Goal: Task Accomplishment & Management: Manage account settings

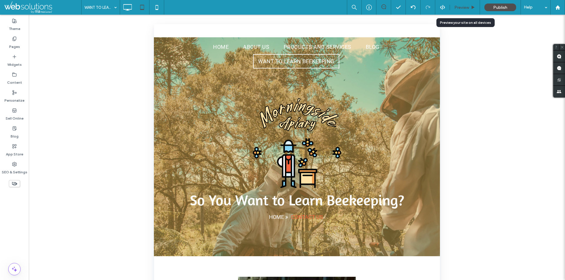
click at [465, 5] on span "Preview" at bounding box center [461, 7] width 15 height 5
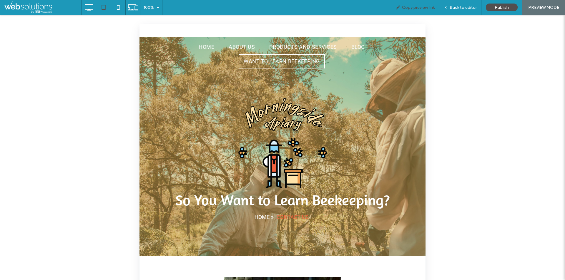
click at [415, 7] on span "Copy preview link" at bounding box center [418, 7] width 33 height 5
click at [88, 7] on icon at bounding box center [89, 7] width 12 height 12
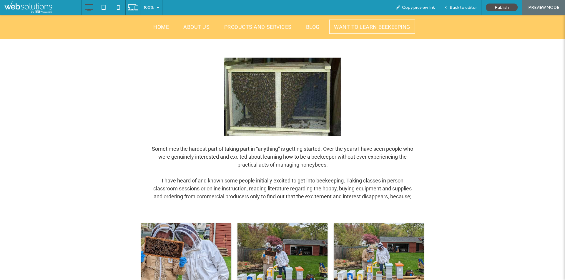
scroll to position [206, 0]
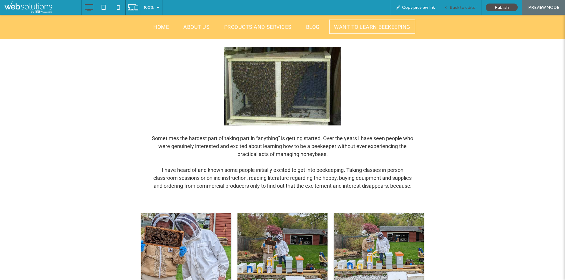
click at [453, 3] on div "Back to editor" at bounding box center [460, 7] width 42 height 15
click at [456, 6] on span "Back to editor" at bounding box center [463, 7] width 27 height 5
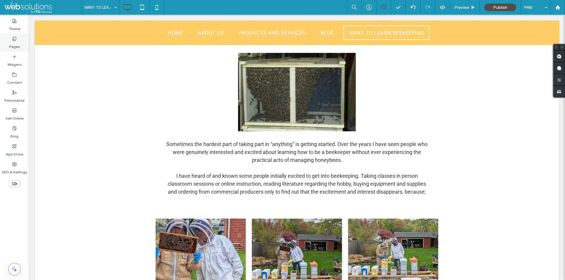
click at [10, 43] on label "Pages" at bounding box center [14, 45] width 11 height 8
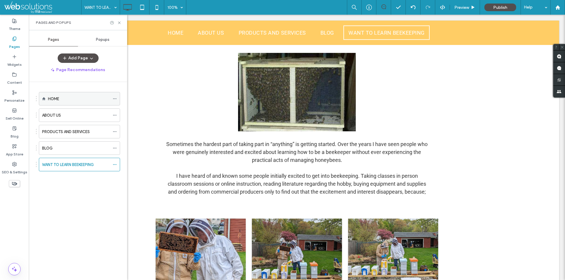
click at [69, 94] on div "HOME" at bounding box center [79, 98] width 62 height 13
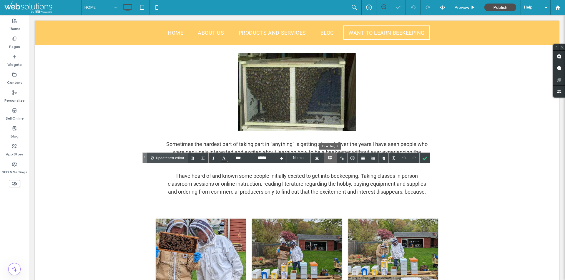
click at [332, 157] on div at bounding box center [330, 158] width 13 height 10
click at [330, 199] on div at bounding box center [330, 199] width 13 height 14
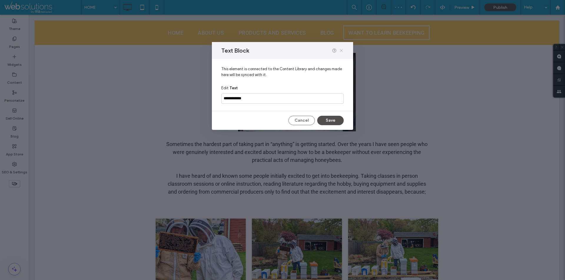
click at [341, 52] on icon at bounding box center [341, 50] width 5 height 5
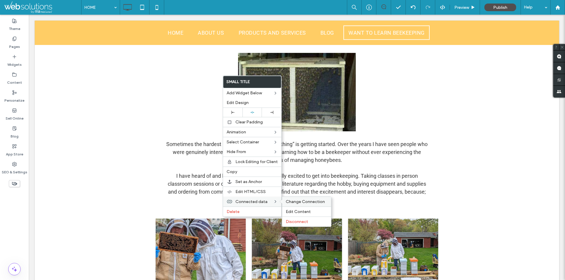
click at [294, 204] on span "Change Connection" at bounding box center [305, 201] width 39 height 5
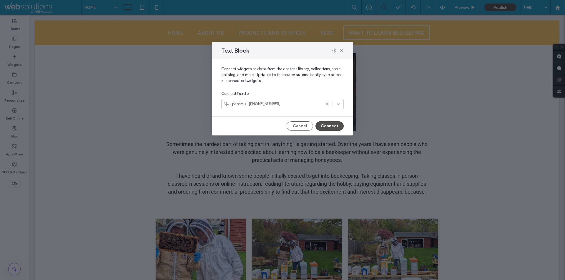
click at [305, 103] on span "[PHONE_NUMBER]" at bounding box center [285, 104] width 72 height 6
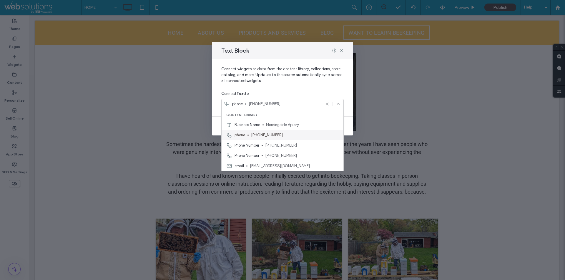
click at [282, 133] on span "[PHONE_NUMBER]" at bounding box center [295, 135] width 88 height 6
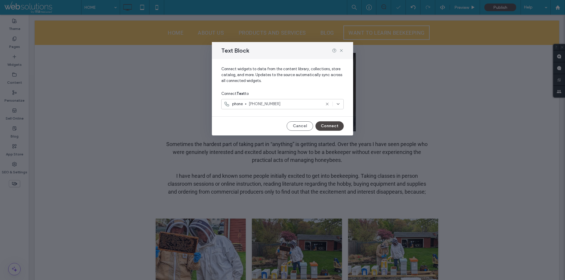
click at [338, 124] on button "Connect" at bounding box center [329, 126] width 28 height 9
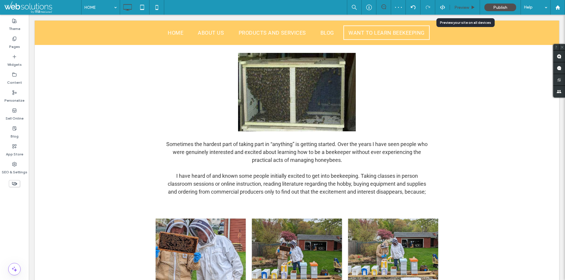
click at [464, 8] on span "Preview" at bounding box center [461, 7] width 15 height 5
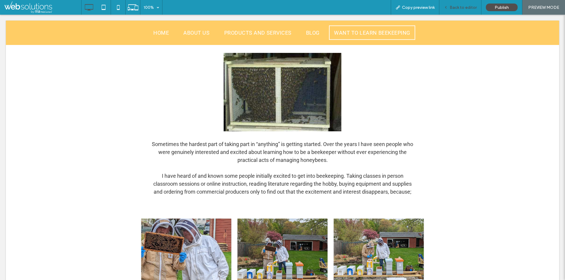
click at [461, 5] on span "Back to editor" at bounding box center [463, 7] width 27 height 5
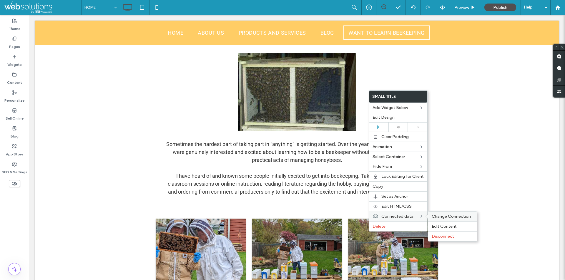
click at [443, 219] on div "Change Connection" at bounding box center [452, 217] width 49 height 10
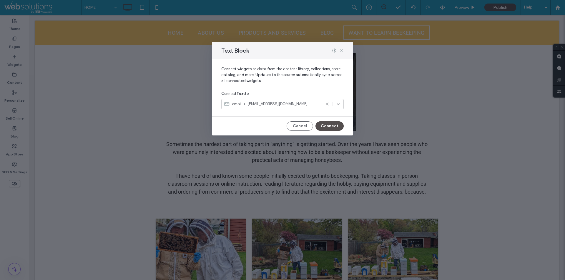
click at [341, 52] on icon at bounding box center [341, 50] width 5 height 5
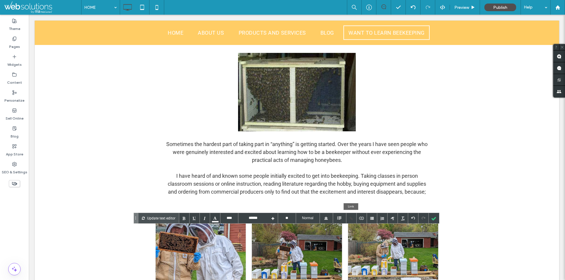
click at [348, 218] on div at bounding box center [351, 218] width 10 height 10
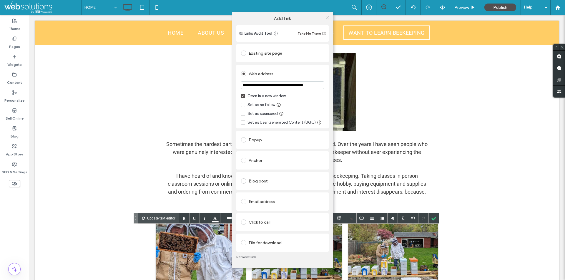
click at [328, 18] on icon at bounding box center [327, 18] width 4 height 4
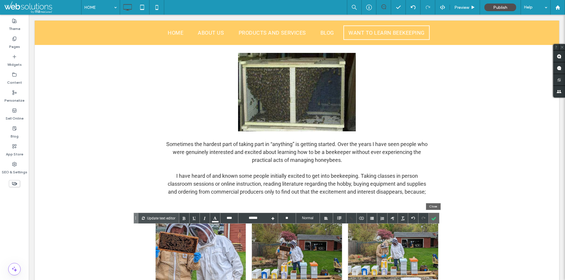
click at [435, 218] on div at bounding box center [434, 218] width 10 height 10
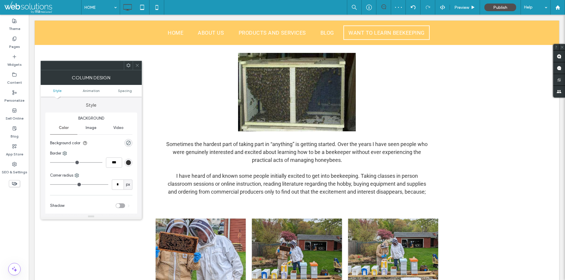
click at [133, 66] on div at bounding box center [137, 65] width 9 height 9
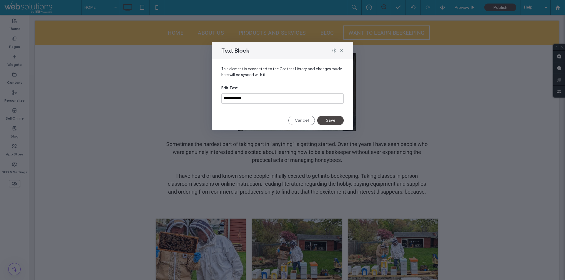
click at [321, 119] on button "Save" at bounding box center [330, 120] width 26 height 9
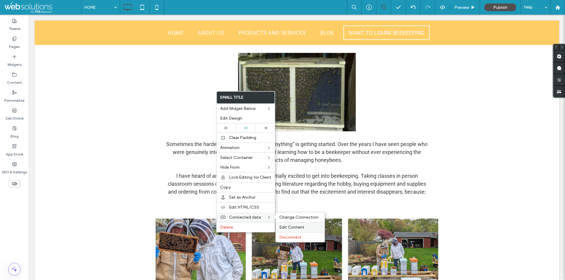
click at [293, 225] on span "Edit Content" at bounding box center [291, 227] width 25 height 5
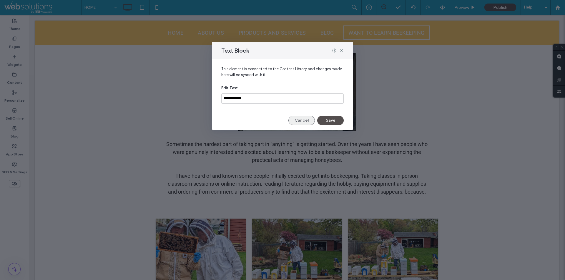
click at [297, 121] on button "Cancel" at bounding box center [301, 120] width 26 height 9
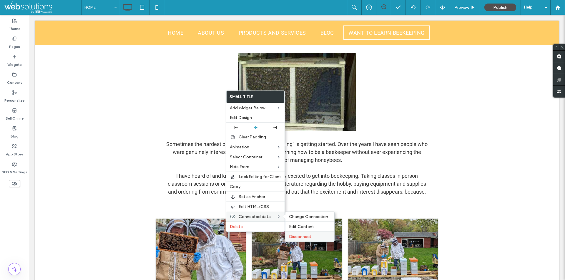
click at [310, 240] on div "Disconnect" at bounding box center [309, 237] width 49 height 10
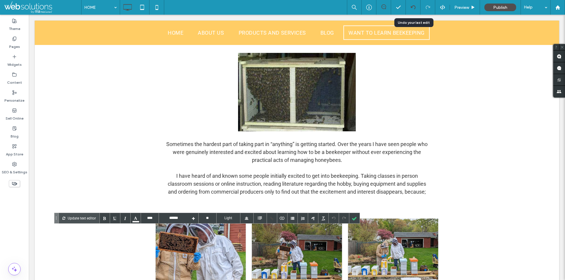
click at [409, 7] on div at bounding box center [413, 7] width 14 height 5
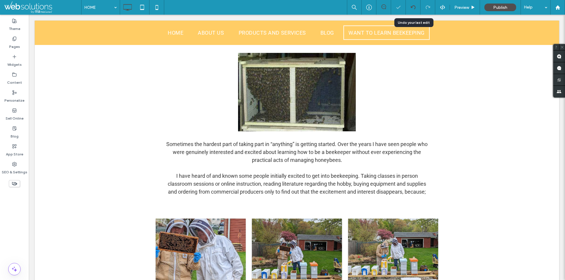
click at [417, 11] on div at bounding box center [413, 7] width 15 height 15
click at [413, 4] on div at bounding box center [413, 7] width 15 height 15
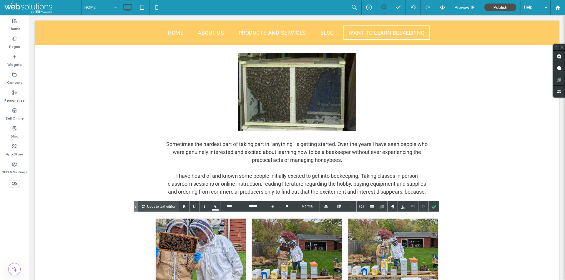
type input "****"
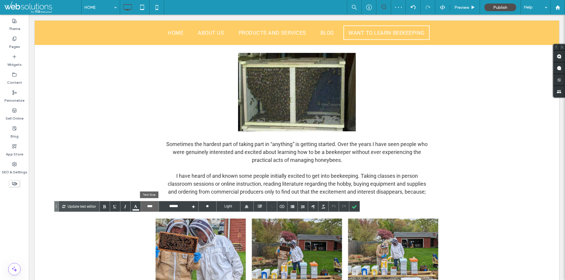
click at [147, 202] on input "****" at bounding box center [150, 207] width 18 height 10
type input "****"
click at [228, 206] on label "Light" at bounding box center [228, 206] width 15 height 4
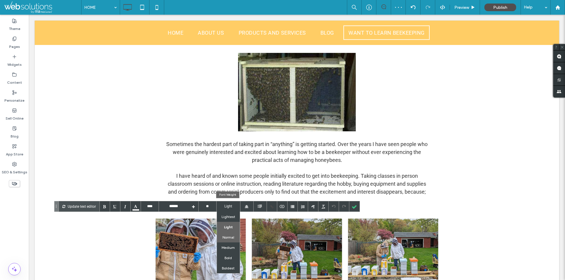
click at [227, 239] on label "Normal" at bounding box center [228, 237] width 12 height 4
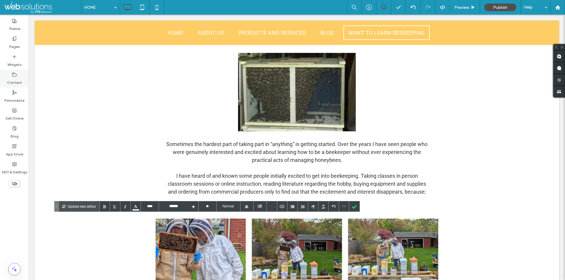
click at [12, 82] on label "Content" at bounding box center [14, 81] width 15 height 8
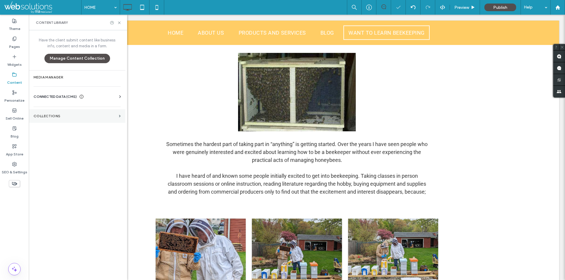
click at [104, 116] on label "Collections" at bounding box center [75, 116] width 83 height 4
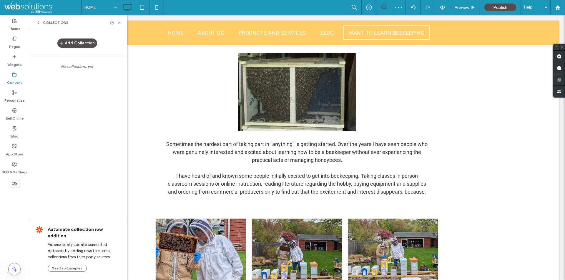
click at [38, 21] on icon at bounding box center [38, 22] width 5 height 5
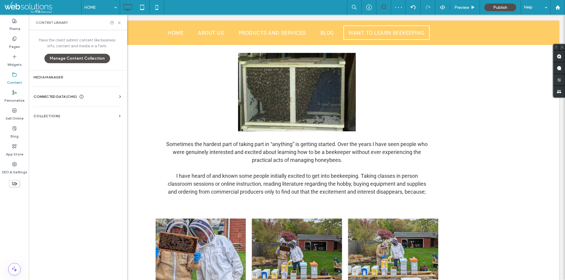
click at [76, 100] on div "Business Info Business Text Business Images Find and Replace" at bounding box center [78, 102] width 89 height 5
click at [69, 96] on span "CONNECTED DATA (CMS)" at bounding box center [55, 97] width 43 height 6
click at [79, 110] on label "Business Info" at bounding box center [78, 111] width 80 height 4
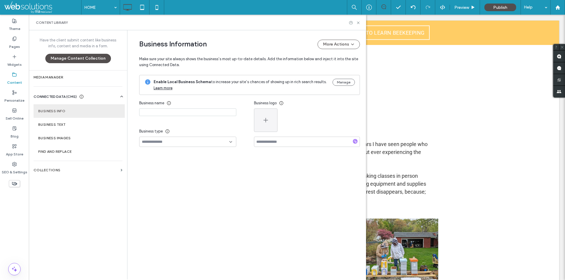
type input "**********"
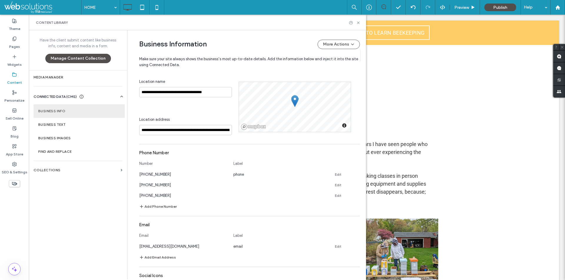
scroll to position [150, 0]
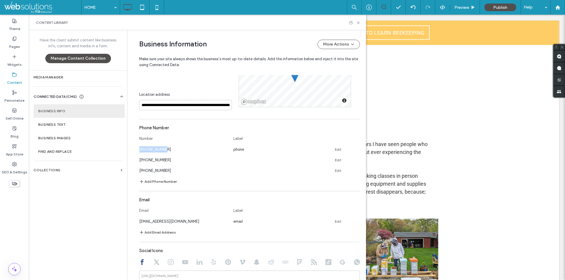
drag, startPoint x: 160, startPoint y: 150, endPoint x: 134, endPoint y: 150, distance: 25.6
click at [134, 150] on div "**********" at bounding box center [244, 130] width 229 height 500
copy span "[PHONE_NUMBER]"
click at [357, 22] on icon at bounding box center [358, 23] width 4 height 4
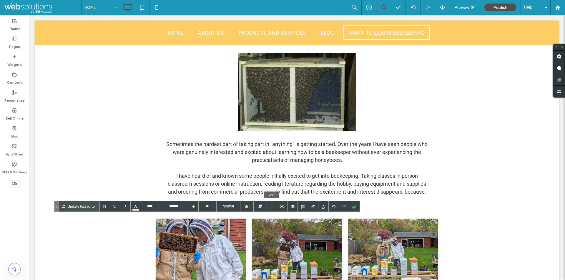
click at [274, 206] on div at bounding box center [272, 207] width 10 height 10
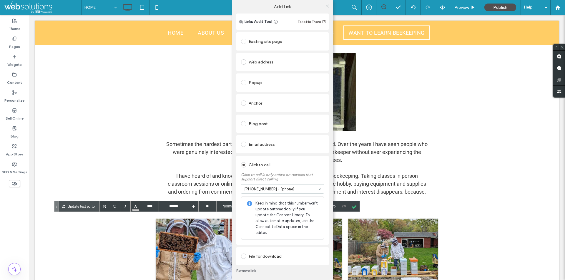
click at [327, 10] on span at bounding box center [327, 5] width 4 height 9
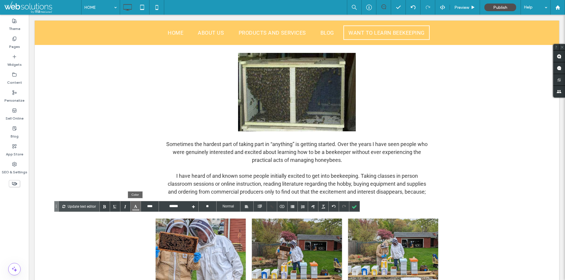
click at [137, 208] on div at bounding box center [136, 207] width 10 height 10
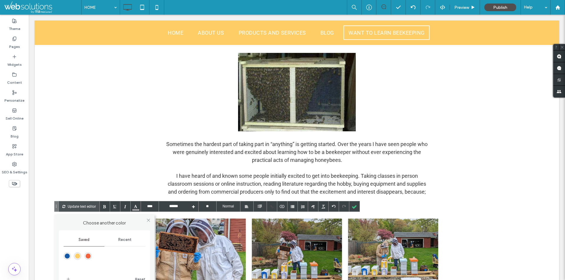
click at [128, 242] on span "Recent" at bounding box center [124, 240] width 13 height 5
click at [77, 257] on div "rgba(255, 255, 255, 1)" at bounding box center [77, 256] width 5 height 5
click at [350, 207] on div at bounding box center [354, 207] width 10 height 10
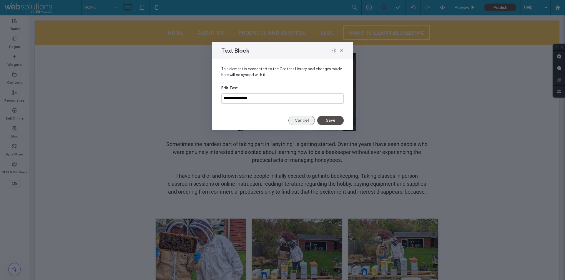
click at [293, 124] on button "Cancel" at bounding box center [301, 120] width 26 height 9
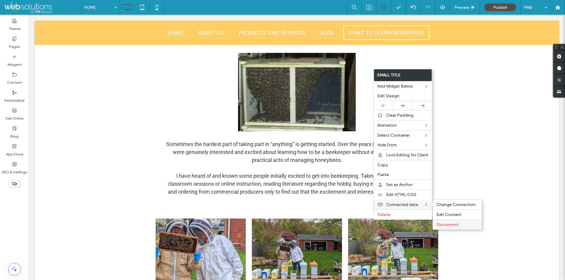
click at [450, 226] on span "Disconnect" at bounding box center [447, 224] width 22 height 5
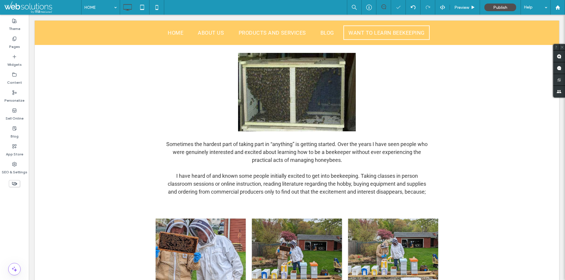
type input "****"
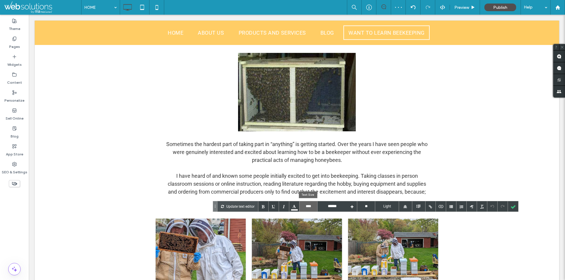
click at [305, 207] on input "****" at bounding box center [309, 207] width 18 height 10
type input "****"
click at [308, 206] on input "****" at bounding box center [309, 207] width 18 height 10
click at [310, 207] on input "****" at bounding box center [309, 207] width 18 height 10
type input "****"
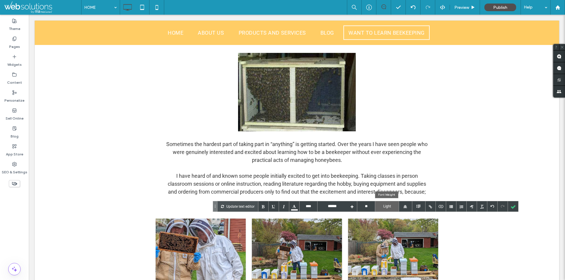
click at [385, 205] on label "Light" at bounding box center [387, 206] width 15 height 4
click at [385, 235] on label "Normal" at bounding box center [387, 237] width 12 height 4
click at [305, 206] on input "****" at bounding box center [309, 207] width 18 height 10
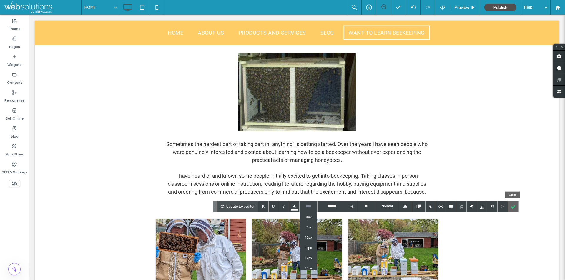
click at [513, 206] on div at bounding box center [513, 207] width 10 height 10
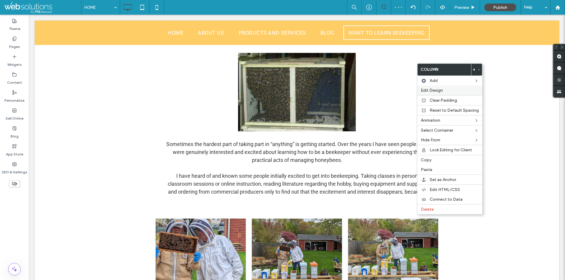
click at [443, 92] on span "Edit Design" at bounding box center [432, 90] width 22 height 5
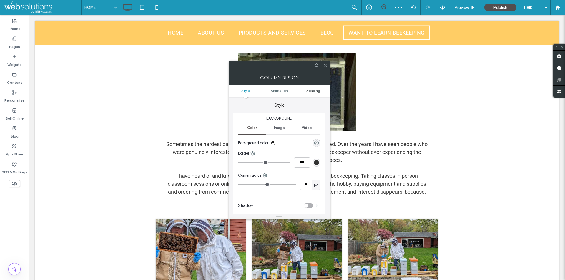
click at [320, 92] on span "Spacing" at bounding box center [313, 91] width 14 height 4
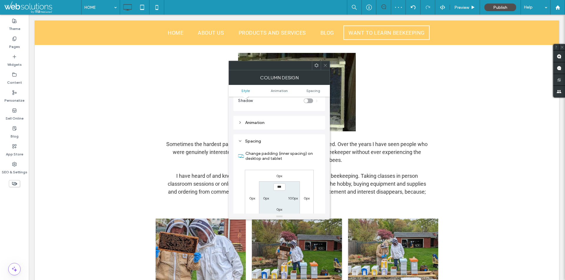
scroll to position [138, 0]
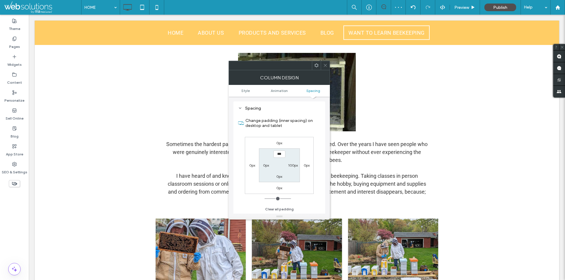
click at [294, 166] on label "100px" at bounding box center [293, 165] width 10 height 4
type input "***"
type input "**"
type input "****"
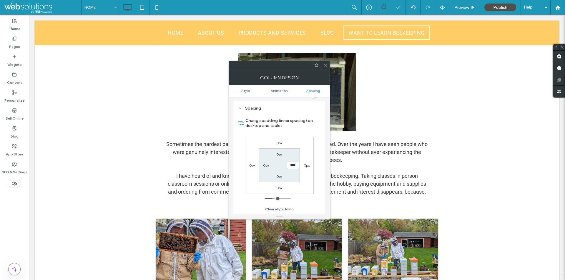
click at [326, 66] on use at bounding box center [325, 65] width 3 height 3
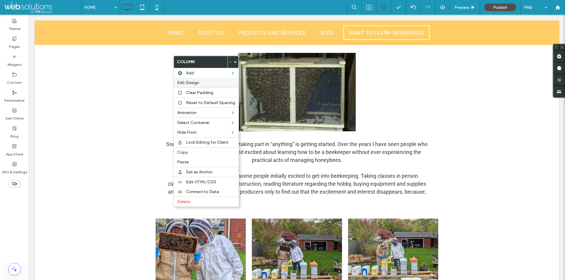
click at [207, 81] on label "Edit Design" at bounding box center [206, 82] width 58 height 5
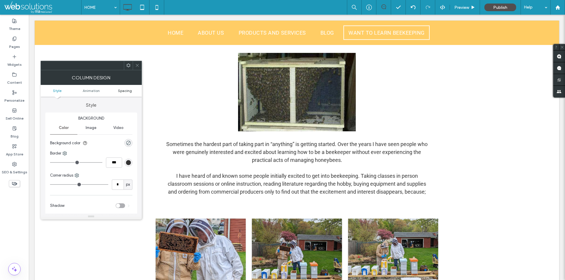
click at [131, 92] on span "Spacing" at bounding box center [125, 91] width 14 height 4
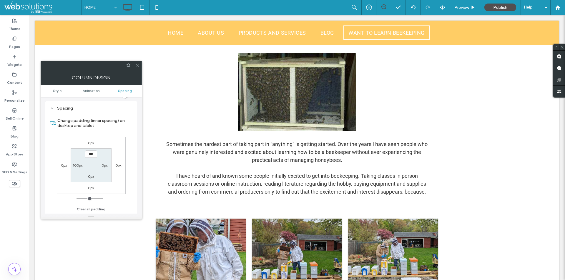
click at [77, 167] on label "100px" at bounding box center [78, 165] width 10 height 4
type input "***"
type input "****"
type input "**"
click at [137, 67] on icon at bounding box center [137, 65] width 4 height 4
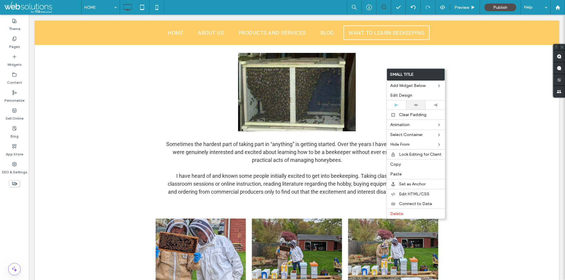
click at [415, 104] on icon at bounding box center [416, 105] width 4 height 4
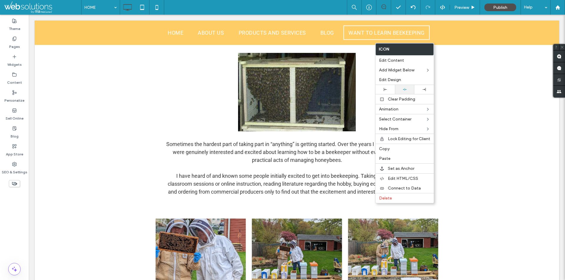
click at [405, 88] on icon at bounding box center [405, 90] width 4 height 4
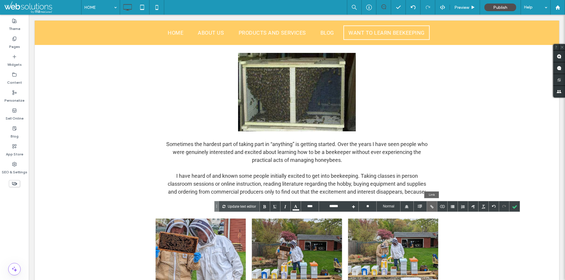
click at [434, 207] on div at bounding box center [432, 207] width 10 height 10
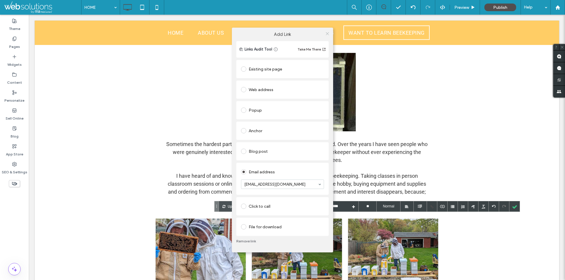
click at [327, 34] on icon at bounding box center [327, 33] width 4 height 4
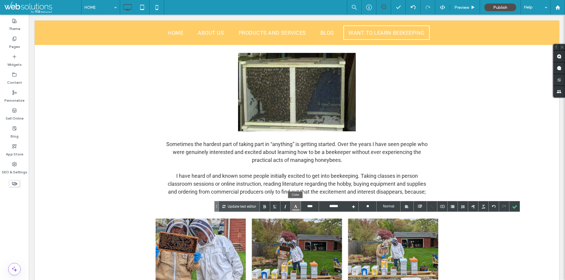
click at [295, 207] on div at bounding box center [296, 207] width 10 height 10
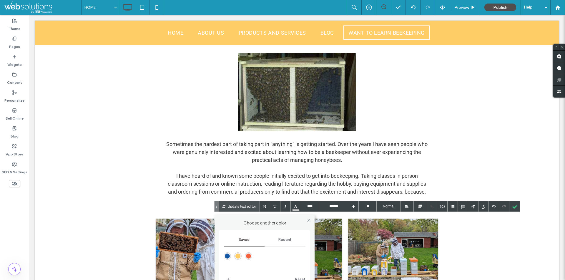
drag, startPoint x: 281, startPoint y: 240, endPoint x: 274, endPoint y: 242, distance: 7.4
click at [282, 240] on span "Recent" at bounding box center [284, 240] width 13 height 5
click at [239, 257] on div "rgba(255, 255, 255, 1)" at bounding box center [237, 256] width 5 height 5
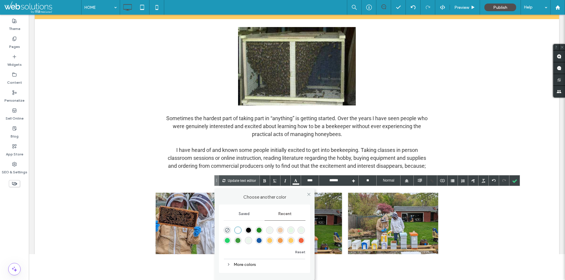
scroll to position [26, 0]
click at [517, 178] on div at bounding box center [514, 180] width 10 height 10
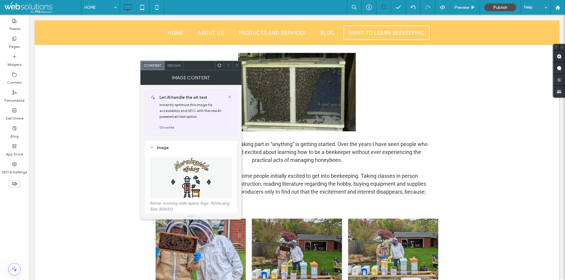
scroll to position [118, 0]
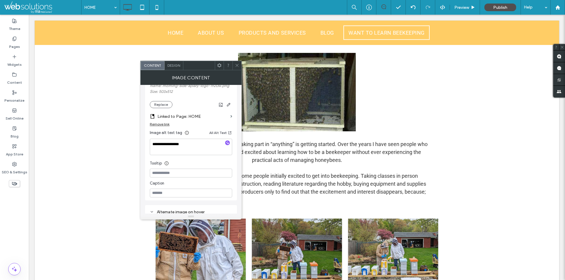
click at [234, 64] on div at bounding box center [236, 65] width 9 height 9
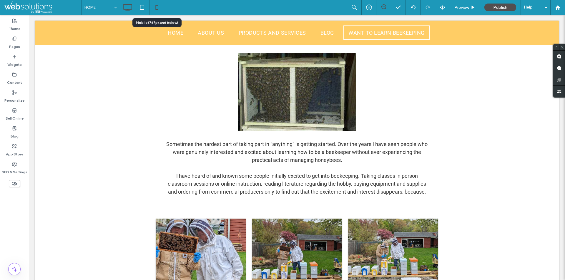
click at [152, 6] on icon at bounding box center [157, 7] width 12 height 12
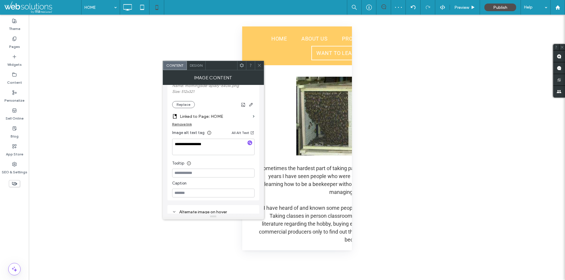
click at [259, 66] on use at bounding box center [259, 65] width 3 height 3
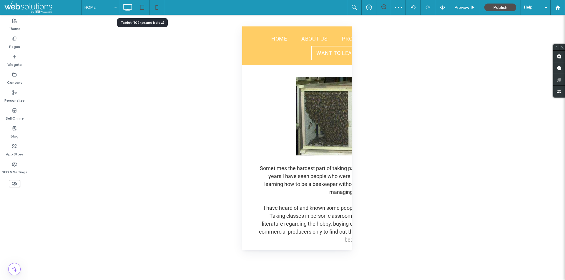
click at [139, 8] on icon at bounding box center [142, 7] width 12 height 12
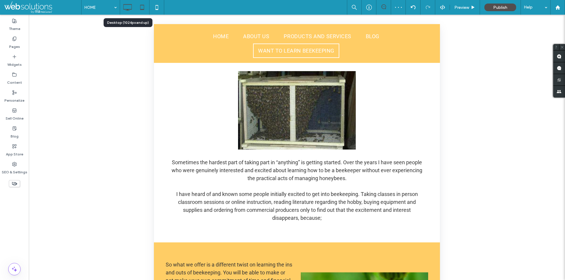
click at [121, 4] on div at bounding box center [127, 7] width 15 height 12
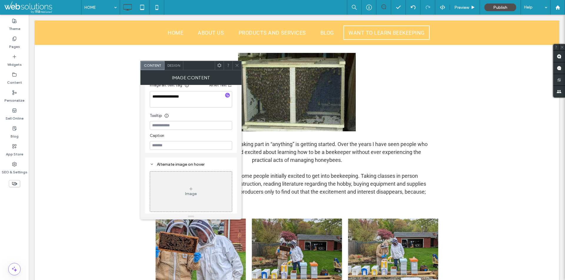
scroll to position [167, 0]
click at [172, 66] on span "Design" at bounding box center [173, 65] width 13 height 4
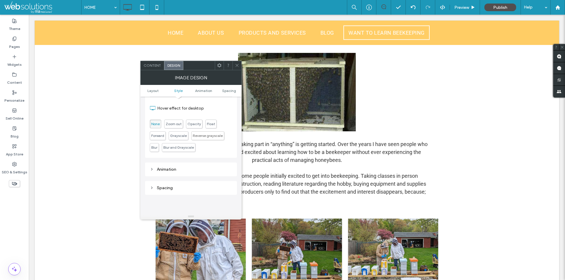
scroll to position [206, 0]
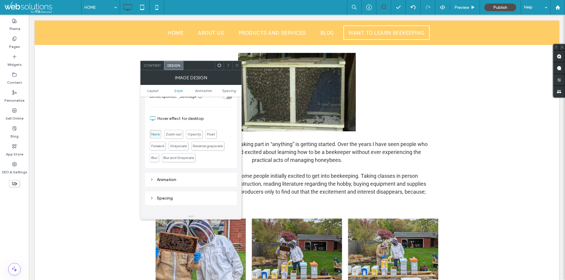
click at [172, 180] on div "Animation" at bounding box center [191, 179] width 82 height 5
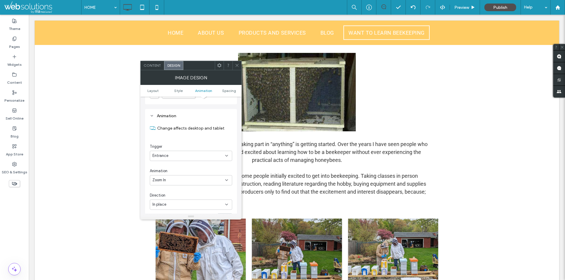
scroll to position [294, 0]
click at [234, 63] on div at bounding box center [236, 65] width 9 height 9
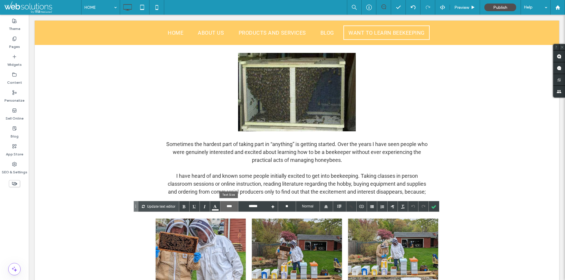
click at [231, 211] on input "****" at bounding box center [229, 207] width 18 height 10
type input "****"
click at [225, 206] on input "****" at bounding box center [229, 207] width 18 height 10
click at [228, 204] on input "****" at bounding box center [229, 207] width 18 height 10
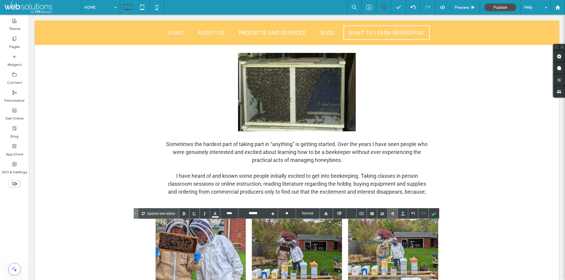
click at [391, 219] on div at bounding box center [392, 214] width 10 height 10
click at [392, 213] on div at bounding box center [392, 214] width 10 height 10
click at [327, 213] on div at bounding box center [326, 214] width 4 height 4
click at [327, 244] on div at bounding box center [326, 246] width 13 height 11
click at [433, 214] on div at bounding box center [434, 214] width 10 height 10
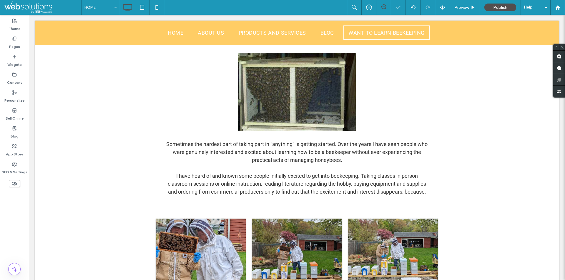
type input "****"
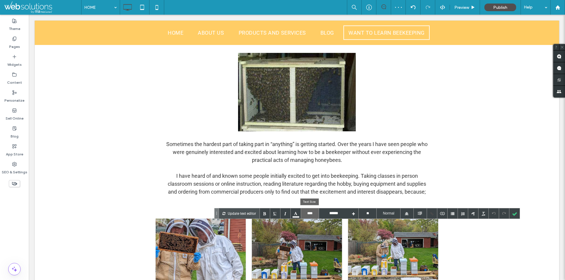
click at [307, 213] on input "****" at bounding box center [310, 214] width 18 height 10
click at [510, 213] on div at bounding box center [514, 214] width 10 height 10
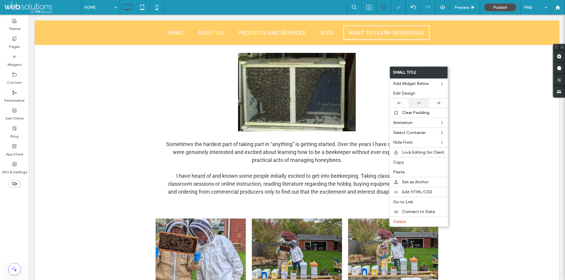
click at [412, 102] on div at bounding box center [419, 103] width 14 height 4
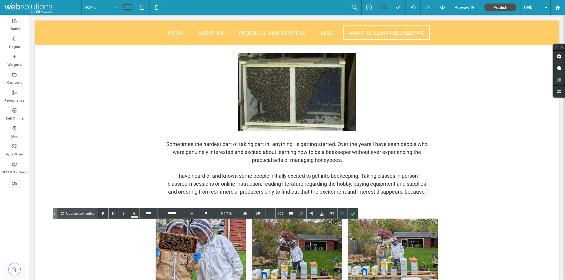
type input "****"
click at [148, 214] on input "****" at bounding box center [148, 214] width 18 height 10
type input "****"
click at [353, 214] on div at bounding box center [353, 214] width 10 height 10
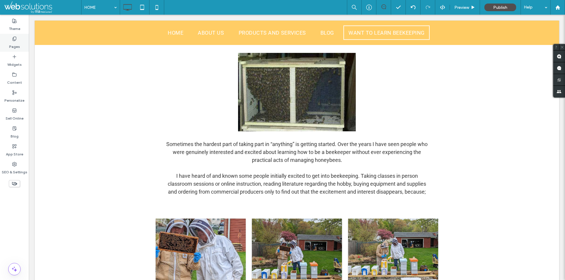
click at [9, 46] on div "Pages" at bounding box center [14, 43] width 29 height 18
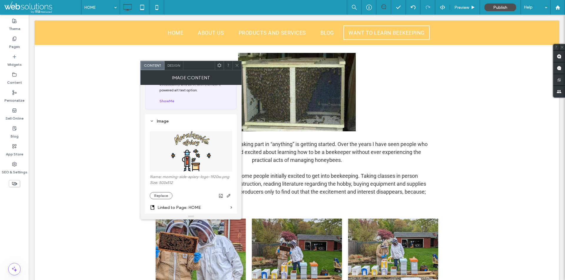
scroll to position [118, 0]
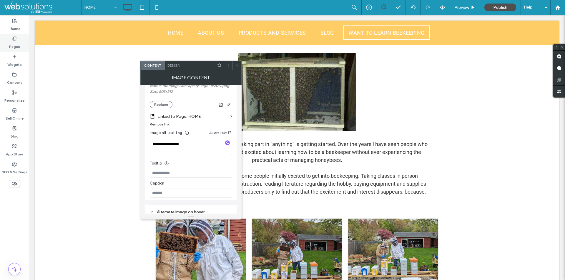
click at [18, 41] on div "Pages" at bounding box center [14, 43] width 29 height 18
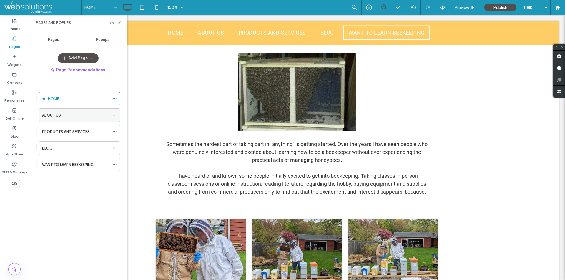
click at [69, 119] on div "ABOUT US" at bounding box center [76, 115] width 68 height 13
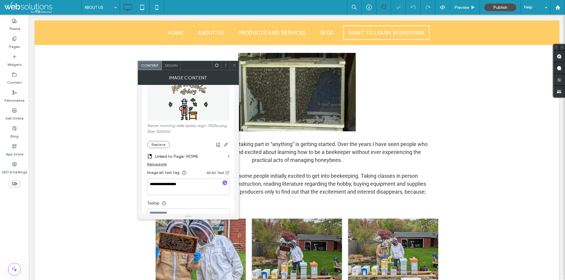
scroll to position [118, 0]
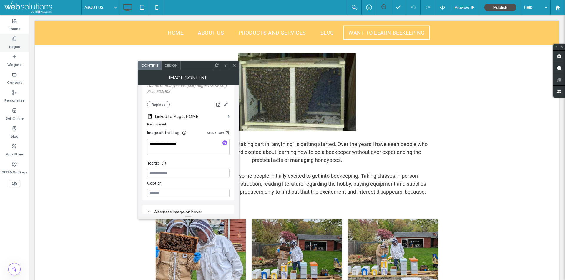
click at [8, 45] on div "Pages" at bounding box center [14, 43] width 29 height 18
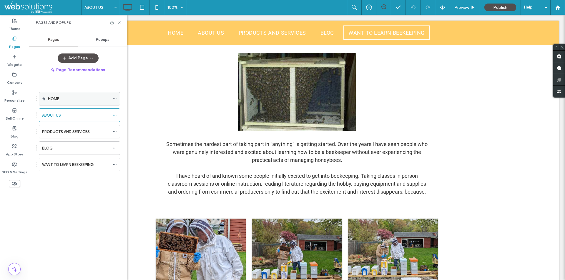
click at [74, 95] on div "HOME" at bounding box center [79, 98] width 62 height 13
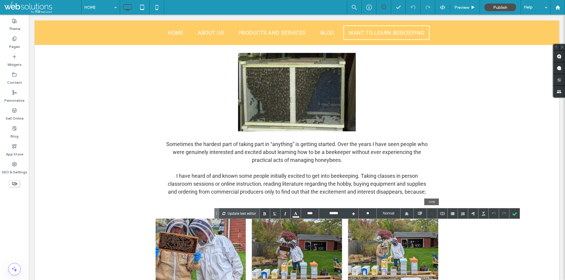
click at [431, 214] on div at bounding box center [432, 214] width 10 height 10
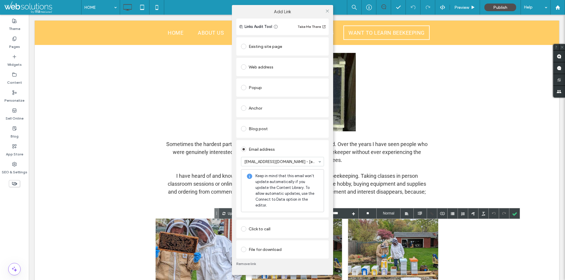
click at [14, 75] on div "Add Link Links Audit Tool Take Me There Existing site page Web address Popup An…" at bounding box center [282, 140] width 565 height 280
click at [328, 12] on span at bounding box center [327, 10] width 4 height 9
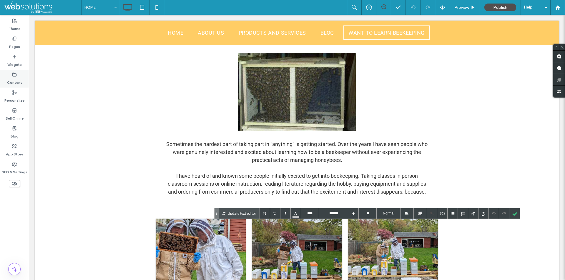
click at [13, 75] on icon at bounding box center [14, 74] width 5 height 5
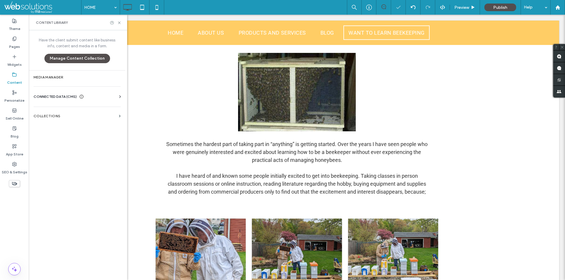
click at [69, 95] on span "CONNECTED DATA (CMS)" at bounding box center [55, 97] width 43 height 6
click at [62, 111] on label "Business Info" at bounding box center [78, 111] width 80 height 4
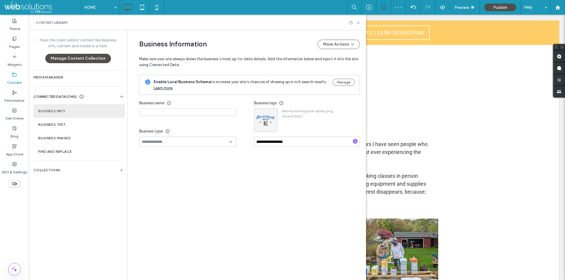
type input "**********"
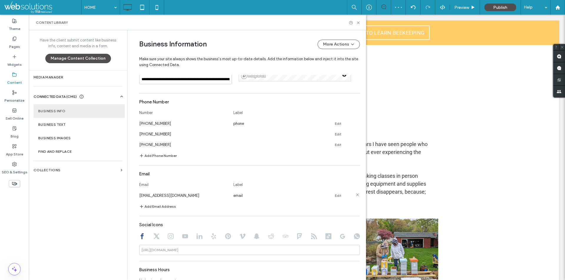
scroll to position [179, 0]
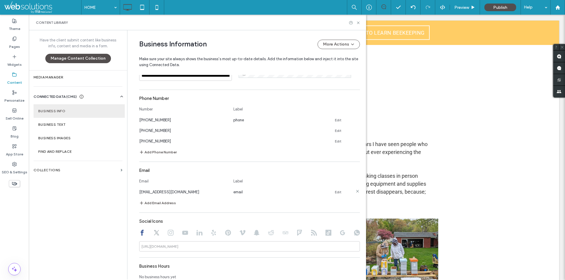
click at [139, 192] on span "hyviil@gmail.com" at bounding box center [169, 192] width 60 height 4
drag, startPoint x: 138, startPoint y: 192, endPoint x: 159, endPoint y: 193, distance: 21.2
click at [159, 193] on span "hyviil@gmail.com" at bounding box center [169, 192] width 60 height 4
copy span "hyviil@gmail.com"
click at [357, 23] on icon at bounding box center [358, 23] width 4 height 4
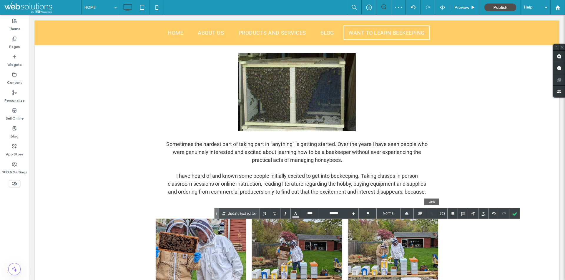
click at [432, 213] on div at bounding box center [432, 214] width 10 height 10
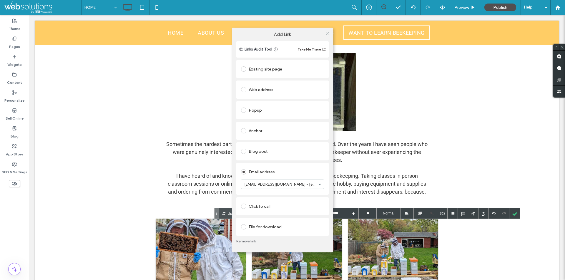
click at [329, 33] on icon at bounding box center [327, 33] width 4 height 4
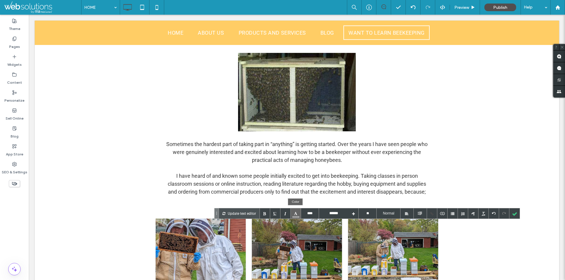
click at [295, 215] on div at bounding box center [296, 214] width 10 height 10
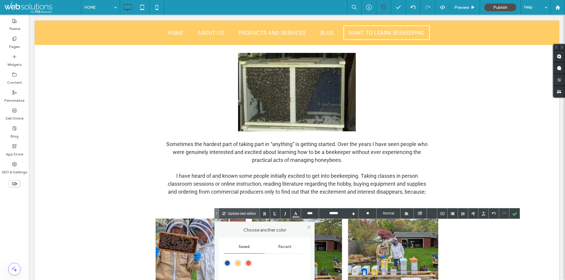
click at [288, 249] on span "Recent" at bounding box center [284, 247] width 13 height 5
click at [238, 262] on div "rgba(255, 255, 255, 1)" at bounding box center [237, 263] width 5 height 5
click at [514, 215] on div at bounding box center [514, 214] width 10 height 10
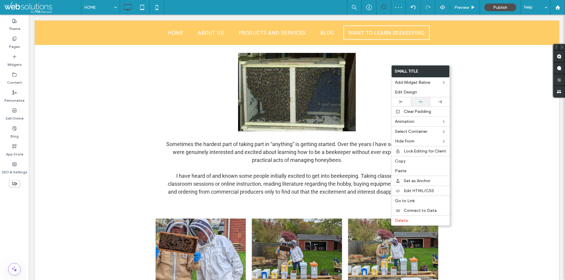
click at [421, 102] on use at bounding box center [421, 102] width 4 height 3
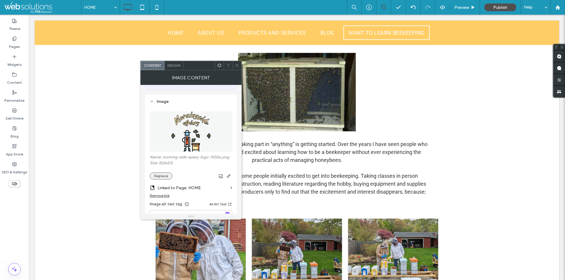
scroll to position [59, 0]
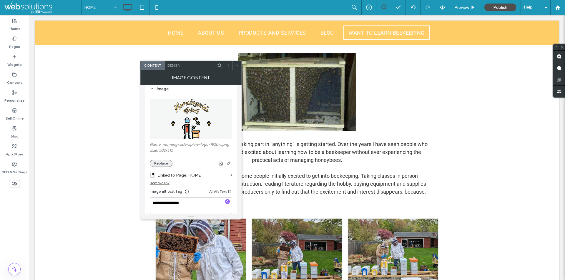
click at [163, 162] on button "Replace" at bounding box center [161, 163] width 23 height 7
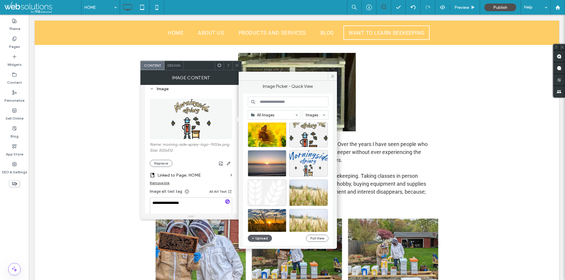
scroll to position [341, 0]
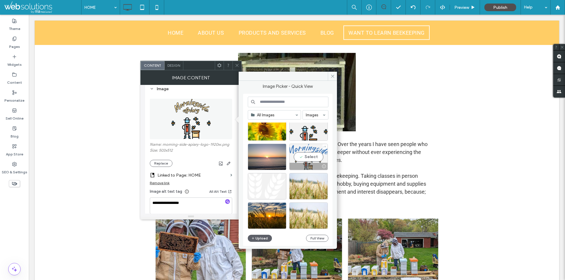
click at [303, 157] on div "Select" at bounding box center [308, 157] width 39 height 26
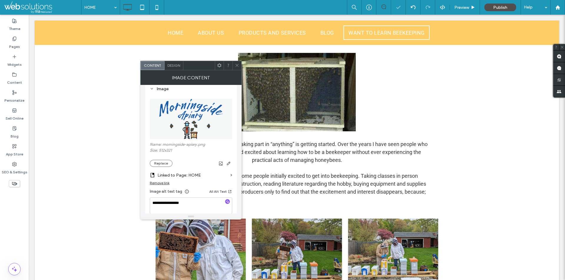
click at [179, 66] on span "Design" at bounding box center [173, 65] width 13 height 4
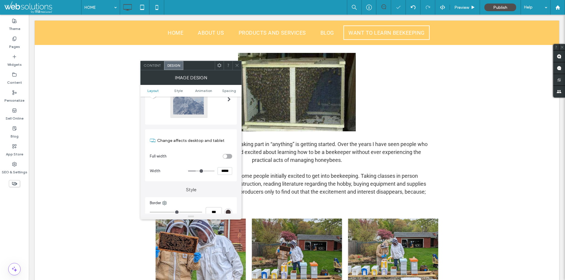
scroll to position [59, 0]
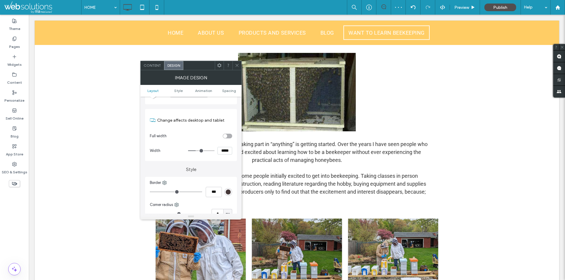
click at [222, 148] on input "*****" at bounding box center [224, 151] width 15 height 8
type input "*****"
type input "***"
click at [234, 65] on div at bounding box center [236, 65] width 9 height 9
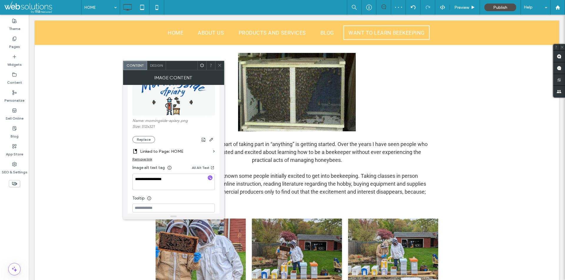
scroll to position [88, 0]
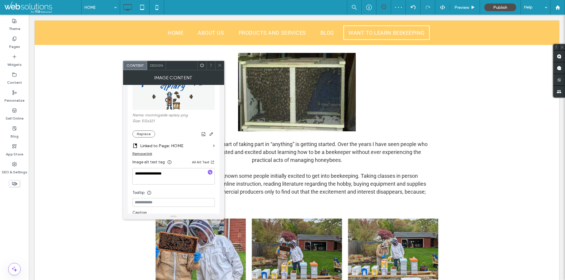
click at [218, 66] on icon at bounding box center [219, 65] width 4 height 4
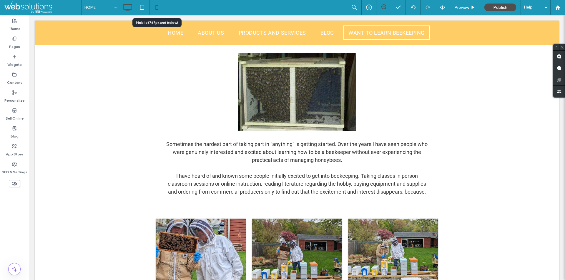
click at [161, 8] on icon at bounding box center [157, 7] width 12 height 12
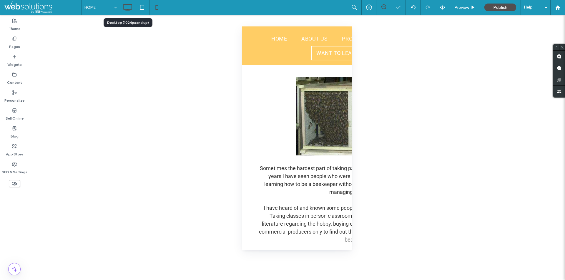
click at [132, 7] on icon at bounding box center [128, 7] width 12 height 12
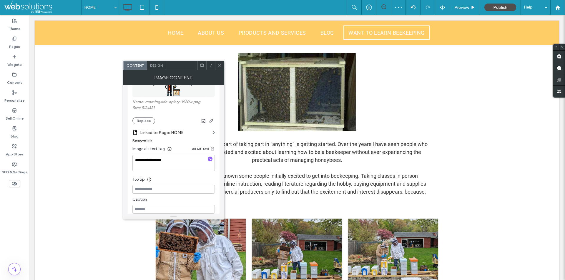
scroll to position [118, 0]
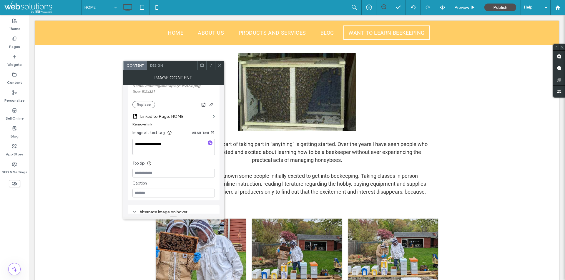
click at [219, 66] on icon at bounding box center [219, 65] width 4 height 4
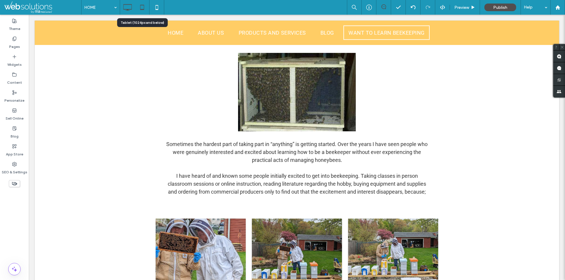
click at [143, 4] on icon at bounding box center [142, 7] width 12 height 12
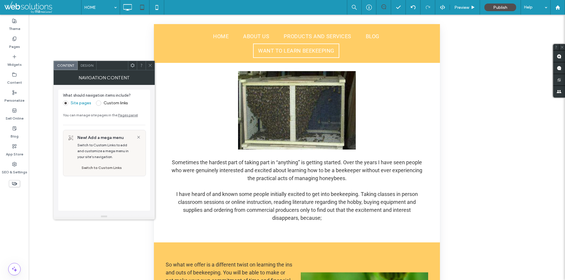
click at [147, 66] on div at bounding box center [150, 65] width 9 height 9
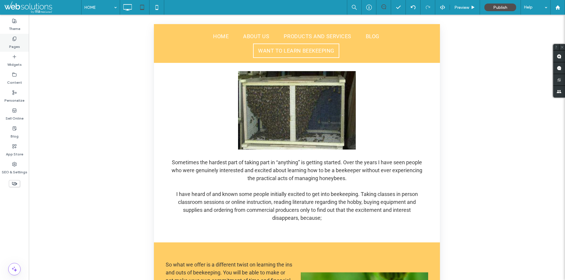
click at [21, 42] on div "Pages" at bounding box center [14, 43] width 29 height 18
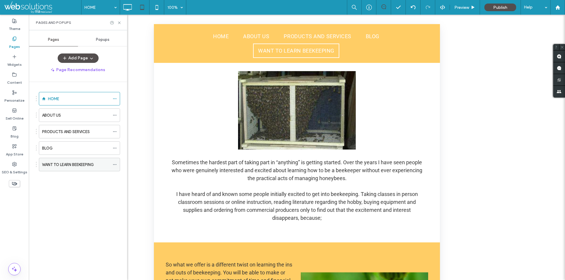
click at [114, 164] on icon at bounding box center [115, 165] width 4 height 4
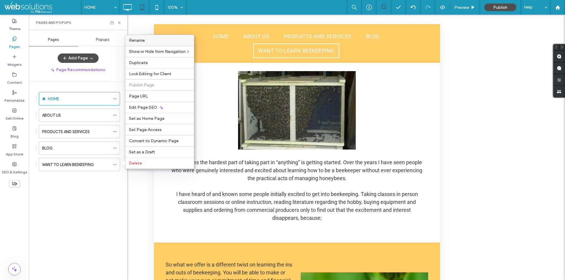
click at [154, 40] on label "Rename" at bounding box center [159, 40] width 61 height 5
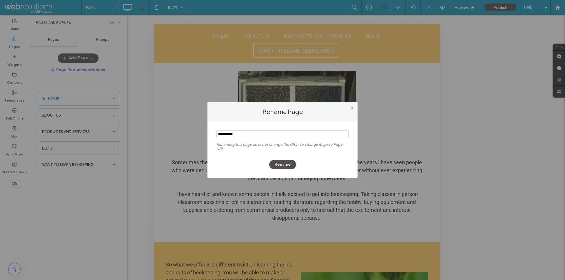
type input "**********"
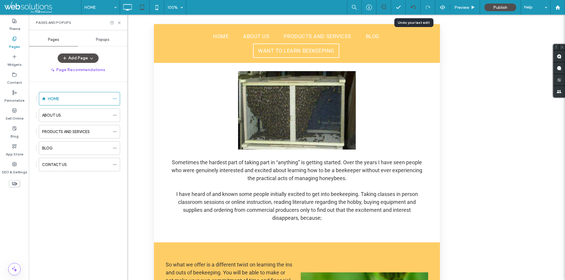
click at [414, 7] on icon at bounding box center [413, 7] width 5 height 5
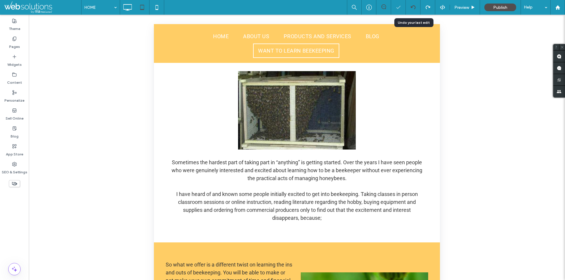
click at [412, 4] on div at bounding box center [413, 7] width 15 height 15
click at [412, 7] on use at bounding box center [412, 7] width 5 height 4
click at [427, 4] on div at bounding box center [427, 7] width 15 height 15
click at [429, 8] on icon at bounding box center [427, 7] width 5 height 5
click at [428, 6] on use at bounding box center [427, 8] width 4 height 4
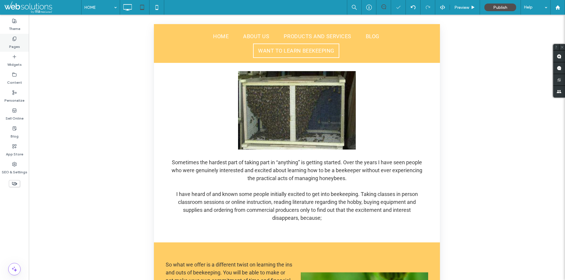
click at [12, 38] on div "Pages" at bounding box center [14, 43] width 29 height 18
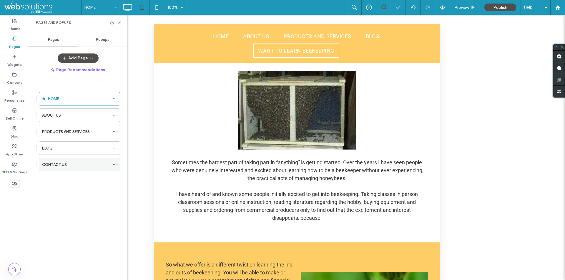
click at [115, 164] on icon at bounding box center [115, 165] width 4 height 4
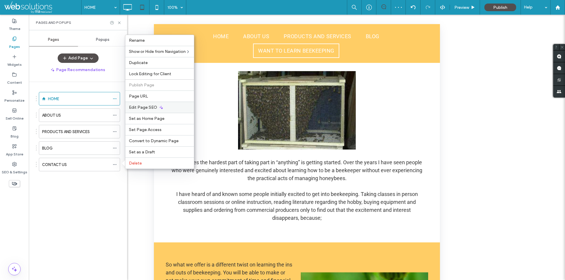
click at [161, 108] on use at bounding box center [161, 108] width 4 height 4
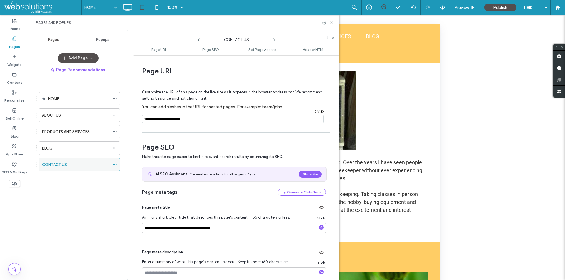
click at [115, 164] on icon at bounding box center [115, 165] width 4 height 4
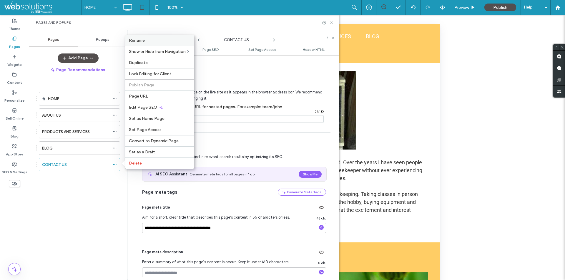
click at [153, 40] on label "Rename" at bounding box center [159, 40] width 61 height 5
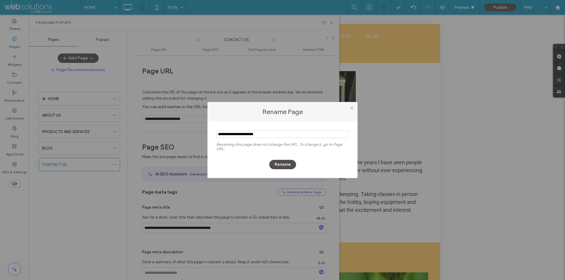
type input "**********"
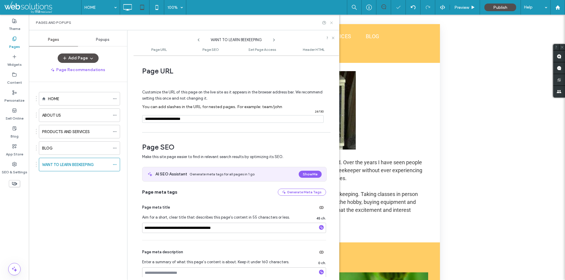
click at [330, 21] on icon at bounding box center [331, 23] width 4 height 4
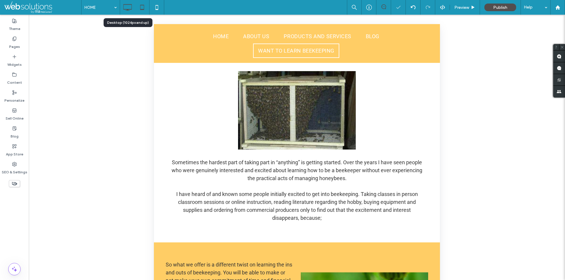
click at [127, 5] on use at bounding box center [128, 7] width 9 height 6
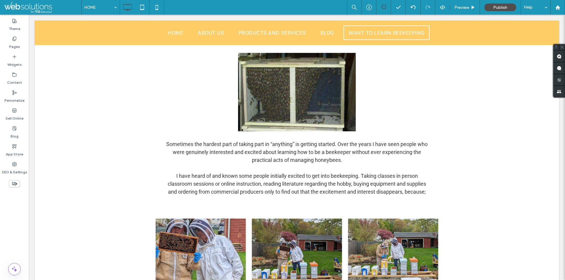
drag, startPoint x: 244, startPoint y: 162, endPoint x: 368, endPoint y: 169, distance: 124.1
click at [368, 280] on div at bounding box center [282, 280] width 565 height 0
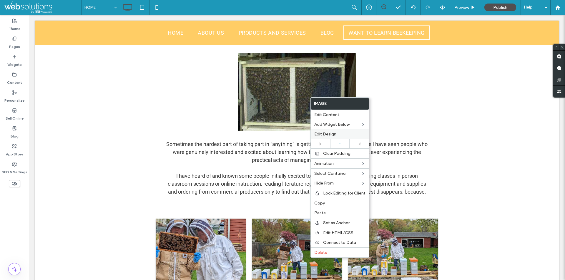
click at [322, 133] on span "Edit Design" at bounding box center [325, 134] width 22 height 5
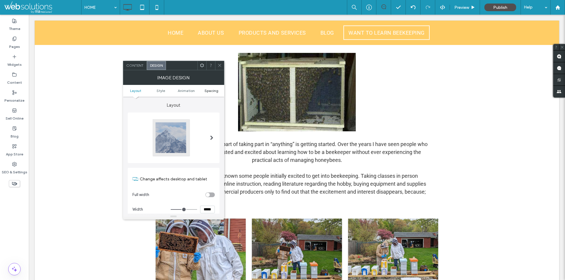
click at [212, 89] on span "Spacing" at bounding box center [211, 91] width 14 height 4
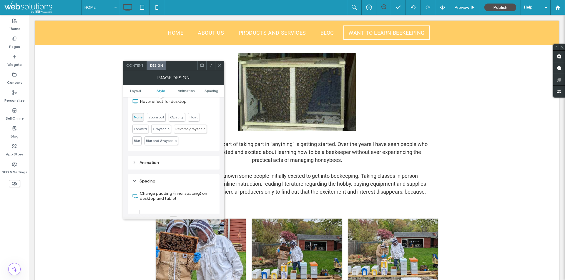
scroll to position [296, 0]
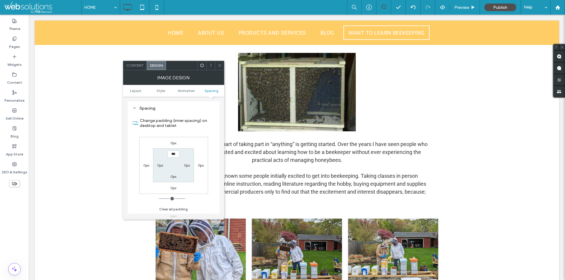
click at [174, 187] on label "0px" at bounding box center [173, 188] width 6 height 4
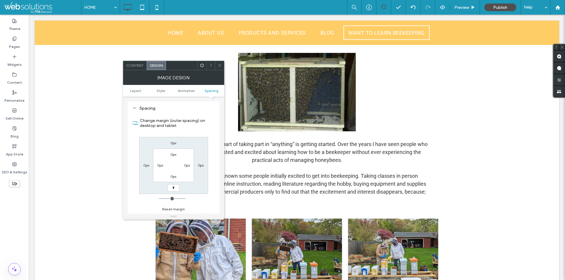
type input "*"
type input "***"
click at [220, 68] on span at bounding box center [219, 65] width 4 height 9
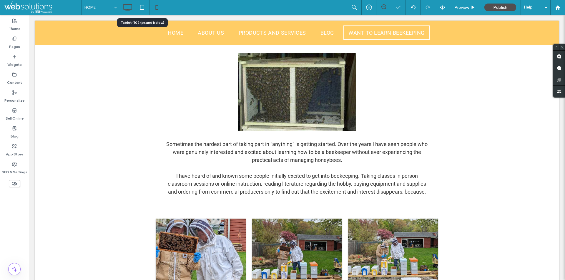
click at [155, 7] on icon at bounding box center [157, 7] width 12 height 12
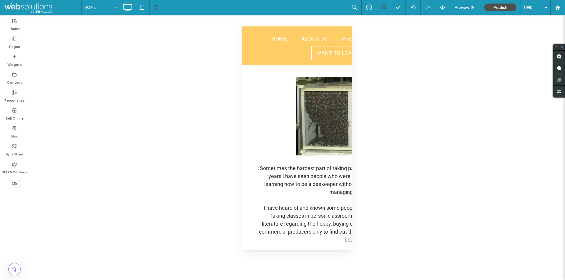
drag, startPoint x: 255, startPoint y: 79, endPoint x: 347, endPoint y: 84, distance: 92.6
click at [347, 280] on div at bounding box center [282, 280] width 565 height 0
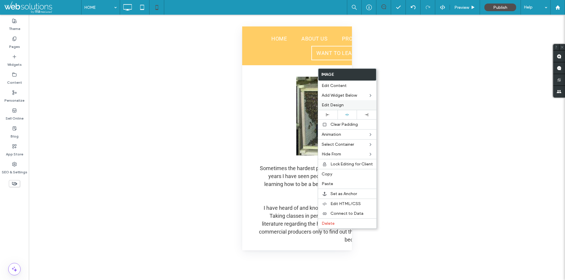
click at [332, 101] on div "Edit Design" at bounding box center [347, 105] width 58 height 10
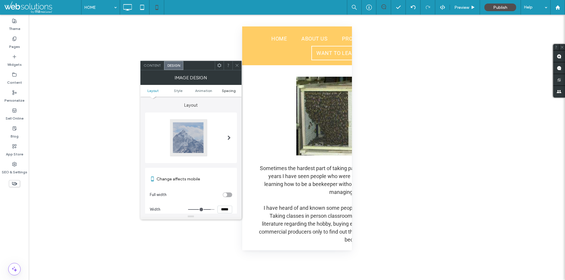
click at [235, 93] on span "Spacing" at bounding box center [229, 91] width 14 height 4
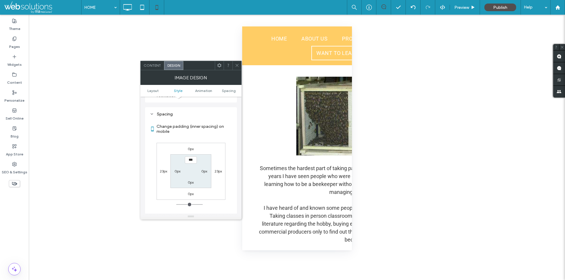
scroll to position [235, 0]
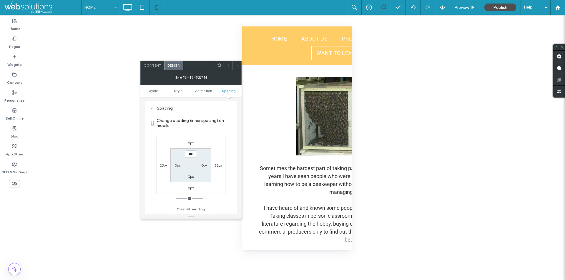
click at [188, 186] on label "0px" at bounding box center [191, 188] width 6 height 4
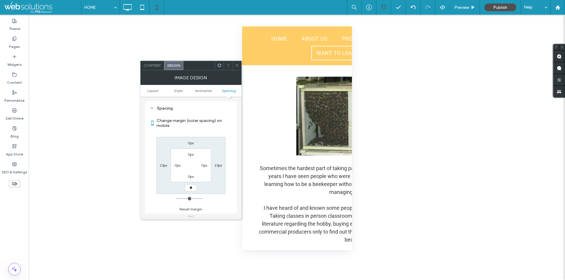
type input "**"
type input "****"
click at [236, 63] on span at bounding box center [237, 65] width 4 height 9
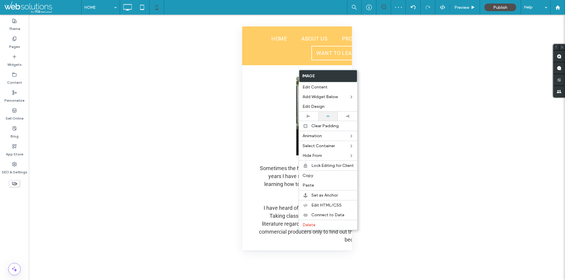
click at [331, 112] on div at bounding box center [327, 116] width 19 height 9
drag, startPoint x: 255, startPoint y: 79, endPoint x: 266, endPoint y: 86, distance: 13.2
click at [266, 280] on div at bounding box center [282, 280] width 565 height 0
click at [309, 104] on div "Edit Design" at bounding box center [328, 107] width 58 height 10
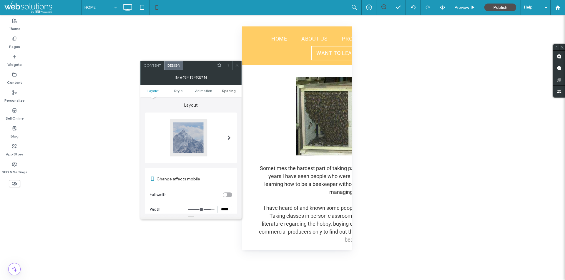
click at [232, 91] on span "Spacing" at bounding box center [229, 91] width 14 height 4
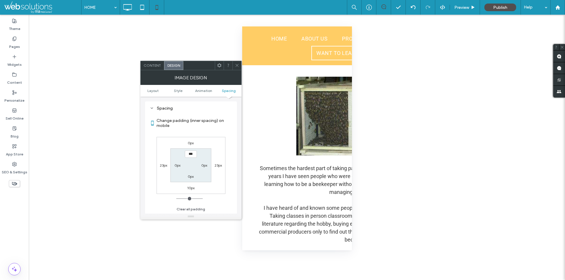
click at [190, 188] on label "10px" at bounding box center [190, 188] width 7 height 4
type input "**"
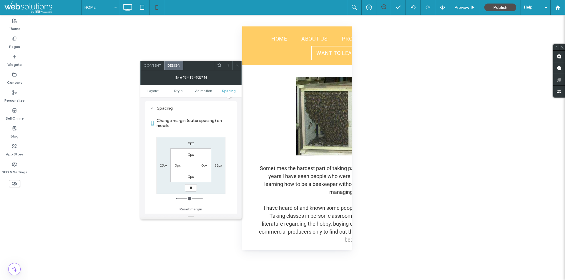
type input "**"
type input "****"
drag, startPoint x: 257, startPoint y: 79, endPoint x: 340, endPoint y: 88, distance: 83.4
click at [340, 280] on div at bounding box center [282, 280] width 565 height 0
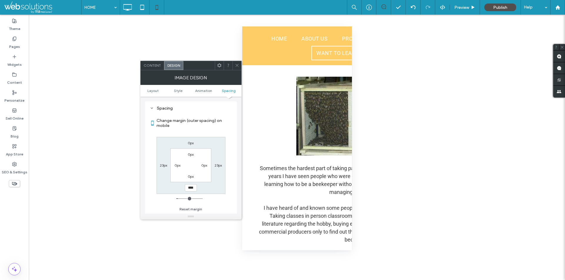
click at [235, 64] on icon at bounding box center [237, 65] width 4 height 4
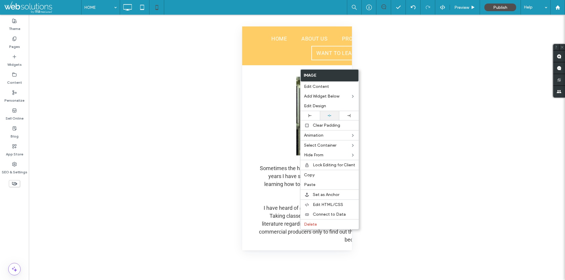
click at [330, 116] on use at bounding box center [329, 115] width 4 height 3
click at [126, 10] on icon at bounding box center [128, 7] width 12 height 12
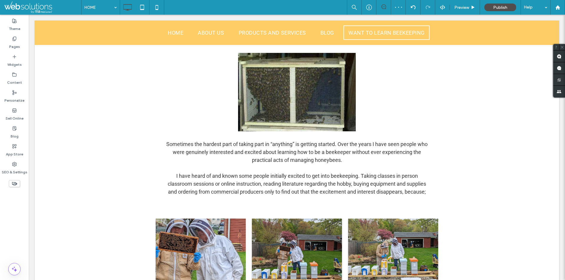
drag, startPoint x: 275, startPoint y: 132, endPoint x: 413, endPoint y: 142, distance: 138.3
click at [413, 280] on div at bounding box center [282, 280] width 565 height 0
click at [136, 4] on div at bounding box center [142, 7] width 14 height 12
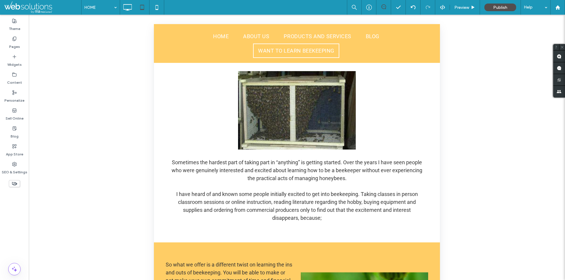
scroll to position [130, 0]
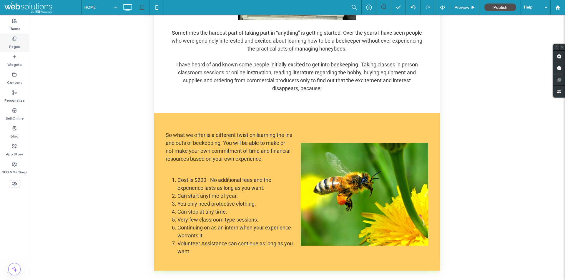
click at [17, 44] on label "Pages" at bounding box center [14, 45] width 11 height 8
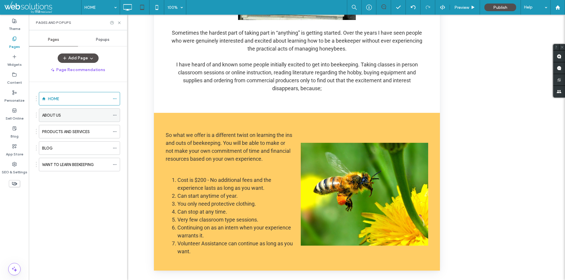
click at [63, 118] on div "ABOUT US" at bounding box center [76, 115] width 68 height 6
click at [69, 133] on label "PRODUCTS AND SERVICES" at bounding box center [66, 132] width 48 height 10
click at [74, 148] on div "BLOG" at bounding box center [76, 148] width 68 height 6
click at [94, 164] on label "WANT TO LEARN BEEKEEPING" at bounding box center [68, 165] width 52 height 10
click at [72, 102] on div "HOME" at bounding box center [79, 99] width 62 height 6
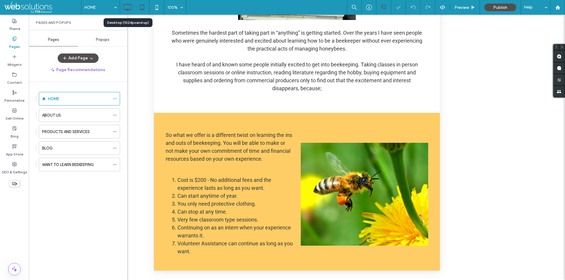
click at [125, 9] on icon at bounding box center [128, 7] width 12 height 12
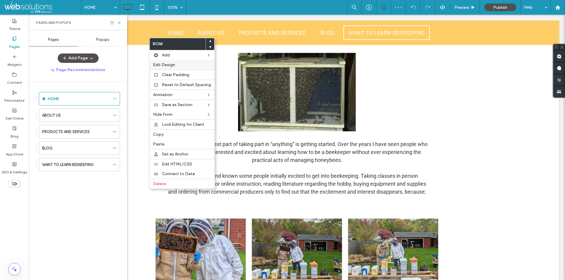
click at [175, 65] on label "Edit Design" at bounding box center [182, 64] width 58 height 5
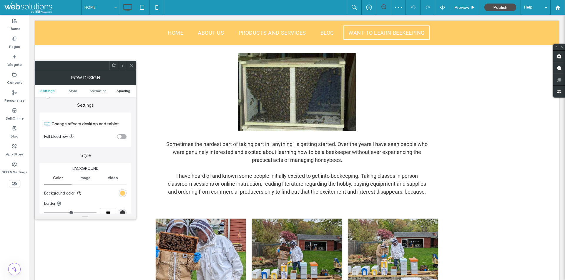
click at [128, 89] on span "Spacing" at bounding box center [124, 91] width 14 height 4
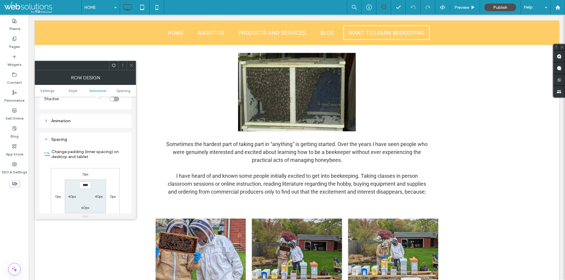
scroll to position [166, 0]
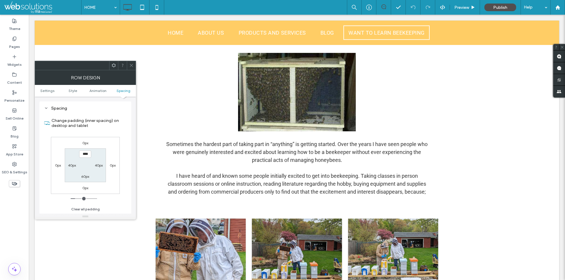
click at [84, 179] on label "60px" at bounding box center [85, 176] width 8 height 4
type input "**"
type input "****"
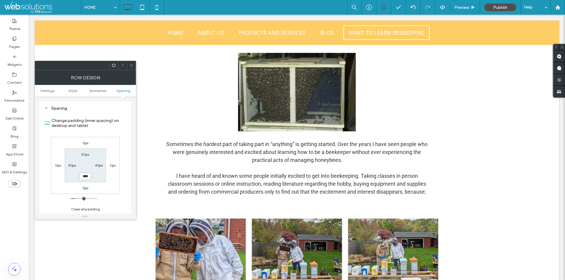
drag, startPoint x: 245, startPoint y: 187, endPoint x: 414, endPoint y: 207, distance: 170.4
click at [414, 280] on div at bounding box center [282, 280] width 565 height 0
drag, startPoint x: 285, startPoint y: 230, endPoint x: 330, endPoint y: 250, distance: 49.4
click at [330, 280] on div at bounding box center [282, 280] width 565 height 0
click at [159, 6] on icon at bounding box center [157, 7] width 12 height 12
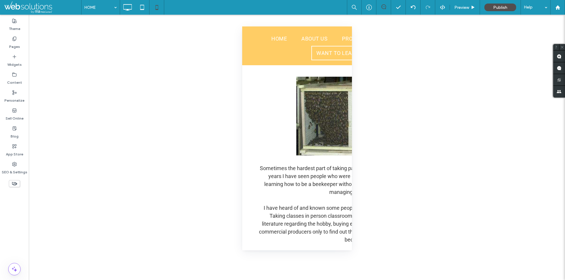
drag, startPoint x: 283, startPoint y: 121, endPoint x: 311, endPoint y: 132, distance: 30.1
click at [311, 280] on div at bounding box center [282, 280] width 565 height 0
drag, startPoint x: 291, startPoint y: 212, endPoint x: 305, endPoint y: 225, distance: 19.0
click at [305, 280] on div at bounding box center [282, 280] width 565 height 0
drag, startPoint x: 292, startPoint y: 107, endPoint x: 309, endPoint y: 120, distance: 21.5
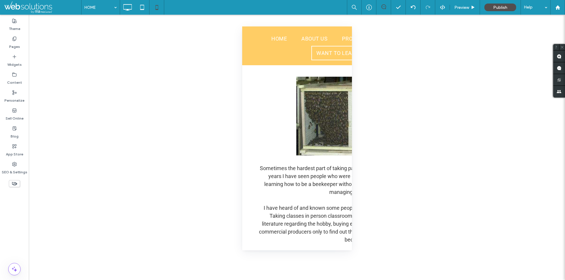
click at [309, 280] on div at bounding box center [282, 280] width 565 height 0
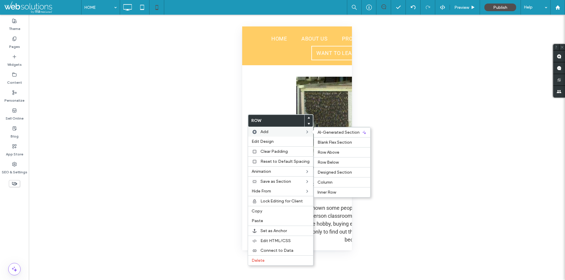
click at [268, 137] on div "Add AI-Generated Section Blank Flex Section Row Above Row Below Designed Sectio…" at bounding box center [280, 132] width 65 height 10
click at [267, 141] on span "Edit Design" at bounding box center [263, 141] width 22 height 5
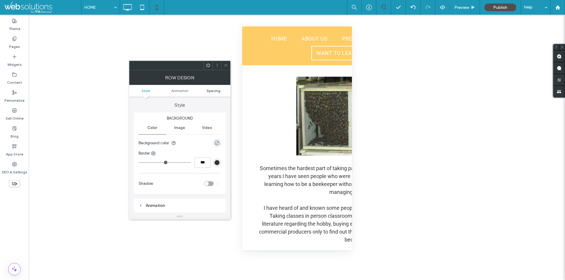
click at [215, 90] on span "Spacing" at bounding box center [214, 91] width 14 height 4
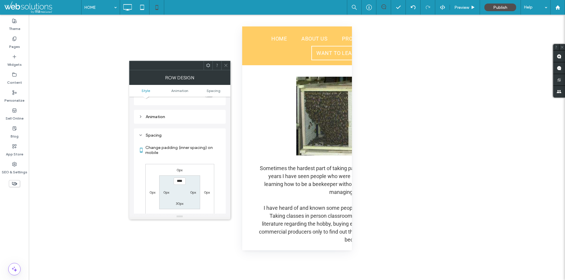
scroll to position [116, 0]
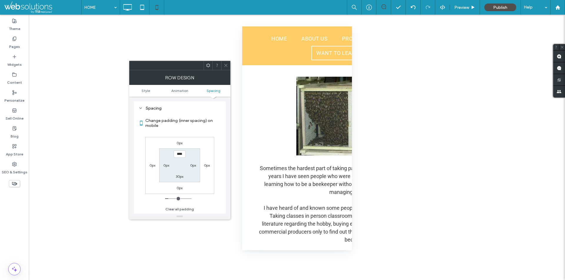
click at [177, 175] on label "30px" at bounding box center [180, 176] width 8 height 4
type input "**"
click at [178, 177] on input "****" at bounding box center [180, 176] width 12 height 7
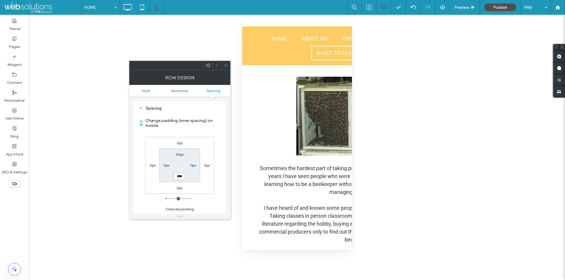
type input "****"
type input "**"
type input "****"
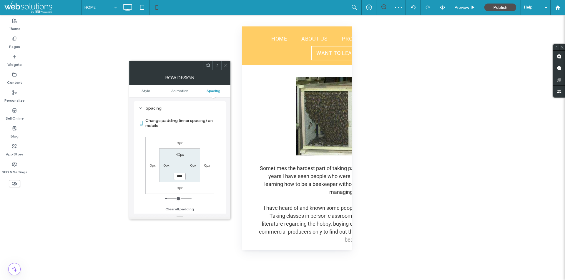
drag, startPoint x: 291, startPoint y: 213, endPoint x: 306, endPoint y: 225, distance: 19.2
click at [306, 280] on div at bounding box center [282, 280] width 565 height 0
drag, startPoint x: 279, startPoint y: 212, endPoint x: 295, endPoint y: 225, distance: 20.7
click at [295, 280] on div at bounding box center [282, 280] width 565 height 0
click at [228, 69] on div at bounding box center [225, 65] width 9 height 9
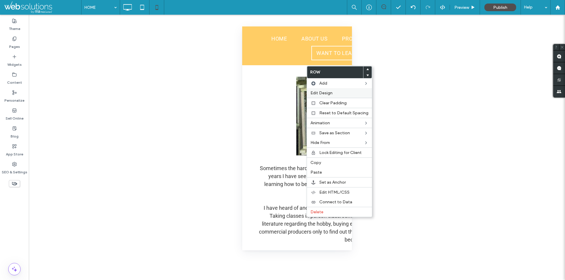
click at [333, 91] on label "Edit Design" at bounding box center [339, 93] width 58 height 5
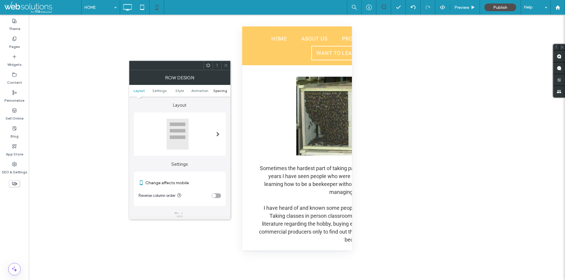
click at [219, 92] on span "Spacing" at bounding box center [220, 91] width 14 height 4
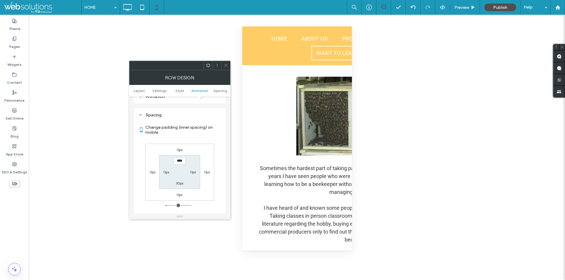
scroll to position [225, 0]
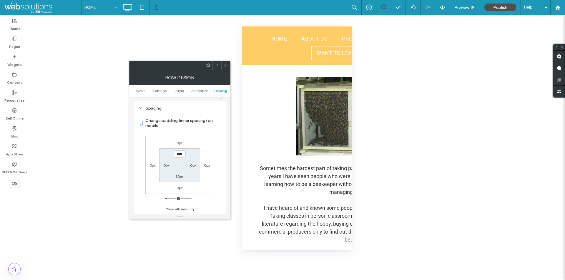
click at [180, 177] on label "30px" at bounding box center [180, 176] width 8 height 4
type input "**"
type input "****"
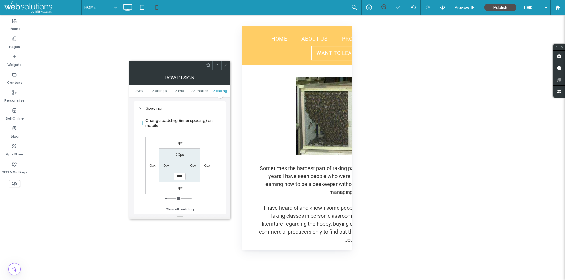
click at [229, 64] on div at bounding box center [225, 65] width 9 height 9
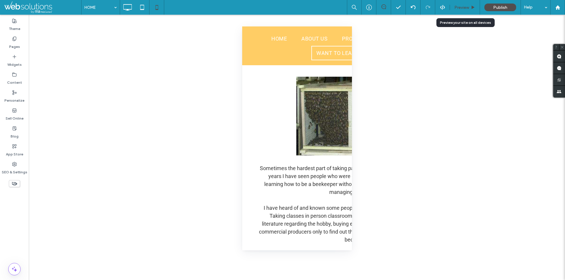
click at [468, 5] on span "Preview" at bounding box center [461, 7] width 15 height 5
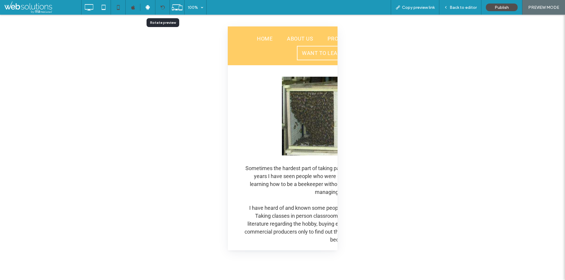
click at [160, 6] on icon at bounding box center [162, 7] width 4 height 4
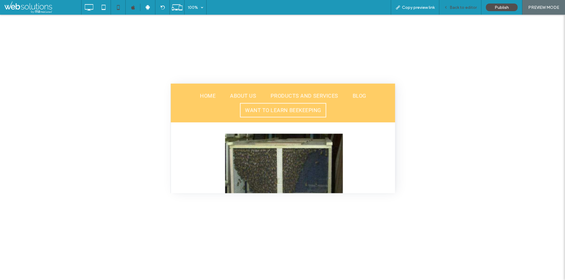
click at [456, 6] on span "Back to editor" at bounding box center [463, 7] width 27 height 5
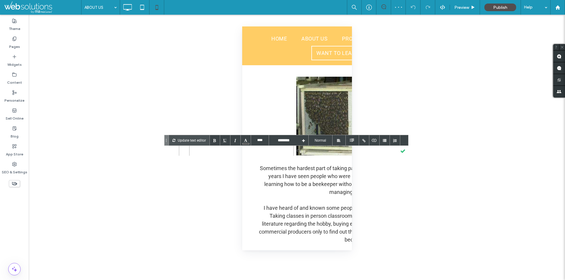
type input "****"
type input "******"
click at [352, 139] on div at bounding box center [351, 140] width 5 height 5
click at [354, 178] on div at bounding box center [352, 181] width 13 height 14
click at [403, 152] on div at bounding box center [403, 151] width 10 height 10
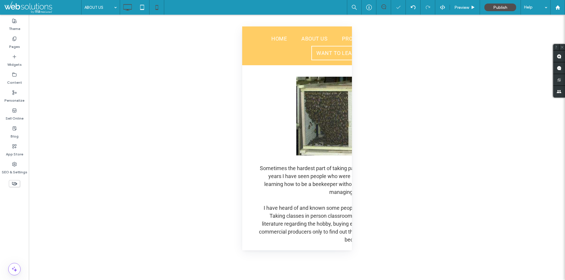
click at [129, 11] on icon at bounding box center [128, 7] width 12 height 12
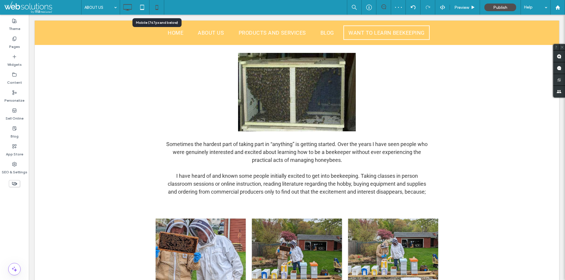
click at [155, 6] on icon at bounding box center [157, 7] width 12 height 12
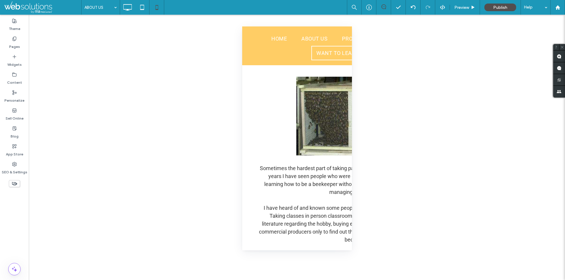
drag, startPoint x: 265, startPoint y: 144, endPoint x: 335, endPoint y: 151, distance: 70.4
click at [335, 280] on div at bounding box center [282, 280] width 565 height 0
drag, startPoint x: 262, startPoint y: 144, endPoint x: 243, endPoint y: 151, distance: 20.0
click at [243, 280] on div at bounding box center [282, 280] width 565 height 0
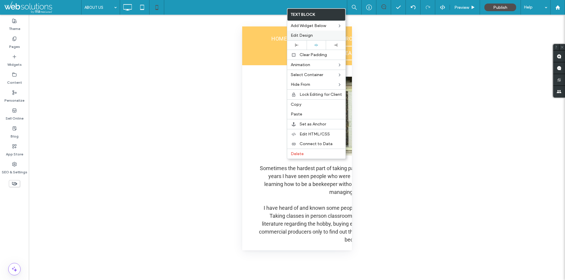
click at [320, 32] on div "Edit Design" at bounding box center [316, 36] width 58 height 10
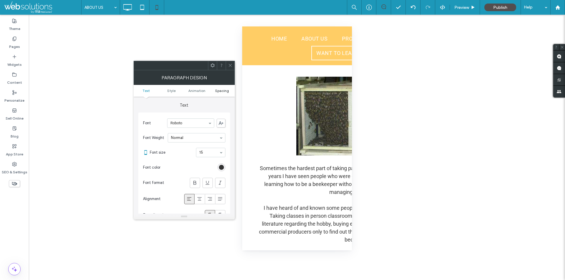
click at [223, 89] on span "Spacing" at bounding box center [222, 91] width 14 height 4
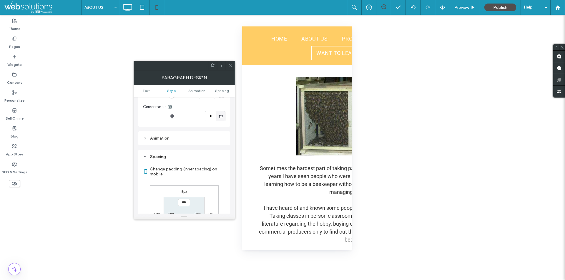
scroll to position [241, 0]
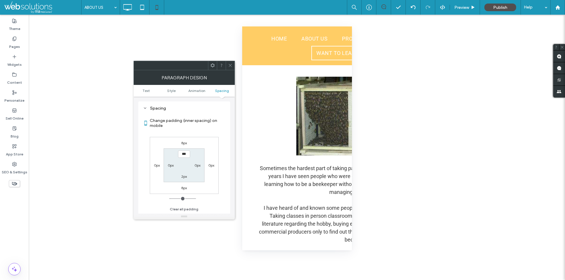
click at [185, 143] on label "8px" at bounding box center [184, 143] width 6 height 4
type input "*"
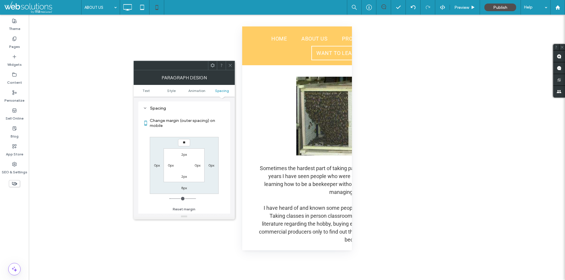
type input "**"
drag, startPoint x: 262, startPoint y: 144, endPoint x: 242, endPoint y: 154, distance: 21.9
click at [242, 280] on div at bounding box center [282, 280] width 565 height 0
drag, startPoint x: 184, startPoint y: 142, endPoint x: 154, endPoint y: 138, distance: 29.7
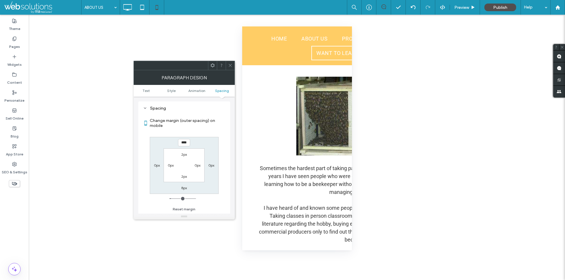
click at [155, 138] on div "**** 0px 8px 0px 2px 0px 2px 0px" at bounding box center [184, 165] width 69 height 57
type input "****"
type input "**"
click at [231, 66] on icon at bounding box center [230, 65] width 4 height 4
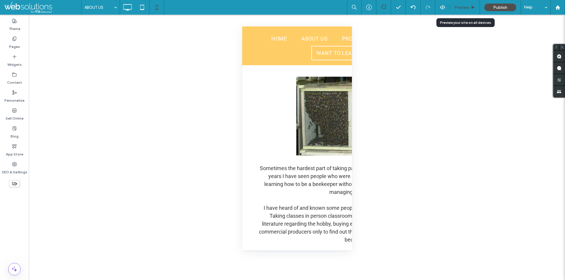
click at [460, 8] on span "Preview" at bounding box center [461, 7] width 15 height 5
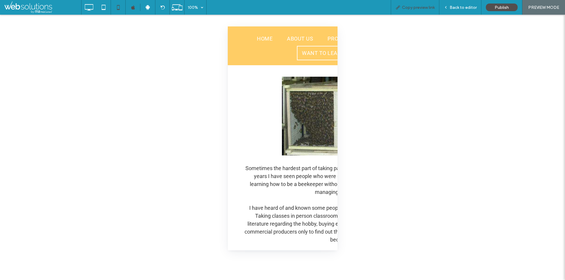
click at [418, 4] on div "Copy preview link" at bounding box center [415, 7] width 49 height 15
click at [428, 8] on span "Copy preview link" at bounding box center [418, 7] width 33 height 5
click at [93, 7] on div at bounding box center [282, 140] width 565 height 280
click at [92, 7] on icon at bounding box center [89, 7] width 12 height 12
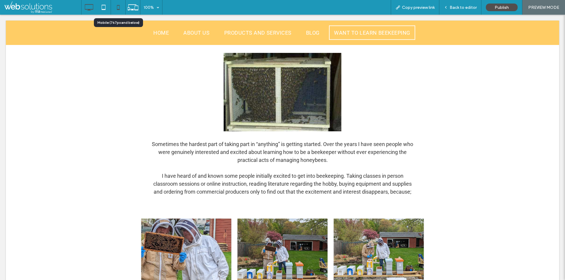
click at [116, 11] on icon at bounding box center [118, 7] width 12 height 12
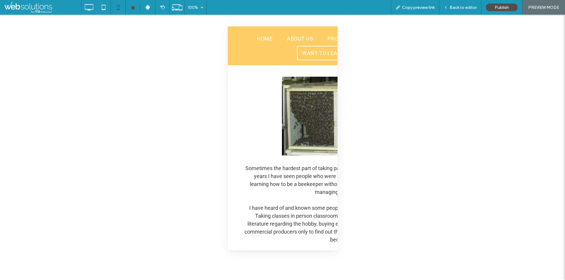
drag, startPoint x: 241, startPoint y: 137, endPoint x: 311, endPoint y: 147, distance: 70.6
click at [312, 280] on div at bounding box center [282, 280] width 565 height 0
click at [452, 8] on span "Back to editor" at bounding box center [463, 7] width 27 height 5
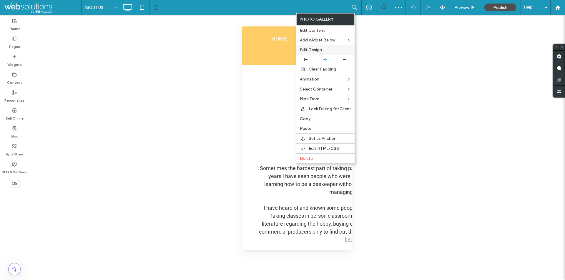
click at [315, 47] on span "Edit Design" at bounding box center [311, 49] width 22 height 5
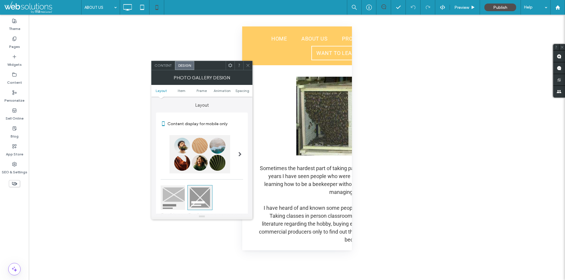
click at [168, 63] on span "Content" at bounding box center [162, 65] width 17 height 4
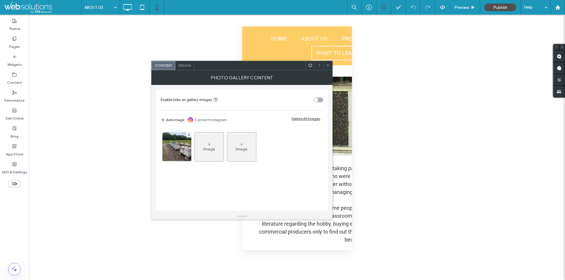
click at [187, 64] on span "Design" at bounding box center [184, 65] width 13 height 4
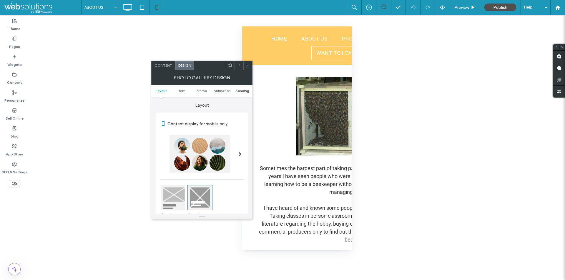
click at [240, 91] on span "Spacing" at bounding box center [242, 91] width 14 height 4
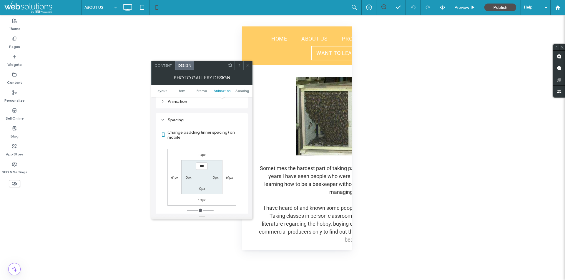
scroll to position [315, 0]
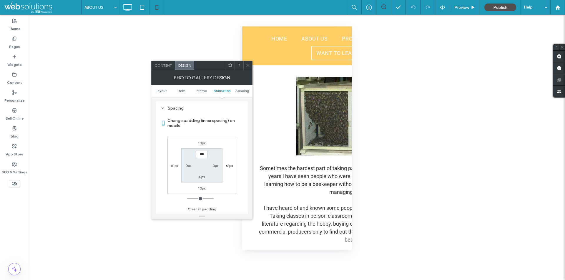
click at [202, 144] on label "10px" at bounding box center [201, 143] width 7 height 4
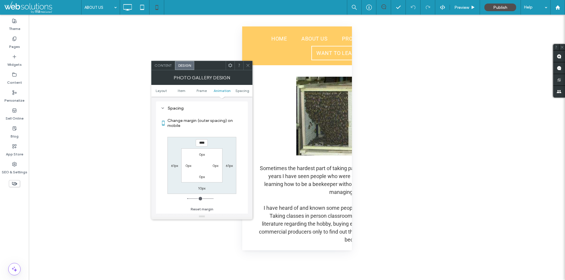
type input "**"
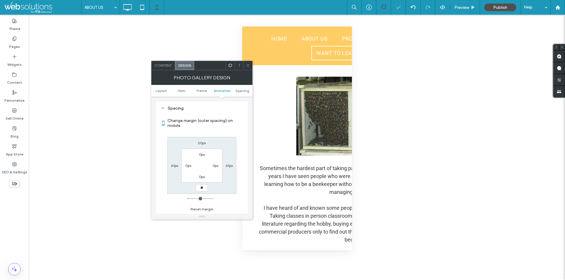
type input "****"
click at [249, 67] on icon at bounding box center [248, 65] width 4 height 4
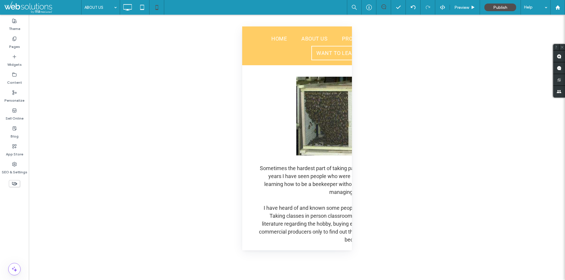
drag, startPoint x: 294, startPoint y: 128, endPoint x: 312, endPoint y: 139, distance: 21.6
click at [313, 280] on div at bounding box center [282, 280] width 565 height 0
drag, startPoint x: 254, startPoint y: 152, endPoint x: 281, endPoint y: 158, distance: 27.8
click at [282, 280] on div at bounding box center [282, 280] width 565 height 0
drag, startPoint x: 252, startPoint y: 153, endPoint x: 285, endPoint y: 166, distance: 35.1
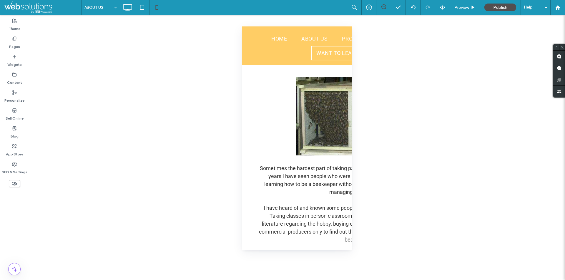
drag, startPoint x: 247, startPoint y: 152, endPoint x: 270, endPoint y: 154, distance: 22.6
click at [270, 280] on div at bounding box center [282, 280] width 565 height 0
click at [250, 152] on body ".wqwq-1{fill:#231f20;} .cls-1q, .cls-2q { fill-rule: evenodd; } .cls-2q { fill:…" at bounding box center [282, 140] width 565 height 280
drag, startPoint x: 252, startPoint y: 152, endPoint x: 282, endPoint y: 166, distance: 33.2
click at [282, 280] on div at bounding box center [282, 280] width 565 height 0
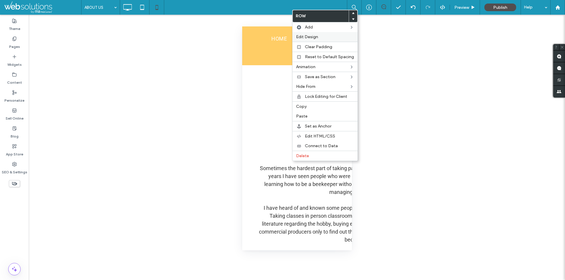
click at [313, 38] on span "Edit Design" at bounding box center [307, 36] width 22 height 5
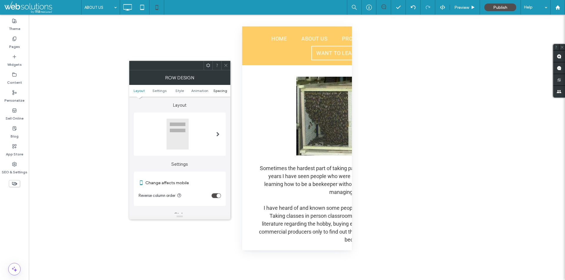
click at [217, 90] on span "Spacing" at bounding box center [220, 91] width 14 height 4
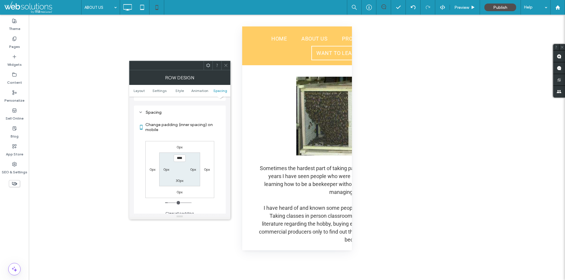
scroll to position [225, 0]
click at [179, 179] on label "30px" at bounding box center [180, 176] width 8 height 4
type input "**"
type input "****"
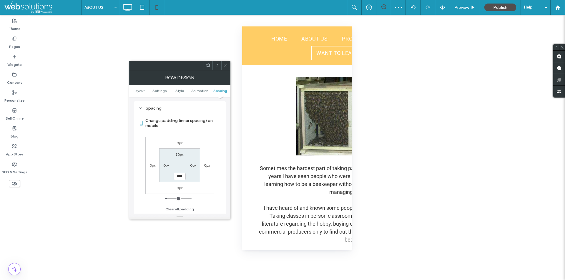
click at [224, 68] on span at bounding box center [226, 65] width 4 height 9
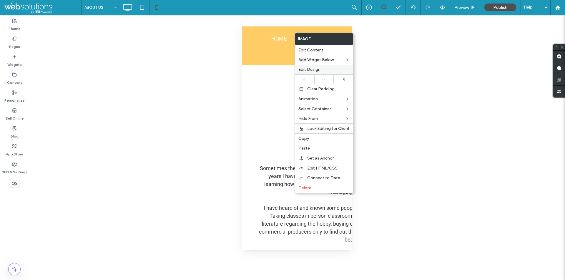
click at [321, 70] on label "Edit Design" at bounding box center [323, 69] width 51 height 5
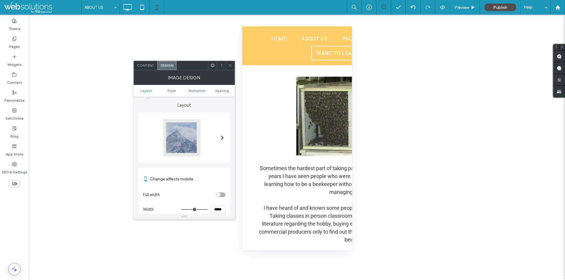
click at [217, 210] on input "*****" at bounding box center [218, 210] width 15 height 8
type input "*****"
type input "***"
click at [229, 64] on icon at bounding box center [230, 65] width 4 height 4
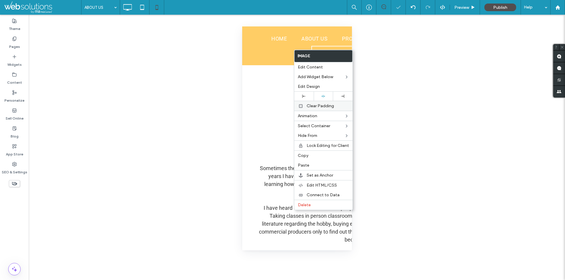
drag, startPoint x: 322, startPoint y: 95, endPoint x: 318, endPoint y: 104, distance: 10.0
click at [322, 95] on icon at bounding box center [323, 96] width 4 height 4
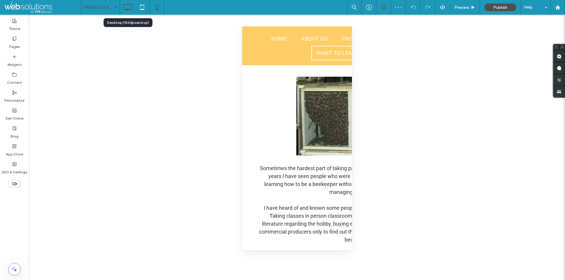
click at [125, 6] on icon at bounding box center [128, 7] width 12 height 12
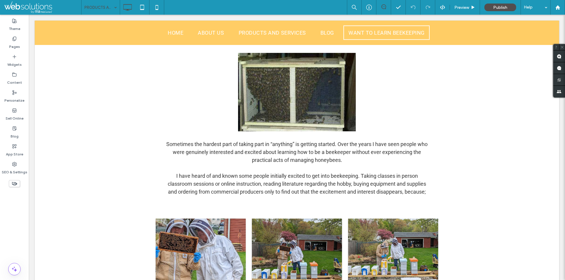
drag, startPoint x: 311, startPoint y: 82, endPoint x: 366, endPoint y: 100, distance: 58.1
click at [366, 280] on div at bounding box center [282, 280] width 565 height 0
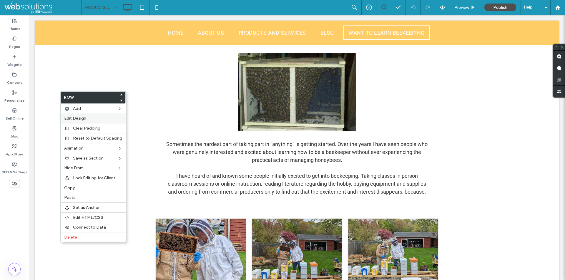
click at [88, 116] on label "Edit Design" at bounding box center [93, 118] width 58 height 5
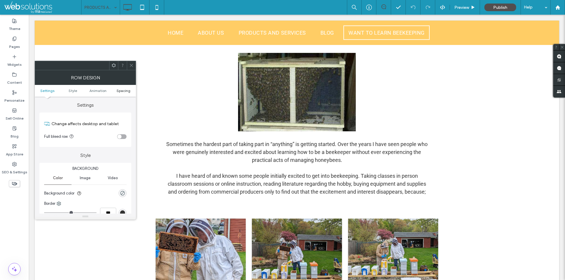
click at [126, 89] on span "Spacing" at bounding box center [124, 91] width 14 height 4
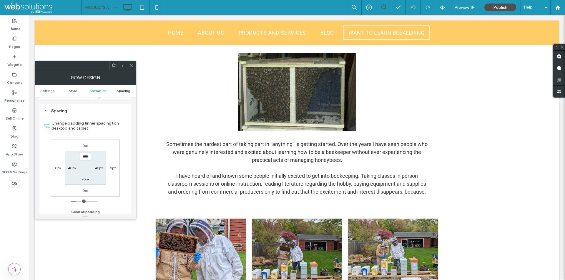
scroll to position [166, 0]
type input "****"
type input "**"
click at [132, 64] on icon at bounding box center [131, 65] width 4 height 4
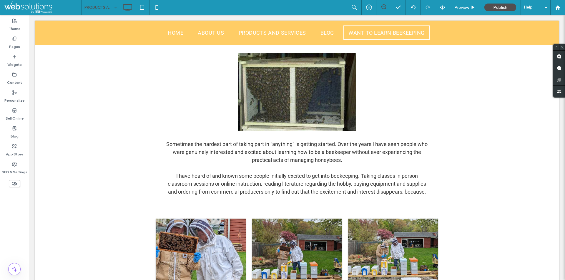
type input "****"
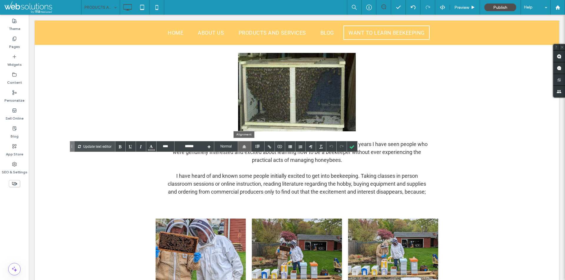
click at [247, 146] on div at bounding box center [247, 147] width 2 height 10
click at [247, 156] on div at bounding box center [244, 157] width 13 height 11
click at [352, 145] on div at bounding box center [352, 147] width 10 height 10
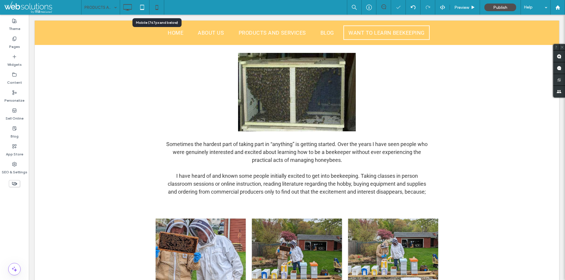
click at [157, 9] on icon at bounding box center [157, 7] width 12 height 12
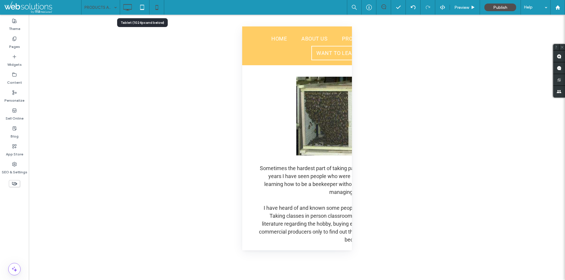
click at [132, 4] on use at bounding box center [128, 7] width 9 height 6
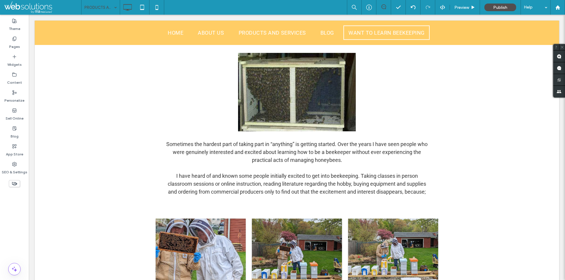
drag, startPoint x: 244, startPoint y: 138, endPoint x: 152, endPoint y: 148, distance: 91.8
click at [152, 280] on div at bounding box center [282, 280] width 565 height 0
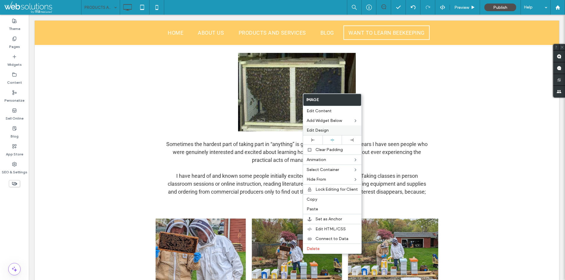
click at [312, 128] on span "Edit Design" at bounding box center [318, 130] width 22 height 5
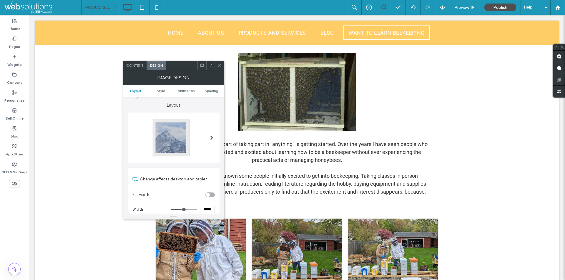
click at [206, 88] on ul "Layout Style Animation Spacing" at bounding box center [173, 91] width 101 height 12
click at [206, 89] on span "Spacing" at bounding box center [211, 91] width 14 height 4
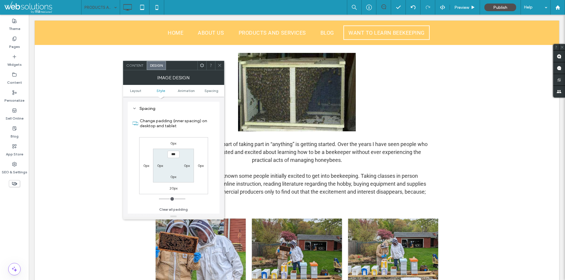
scroll to position [296, 0]
click at [173, 187] on label "20px" at bounding box center [173, 188] width 8 height 4
type input "**"
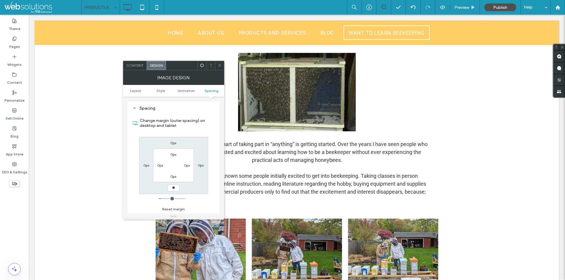
type input "**"
type input "****"
click at [219, 64] on icon at bounding box center [219, 65] width 4 height 4
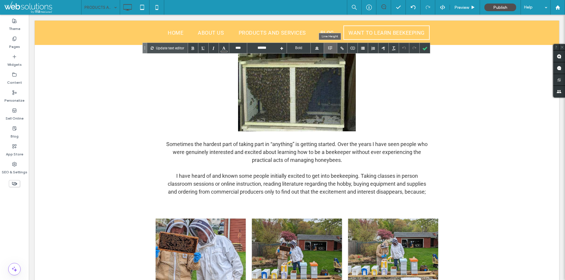
click at [333, 48] on div at bounding box center [330, 48] width 13 height 10
click at [332, 89] on div at bounding box center [330, 88] width 13 height 14
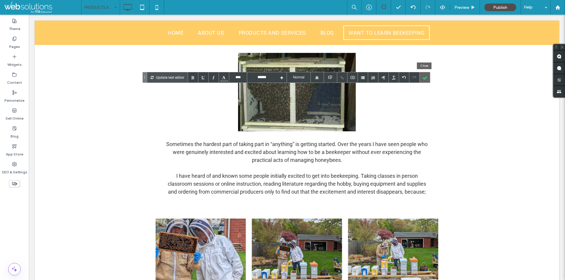
click at [427, 74] on div at bounding box center [425, 77] width 10 height 10
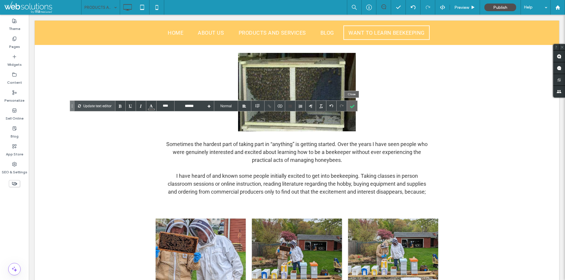
click at [351, 104] on div at bounding box center [352, 106] width 10 height 10
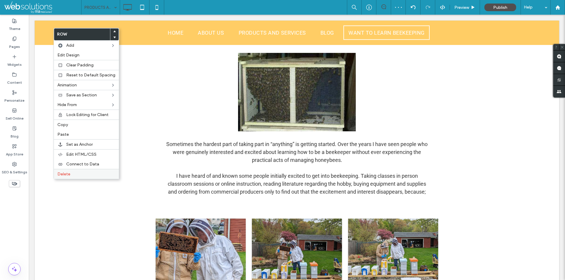
click at [70, 175] on label "Delete" at bounding box center [86, 174] width 58 height 5
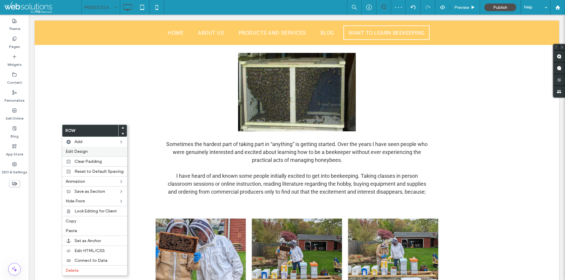
click at [79, 149] on div "Edit Design" at bounding box center [94, 152] width 65 height 10
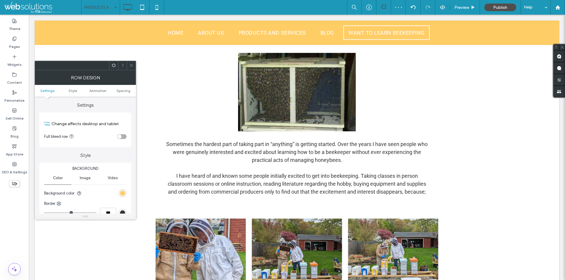
click at [121, 190] on div "rgb(255, 205, 101)" at bounding box center [123, 193] width 8 height 8
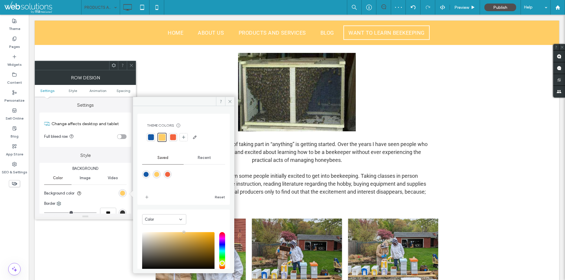
click at [194, 157] on div "Recent" at bounding box center [204, 158] width 41 height 13
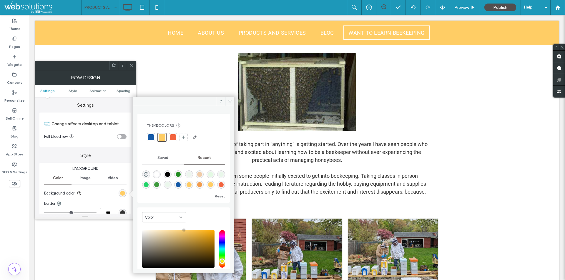
click at [155, 175] on div "rgba(255, 255, 255, 1)" at bounding box center [156, 174] width 5 height 5
type input "*******"
click at [132, 64] on icon at bounding box center [131, 65] width 4 height 4
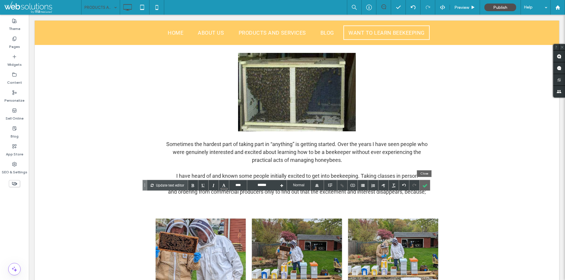
click at [425, 188] on div at bounding box center [425, 185] width 10 height 10
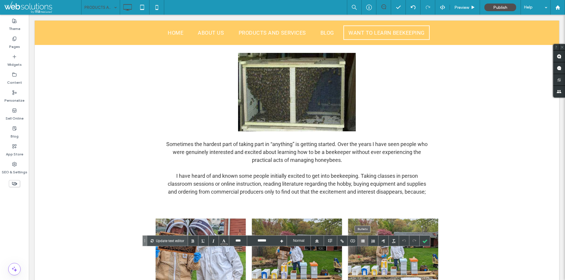
click at [364, 240] on div at bounding box center [363, 241] width 10 height 10
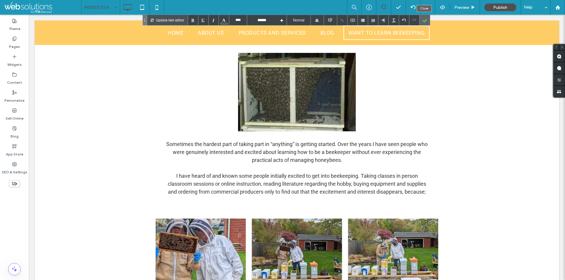
click at [426, 18] on div at bounding box center [425, 20] width 10 height 10
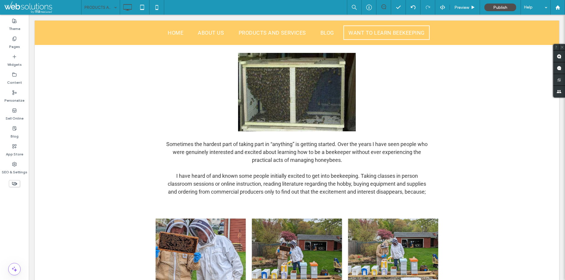
drag, startPoint x: 288, startPoint y: 232, endPoint x: 334, endPoint y: 255, distance: 51.2
click at [334, 280] on div at bounding box center [282, 280] width 565 height 0
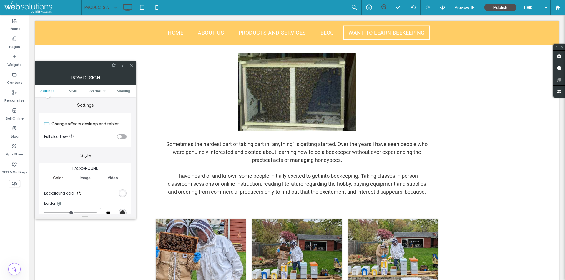
click at [120, 87] on ul "Settings Style Animation Spacing" at bounding box center [85, 91] width 101 height 12
click at [122, 90] on span "Spacing" at bounding box center [124, 91] width 14 height 4
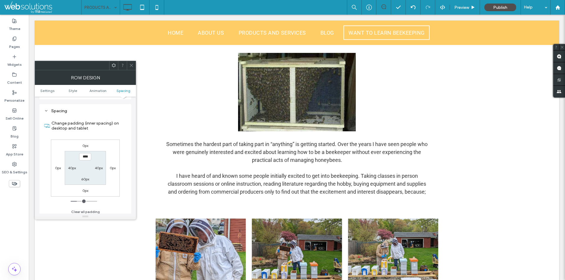
scroll to position [166, 0]
click at [85, 178] on label "60px" at bounding box center [85, 176] width 8 height 4
type input "**"
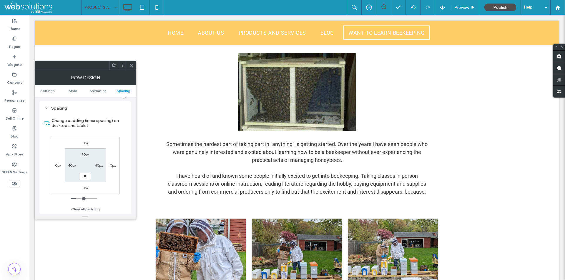
type input "****"
drag, startPoint x: 242, startPoint y: 235, endPoint x: 259, endPoint y: 255, distance: 25.9
click at [259, 280] on div at bounding box center [282, 280] width 565 height 0
click at [128, 66] on div at bounding box center [131, 65] width 9 height 9
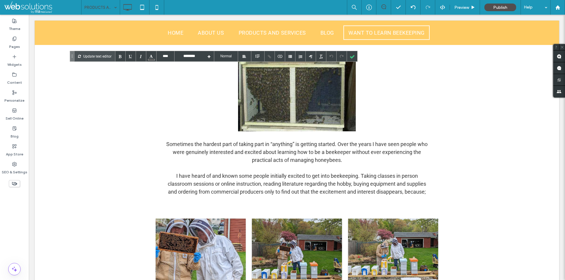
type input "******"
click at [352, 54] on div at bounding box center [352, 56] width 10 height 10
type input "******"
click at [350, 57] on div at bounding box center [352, 56] width 10 height 10
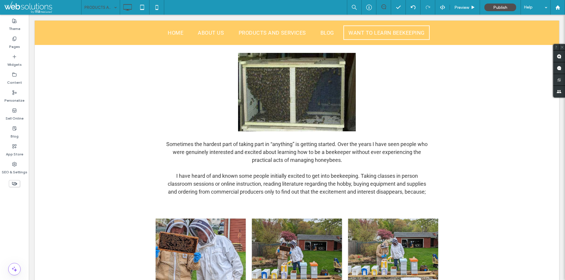
drag, startPoint x: 316, startPoint y: 129, endPoint x: 392, endPoint y: 152, distance: 79.0
click at [392, 280] on div at bounding box center [282, 280] width 565 height 0
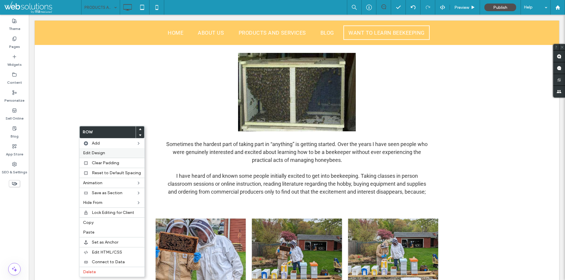
click at [102, 152] on span "Edit Design" at bounding box center [94, 153] width 22 height 5
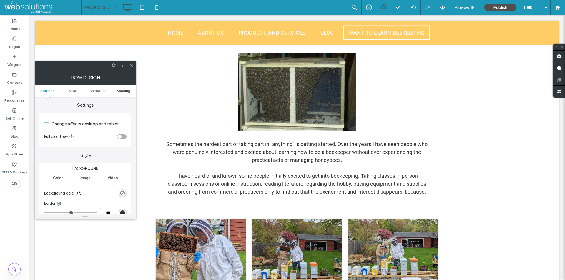
click at [128, 90] on span "Spacing" at bounding box center [124, 91] width 14 height 4
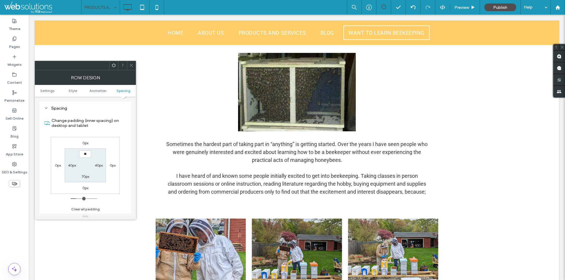
type input "****"
type input "**"
drag, startPoint x: 314, startPoint y: 129, endPoint x: 358, endPoint y: 149, distance: 48.7
click at [358, 280] on div at bounding box center [282, 280] width 565 height 0
click at [129, 64] on div at bounding box center [131, 65] width 9 height 9
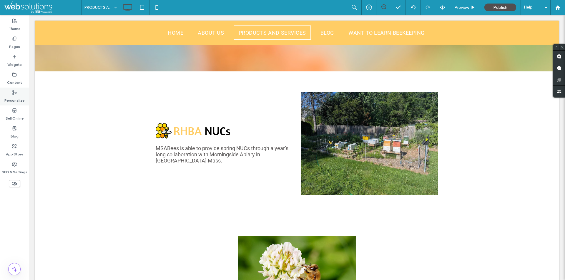
scroll to position [154, 0]
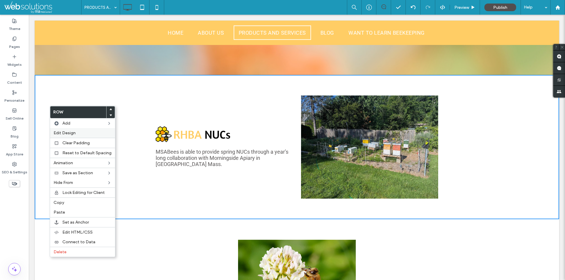
click at [67, 129] on div "Edit Design" at bounding box center [82, 133] width 65 height 10
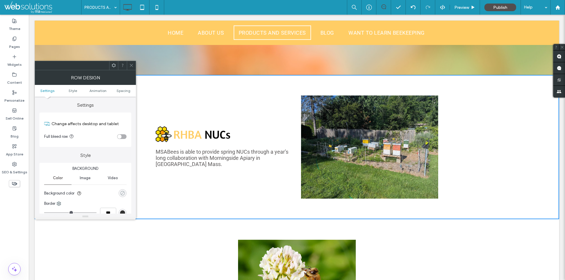
click at [120, 193] on div "rgba(0, 0, 0, 0)" at bounding box center [122, 193] width 5 height 5
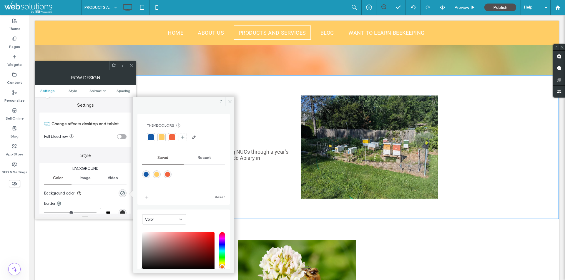
click at [158, 175] on div "rgba(255,205,101,1)" at bounding box center [156, 174] width 5 height 5
type input "*******"
type input "***"
type input "****"
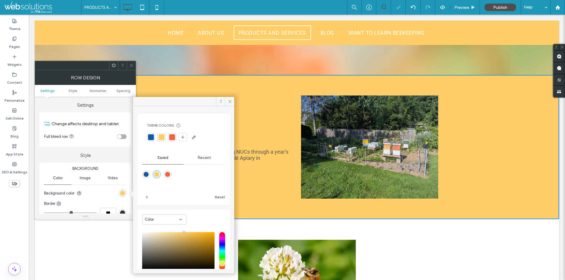
click at [132, 65] on icon at bounding box center [131, 65] width 4 height 4
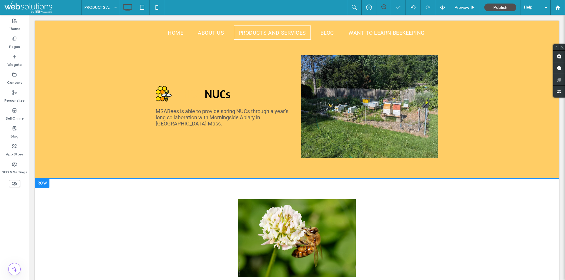
scroll to position [213, 0]
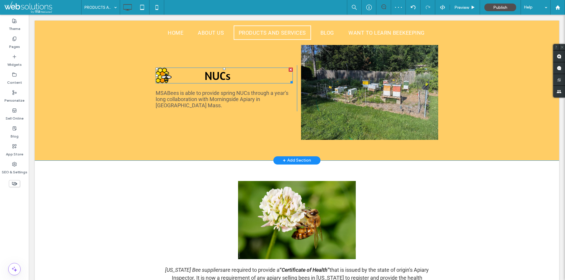
click at [192, 74] on font "RHBA" at bounding box center [187, 75] width 28 height 15
type input "****"
type input "**"
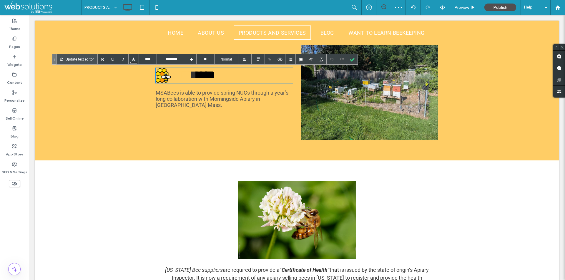
click at [205, 75] on font "****" at bounding box center [206, 74] width 19 height 11
drag, startPoint x: 204, startPoint y: 75, endPoint x: 170, endPoint y: 75, distance: 33.5
click at [170, 75] on h2 "**** ****" at bounding box center [224, 75] width 137 height 15
click at [129, 59] on div at bounding box center [134, 59] width 10 height 10
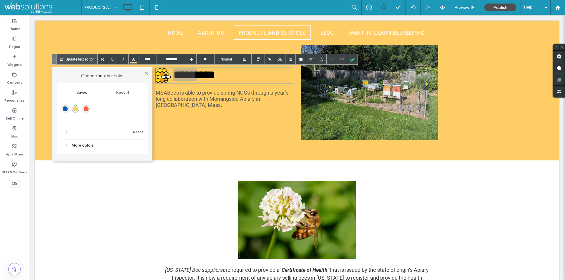
click at [111, 93] on div "Recent" at bounding box center [122, 92] width 41 height 13
click at [84, 107] on div "rgba(0, 0, 0, 1)" at bounding box center [86, 109] width 5 height 5
click at [346, 59] on div at bounding box center [337, 59] width 21 height 10
click at [351, 59] on div at bounding box center [352, 59] width 10 height 10
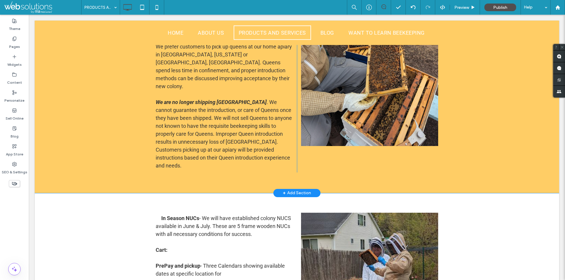
scroll to position [794, 0]
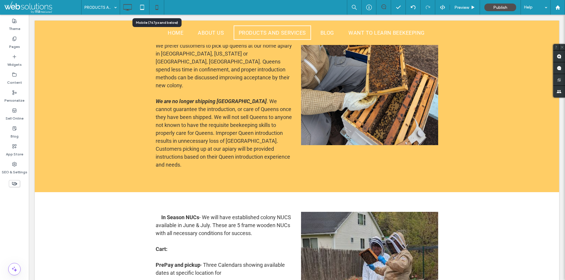
click at [159, 7] on icon at bounding box center [157, 7] width 12 height 12
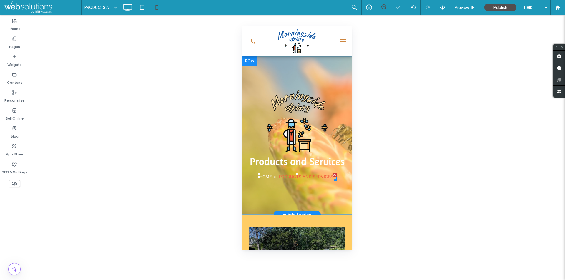
scroll to position [147, 0]
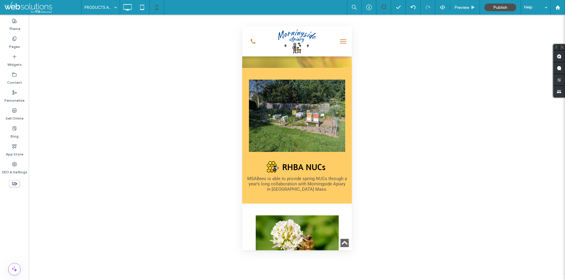
drag, startPoint x: 272, startPoint y: 67, endPoint x: 298, endPoint y: 79, distance: 29.3
click at [298, 280] on div at bounding box center [282, 280] width 565 height 0
drag, startPoint x: 287, startPoint y: 190, endPoint x: 324, endPoint y: 202, distance: 38.9
click at [324, 280] on div at bounding box center [282, 280] width 565 height 0
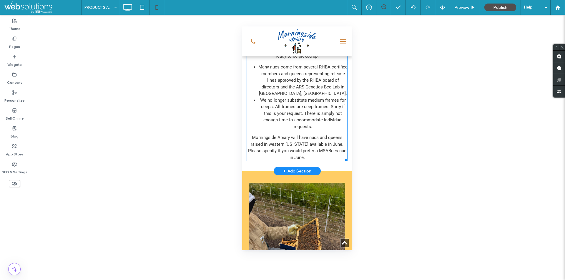
scroll to position [618, 0]
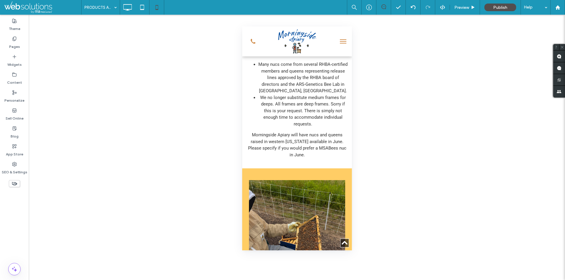
drag, startPoint x: 287, startPoint y: 169, endPoint x: 299, endPoint y: 181, distance: 17.1
click at [299, 280] on div at bounding box center [282, 280] width 565 height 0
click at [135, 10] on div at bounding box center [142, 7] width 14 height 12
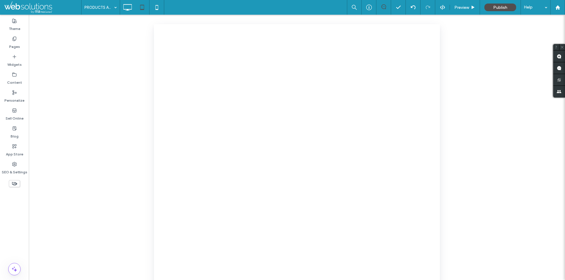
click at [123, 6] on div at bounding box center [282, 140] width 565 height 280
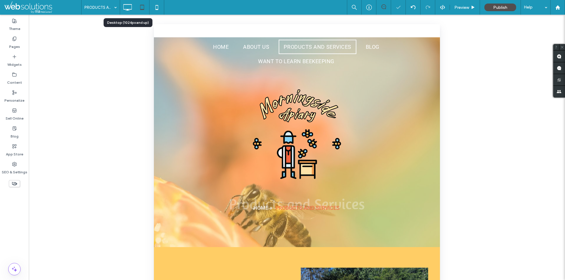
click at [126, 6] on icon at bounding box center [128, 7] width 12 height 12
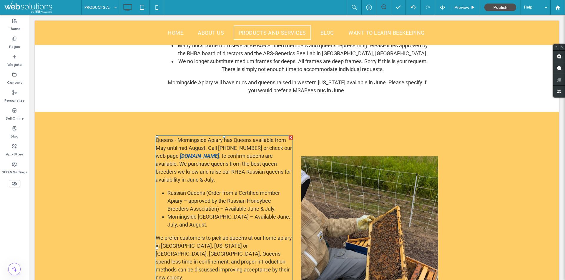
scroll to position [497, 0]
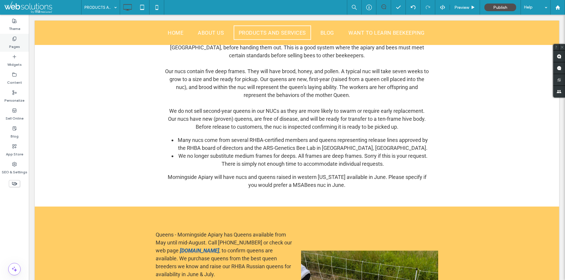
click at [7, 41] on div "Pages" at bounding box center [14, 43] width 29 height 18
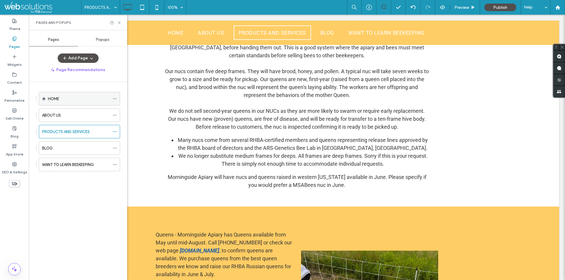
click at [77, 99] on div "HOME" at bounding box center [79, 99] width 62 height 6
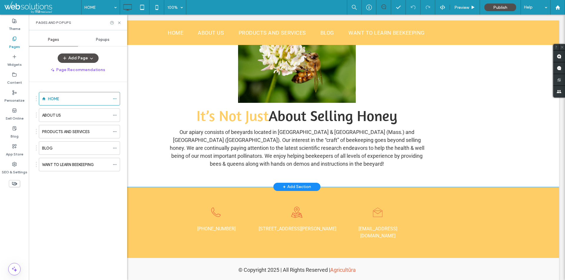
scroll to position [197, 0]
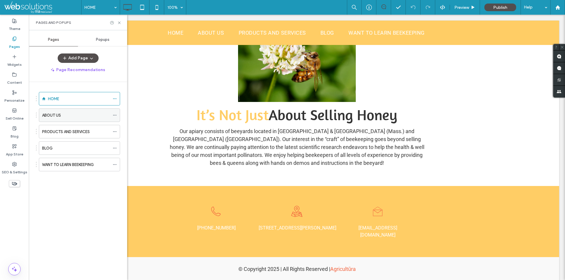
click at [77, 118] on div "ABOUT US" at bounding box center [76, 115] width 68 height 6
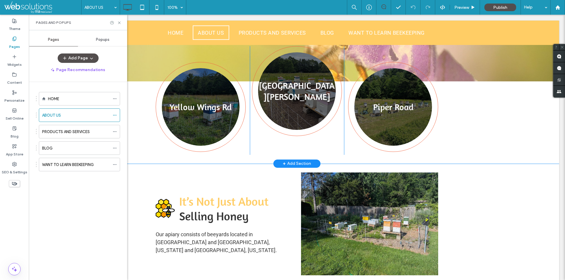
scroll to position [328, 0]
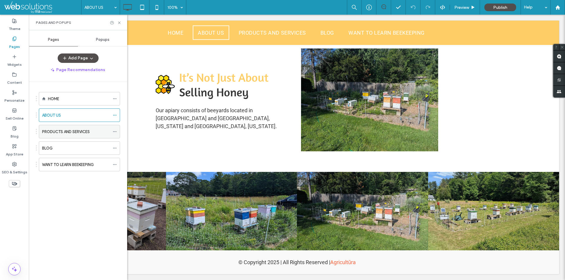
click at [66, 136] on div "PRODUCTS AND SERVICES" at bounding box center [76, 131] width 68 height 13
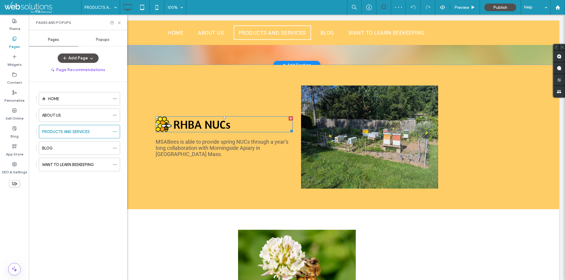
scroll to position [177, 0]
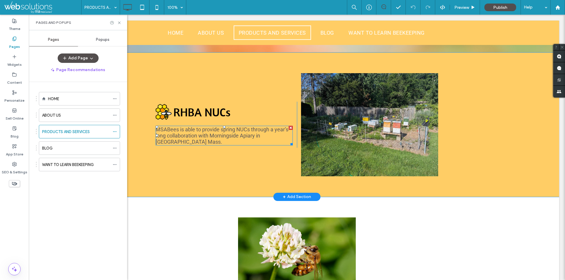
click at [202, 135] on font "MSABees is able to provide spring NUCs through a year’s long collaboration with…" at bounding box center [222, 136] width 133 height 19
type input "****"
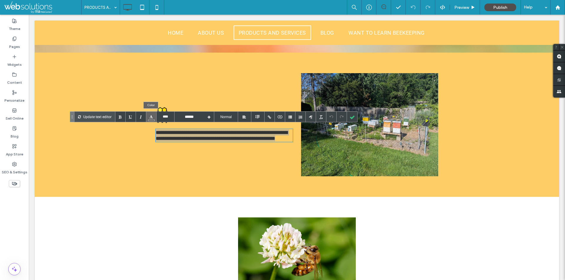
click at [146, 117] on div at bounding box center [151, 117] width 10 height 10
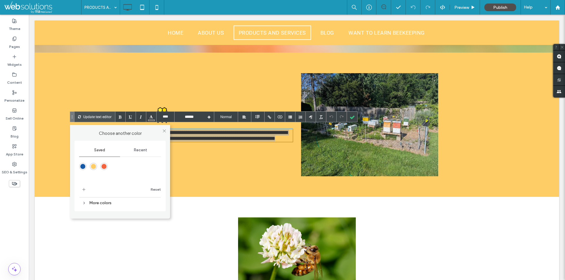
click at [103, 205] on div "More colors" at bounding box center [120, 203] width 82 height 8
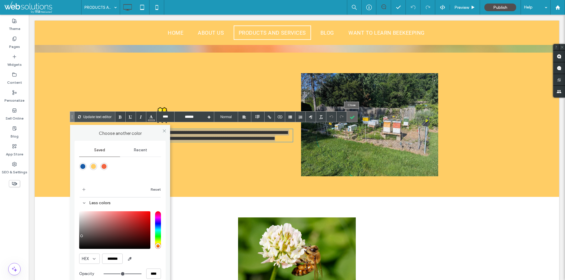
click at [350, 116] on div at bounding box center [352, 117] width 10 height 10
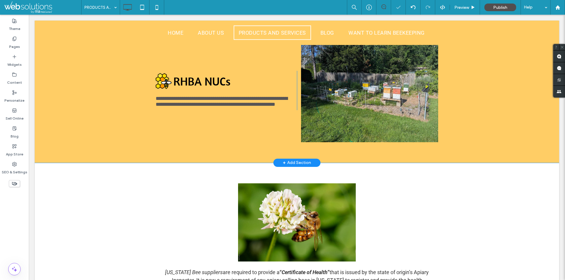
scroll to position [353, 0]
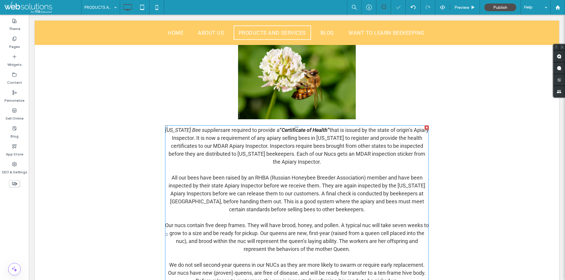
click at [265, 163] on div "Massachusetts Bee suppliers are required to provide a “ Certificate of Health ”…" at bounding box center [297, 235] width 264 height 218
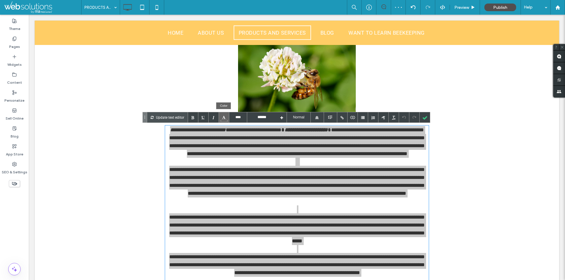
click at [225, 119] on div at bounding box center [224, 117] width 10 height 10
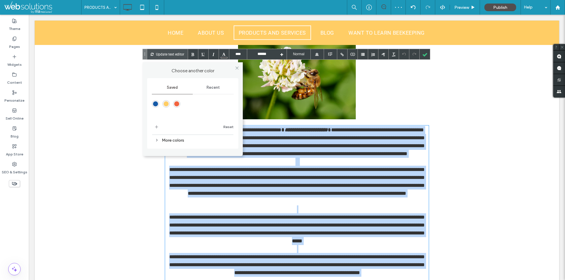
scroll to position [416, 0]
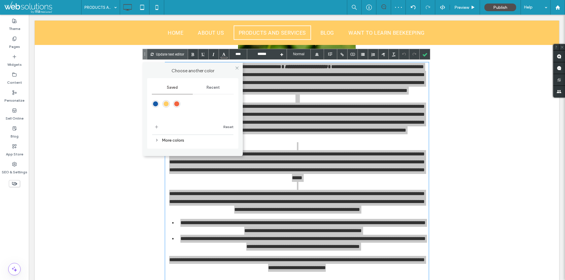
click at [181, 146] on div "More colors" at bounding box center [193, 140] width 82 height 11
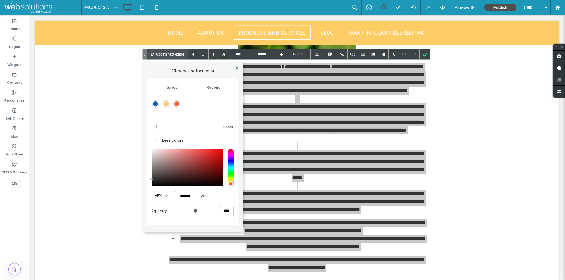
click at [184, 201] on input "*******" at bounding box center [185, 196] width 21 height 10
click at [424, 53] on div at bounding box center [425, 54] width 10 height 10
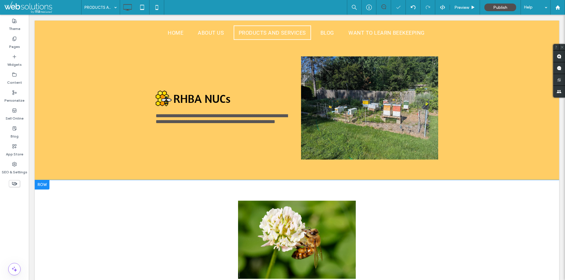
scroll to position [181, 0]
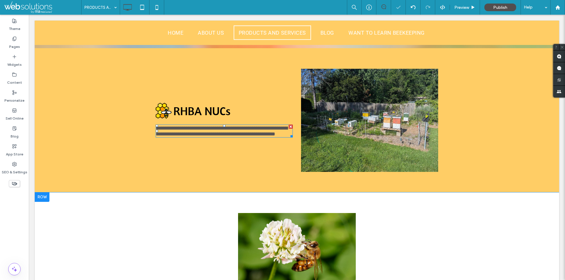
click at [207, 126] on font "**********" at bounding box center [222, 131] width 132 height 11
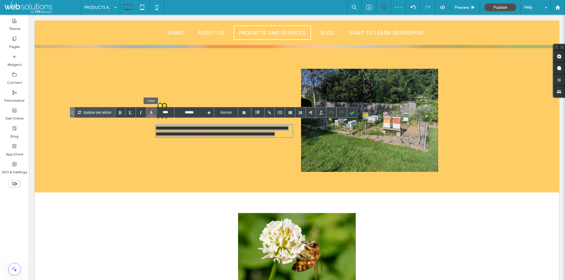
click at [149, 114] on div at bounding box center [151, 112] width 10 height 10
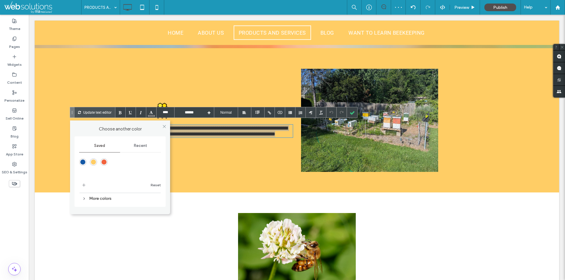
click at [117, 200] on div "More colors" at bounding box center [120, 199] width 82 height 8
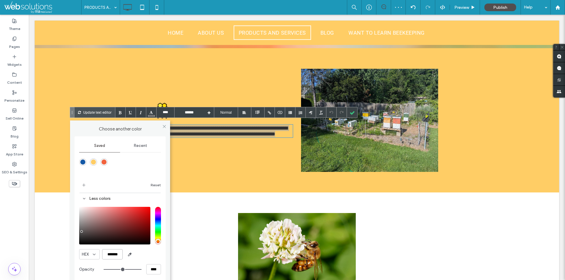
click at [118, 255] on input "*******" at bounding box center [112, 255] width 21 height 10
paste input "color picker textbox"
type input "*******"
click at [353, 111] on div at bounding box center [352, 112] width 10 height 10
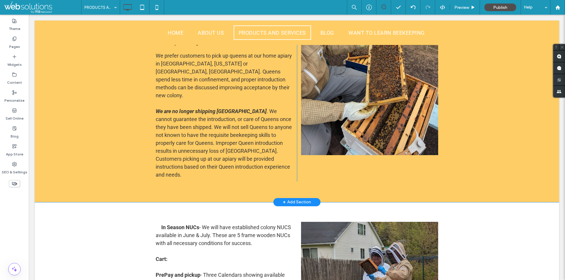
scroll to position [740, 0]
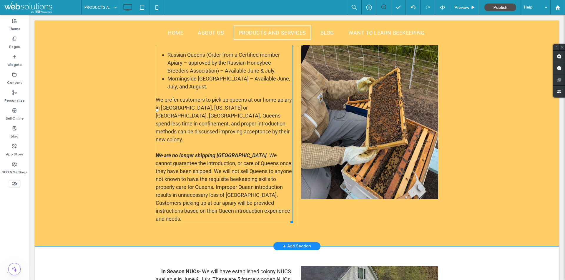
click at [251, 171] on span "We are no longer shipping Queens . We cannot guarantee the introduction, or car…" at bounding box center [224, 187] width 136 height 70
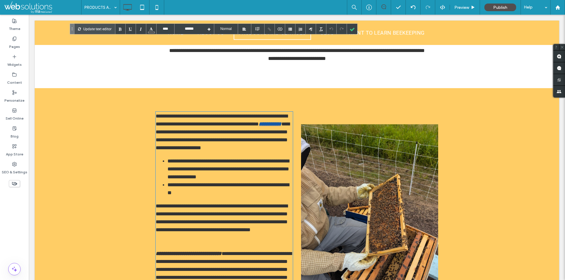
scroll to position [712, 0]
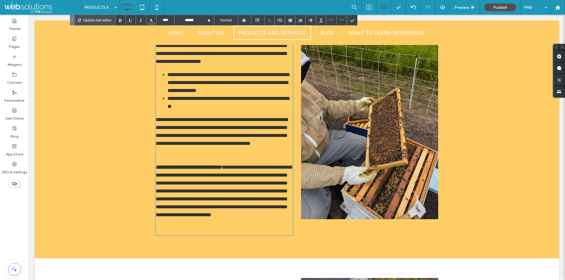
click at [259, 192] on span "**********" at bounding box center [224, 191] width 136 height 53
drag, startPoint x: 259, startPoint y: 192, endPoint x: 267, endPoint y: 192, distance: 7.9
click at [267, 192] on span "**********" at bounding box center [224, 191] width 136 height 53
click at [268, 179] on span "**********" at bounding box center [224, 191] width 136 height 53
click at [16, 45] on label "Pages" at bounding box center [14, 45] width 11 height 8
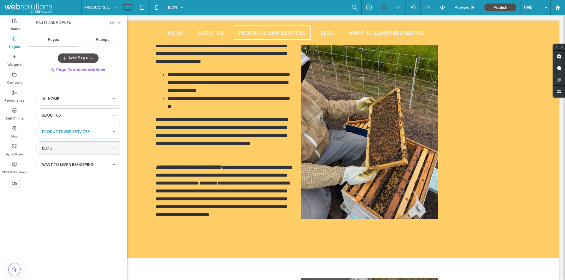
click at [73, 150] on div "BLOG" at bounding box center [76, 148] width 68 height 6
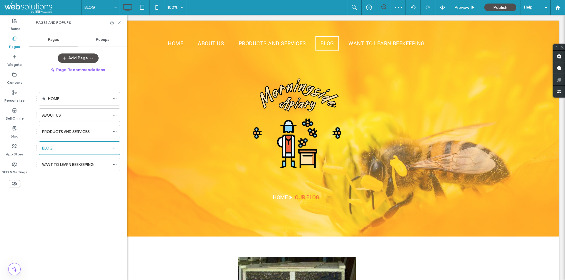
scroll to position [0, 0]
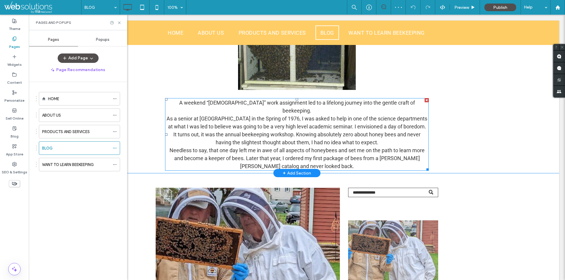
scroll to position [225, 0]
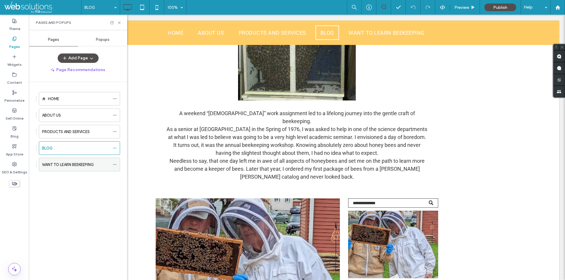
click at [79, 170] on div "WANT TO LEARN BEEKEEPING" at bounding box center [76, 164] width 68 height 13
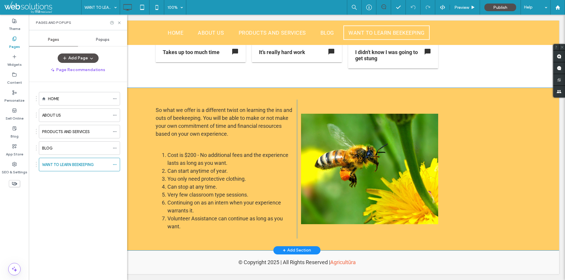
scroll to position [444, 0]
click at [56, 147] on div "BLOG" at bounding box center [76, 148] width 68 height 6
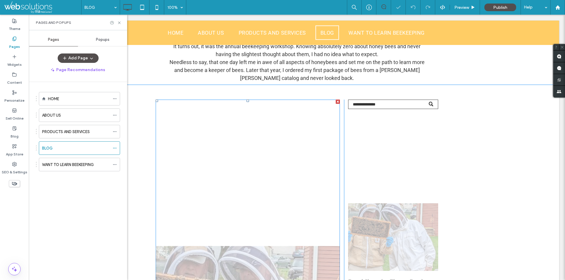
scroll to position [471, 0]
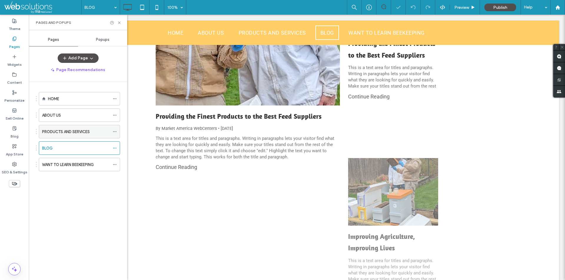
click at [74, 132] on label "PRODUCTS AND SERVICES" at bounding box center [66, 132] width 48 height 10
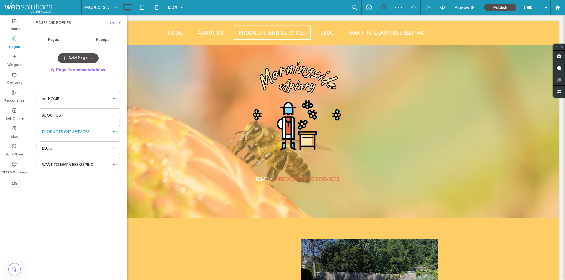
scroll to position [730, 0]
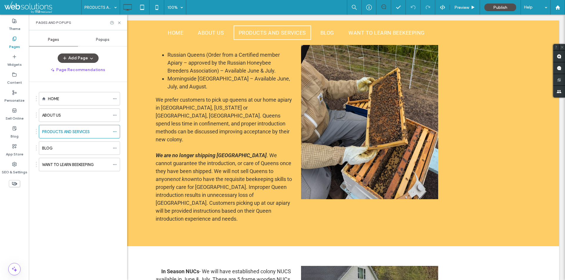
drag, startPoint x: 209, startPoint y: 205, endPoint x: 262, endPoint y: 231, distance: 58.7
click at [262, 280] on div at bounding box center [282, 280] width 565 height 0
click at [120, 21] on icon at bounding box center [119, 23] width 4 height 4
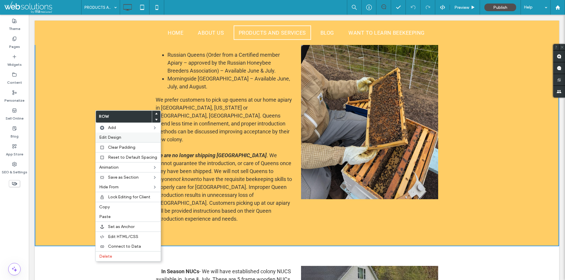
click at [107, 134] on div "Edit Design" at bounding box center [128, 138] width 65 height 10
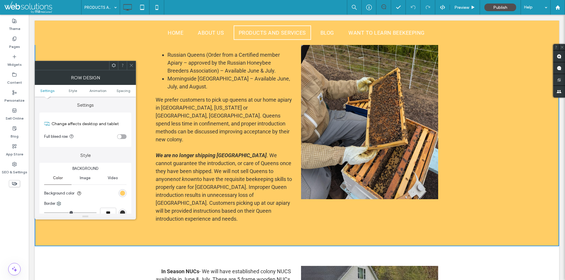
click at [127, 93] on ul "Settings Style Animation Spacing" at bounding box center [85, 91] width 101 height 12
click at [127, 89] on span "Spacing" at bounding box center [124, 91] width 14 height 4
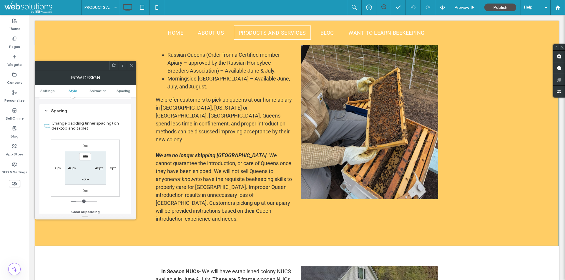
scroll to position [166, 0]
click at [86, 179] on label "70px" at bounding box center [85, 176] width 8 height 4
type input "**"
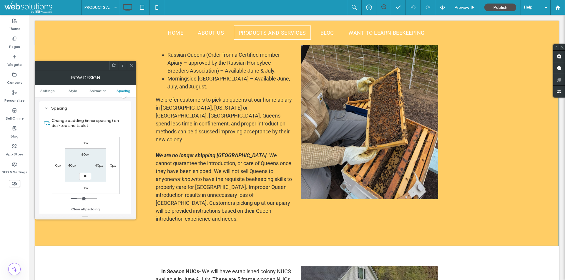
type input "****"
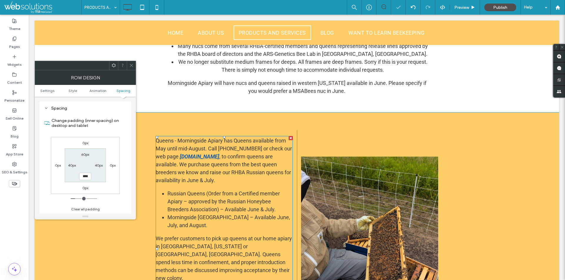
scroll to position [577, 0]
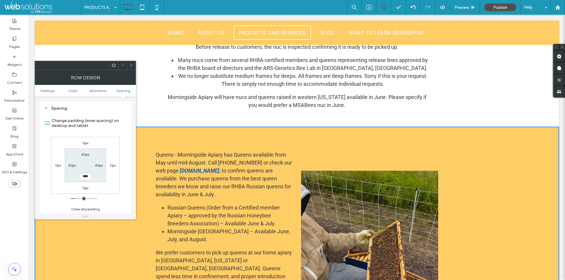
drag, startPoint x: 158, startPoint y: 127, endPoint x: 328, endPoint y: 153, distance: 171.4
click at [328, 280] on div at bounding box center [282, 280] width 565 height 0
click at [84, 155] on label "60px" at bounding box center [85, 154] width 8 height 4
type input "**"
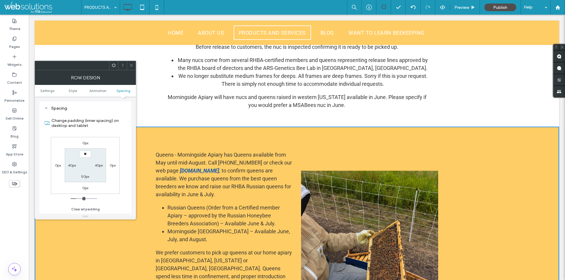
type input "**"
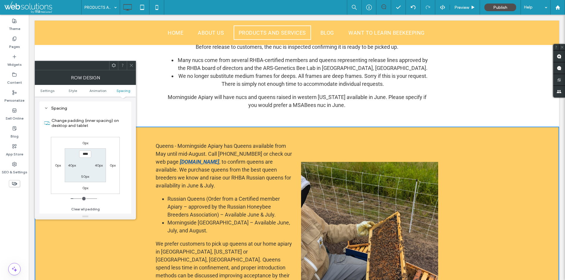
drag, startPoint x: 151, startPoint y: 127, endPoint x: 263, endPoint y: 144, distance: 113.4
click at [263, 280] on div at bounding box center [282, 280] width 565 height 0
drag, startPoint x: 85, startPoint y: 153, endPoint x: 54, endPoint y: 144, distance: 32.5
click at [50, 153] on div "Change padding (inner spacing) on desktop and tablet 0px 0px 0px 0px **** 40px …" at bounding box center [85, 163] width 82 height 102
type input "****"
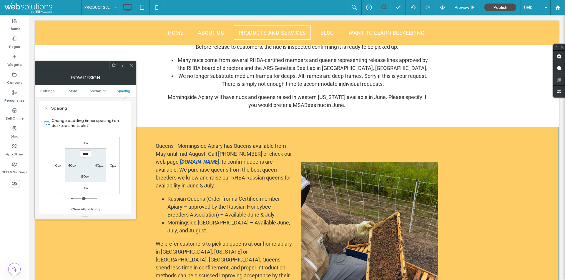
type input "**"
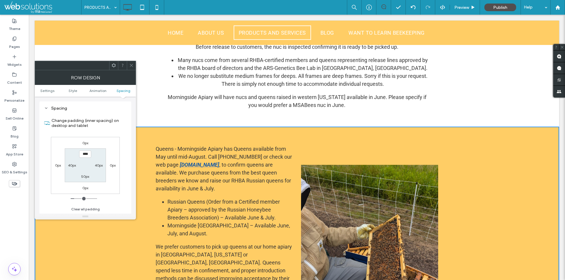
drag, startPoint x: 152, startPoint y: 127, endPoint x: 279, endPoint y: 147, distance: 129.0
click at [279, 280] on div at bounding box center [282, 280] width 565 height 0
click at [130, 65] on icon at bounding box center [131, 65] width 4 height 4
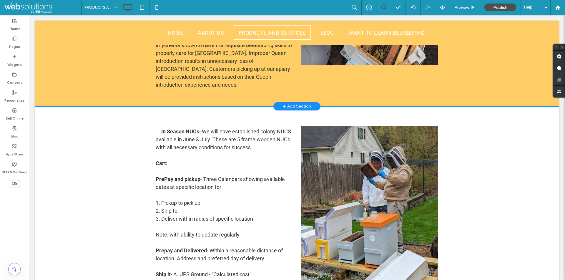
scroll to position [871, 0]
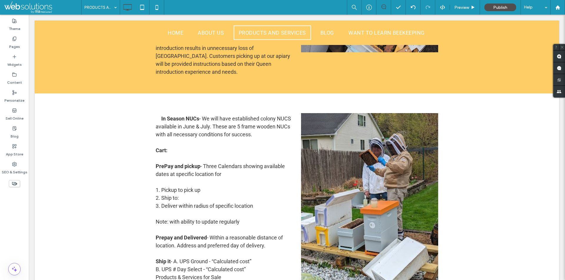
drag, startPoint x: 162, startPoint y: 77, endPoint x: 419, endPoint y: 97, distance: 257.6
click at [419, 280] on div at bounding box center [282, 280] width 565 height 0
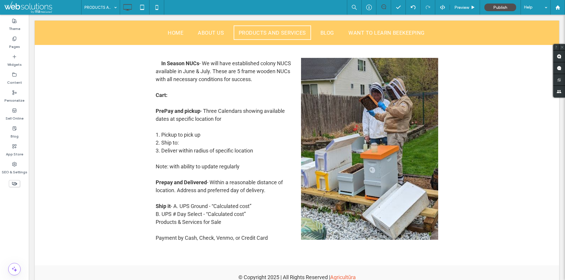
drag, startPoint x: 307, startPoint y: 225, endPoint x: 387, endPoint y: 250, distance: 84.6
click at [387, 280] on div at bounding box center [282, 280] width 565 height 0
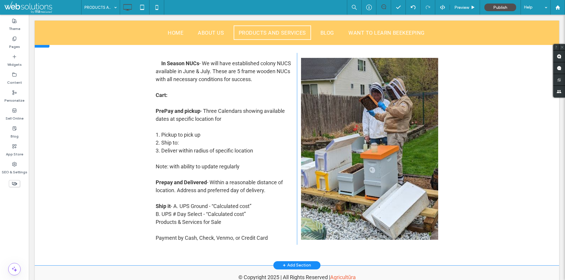
click at [79, 108] on div "RHBA NUCs In Season NUCs - We will have established colony NUCS available in Ju…" at bounding box center [297, 151] width 524 height 227
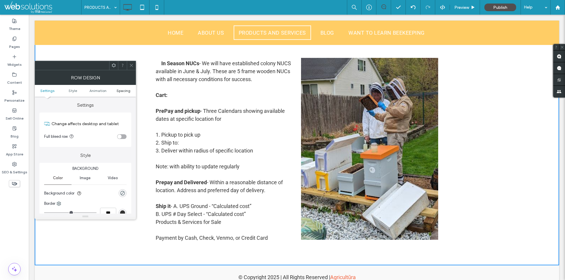
click at [125, 91] on span "Spacing" at bounding box center [124, 91] width 14 height 4
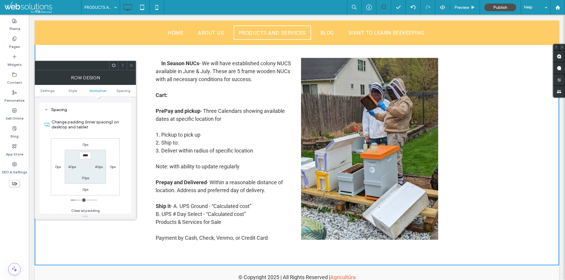
scroll to position [166, 0]
click at [86, 176] on label "70px" at bounding box center [85, 176] width 8 height 4
type input "**"
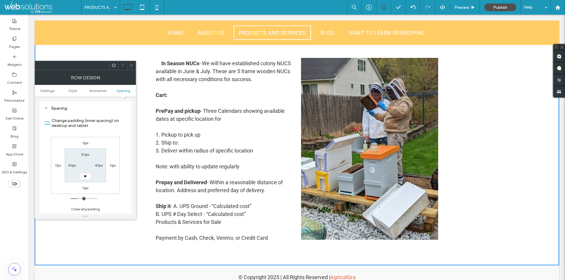
type input "****"
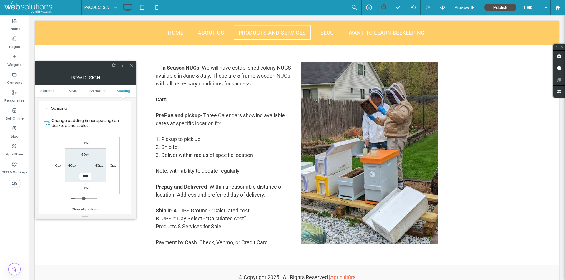
drag, startPoint x: 317, startPoint y: 229, endPoint x: 362, endPoint y: 250, distance: 50.4
click at [362, 280] on div at bounding box center [282, 280] width 565 height 0
click at [133, 65] on icon at bounding box center [131, 65] width 4 height 4
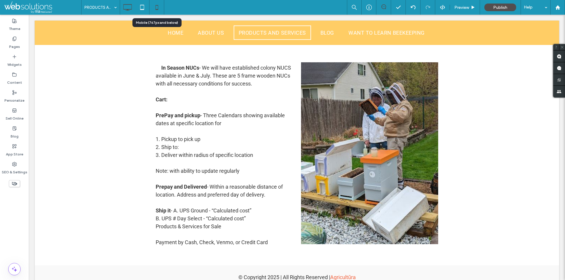
click at [155, 5] on icon at bounding box center [157, 7] width 12 height 12
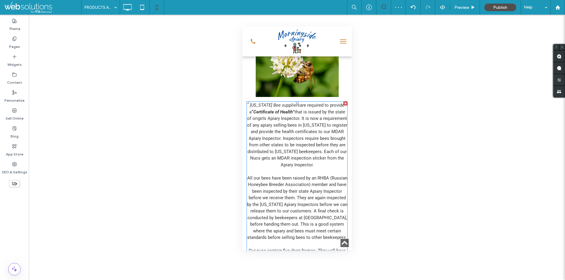
scroll to position [216, 0]
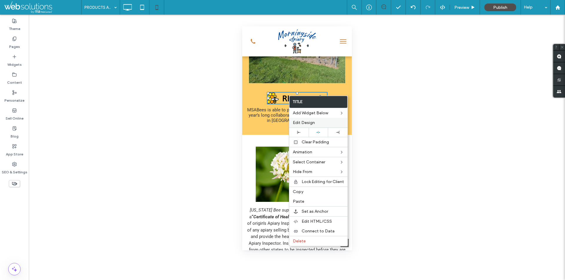
click at [310, 122] on span "Edit Design" at bounding box center [304, 122] width 22 height 5
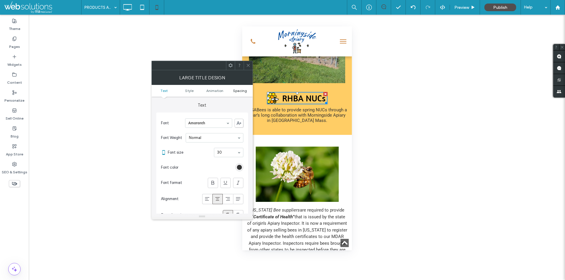
click at [239, 92] on span "Spacing" at bounding box center [240, 91] width 14 height 4
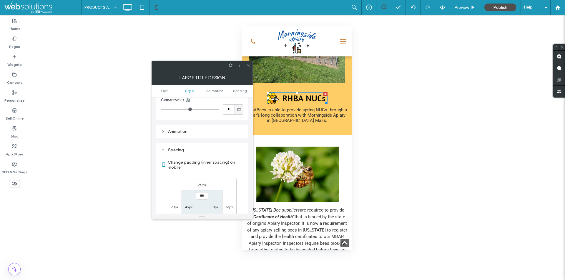
scroll to position [396, 0]
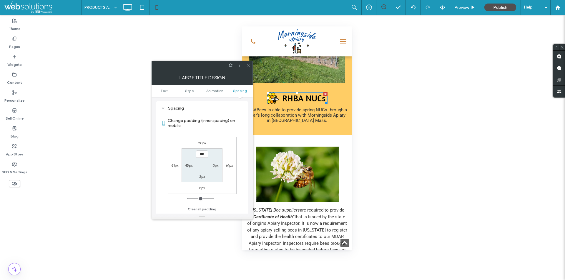
click at [202, 189] on label "8px" at bounding box center [202, 188] width 6 height 4
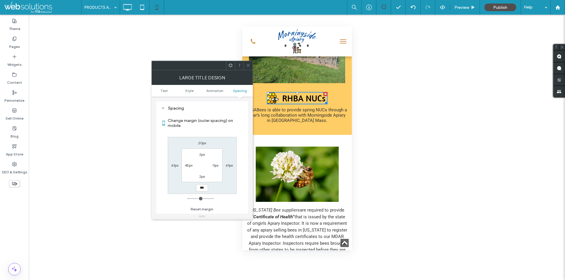
type input "*"
type input "**"
type input "****"
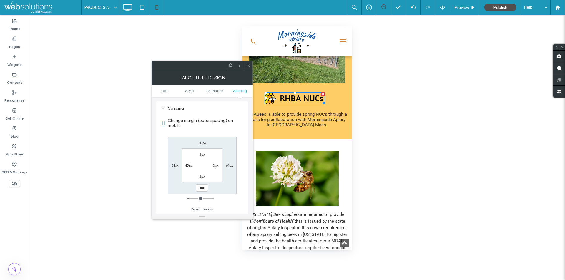
drag, startPoint x: 268, startPoint y: 103, endPoint x: 383, endPoint y: 112, distance: 115.4
click at [383, 280] on div at bounding box center [282, 280] width 565 height 0
click at [245, 63] on div at bounding box center [248, 65] width 9 height 9
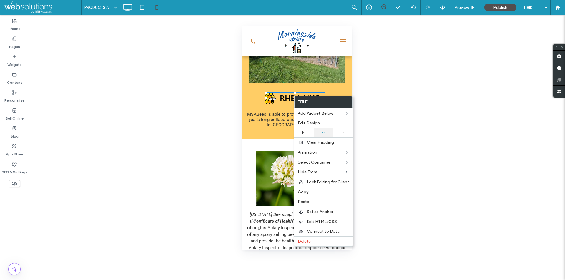
click at [321, 132] on icon at bounding box center [323, 133] width 4 height 4
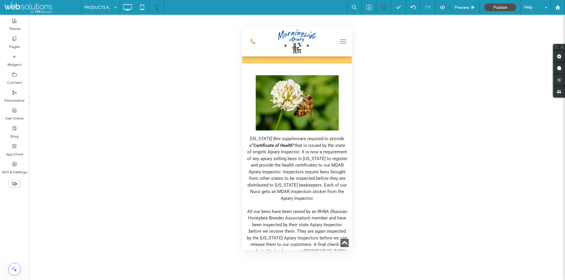
scroll to position [304, 0]
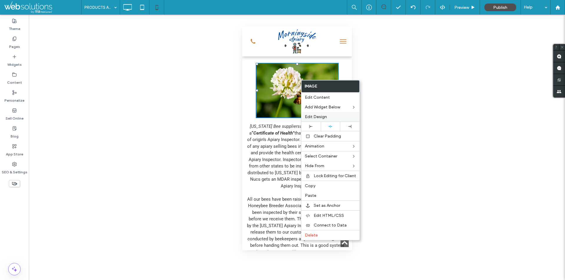
click at [318, 115] on span "Edit Design" at bounding box center [316, 116] width 22 height 5
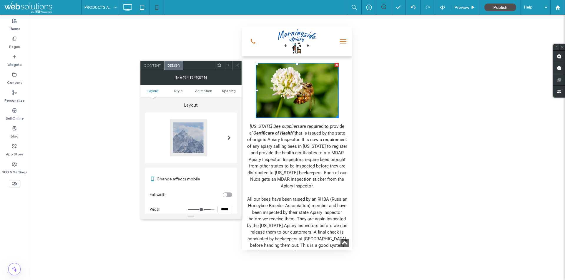
click at [236, 91] on link "Spacing" at bounding box center [228, 91] width 25 height 4
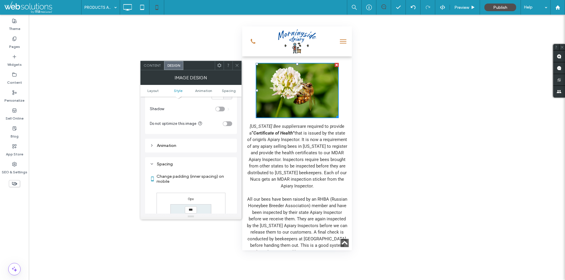
scroll to position [235, 0]
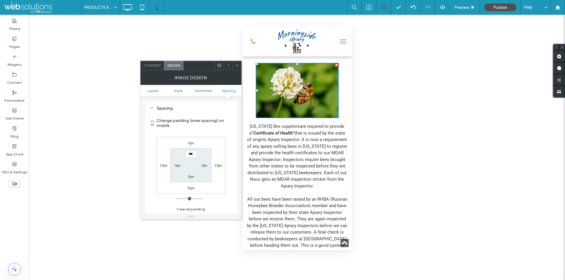
click at [190, 187] on label "15px" at bounding box center [190, 188] width 7 height 4
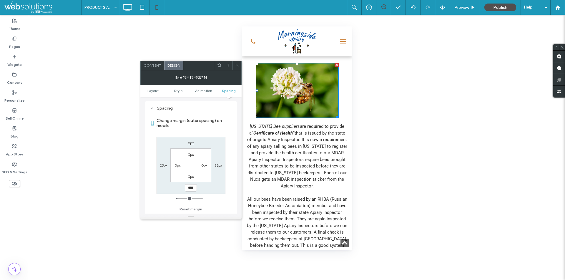
type input "**"
type input "****"
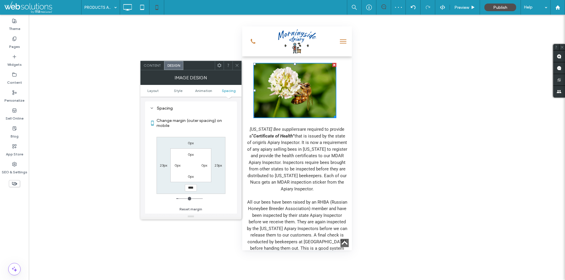
drag, startPoint x: 254, startPoint y: 117, endPoint x: 329, endPoint y: 127, distance: 75.1
click at [329, 280] on div at bounding box center [282, 280] width 565 height 0
drag, startPoint x: 236, startPoint y: 64, endPoint x: 35, endPoint y: 60, distance: 201.3
click at [236, 64] on icon at bounding box center [237, 65] width 4 height 4
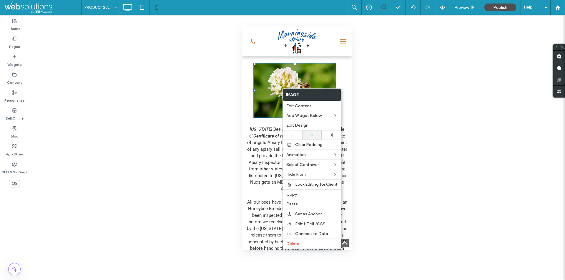
click at [313, 134] on icon at bounding box center [312, 135] width 4 height 4
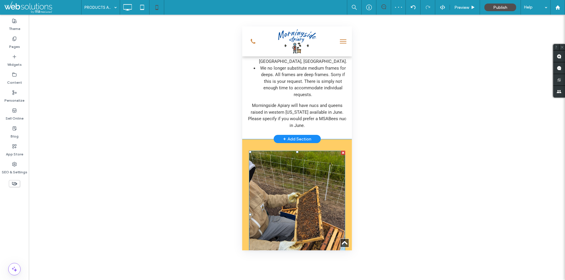
scroll to position [628, 0]
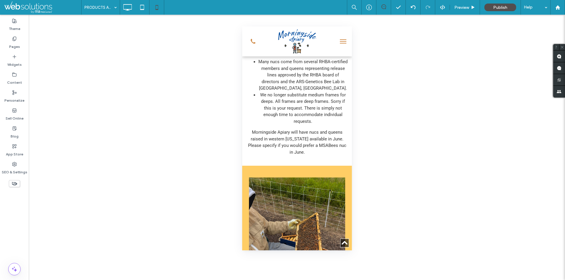
drag, startPoint x: 296, startPoint y: 166, endPoint x: 313, endPoint y: 178, distance: 21.1
click at [313, 280] on div at bounding box center [282, 280] width 565 height 0
click at [6, 40] on div "Pages" at bounding box center [14, 43] width 29 height 18
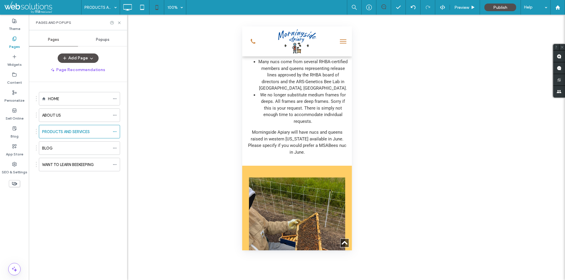
click at [7, 40] on div "Pages" at bounding box center [14, 43] width 29 height 18
click at [128, 7] on icon at bounding box center [128, 7] width 12 height 12
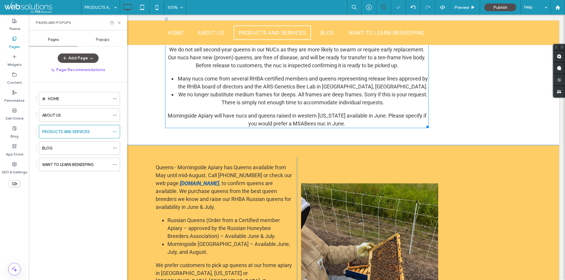
scroll to position [559, 0]
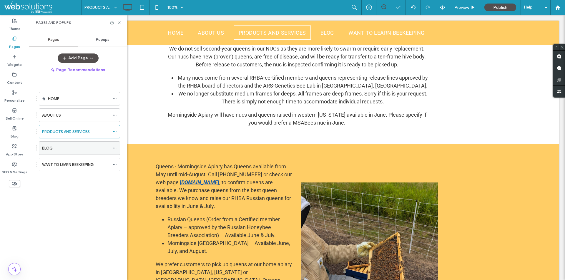
click at [72, 149] on div "BLOG" at bounding box center [76, 148] width 68 height 6
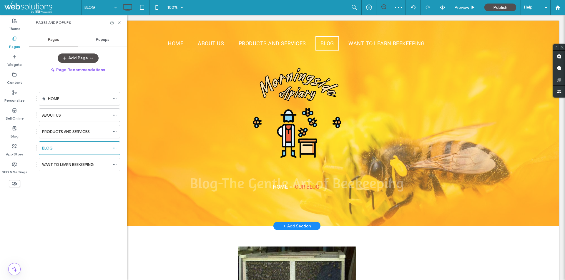
scroll to position [177, 0]
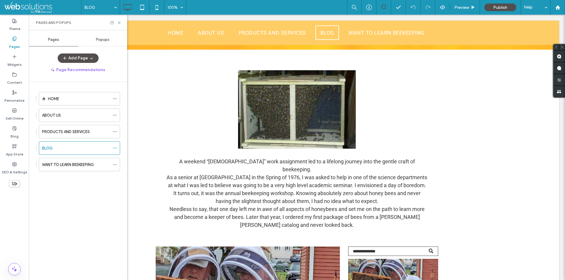
drag, startPoint x: 250, startPoint y: 149, endPoint x: 173, endPoint y: 160, distance: 78.1
click at [173, 280] on div at bounding box center [282, 280] width 565 height 0
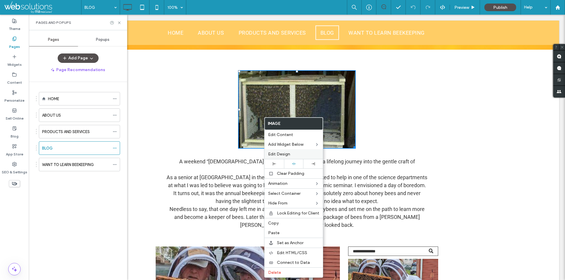
click at [277, 156] on span "Edit Design" at bounding box center [279, 154] width 22 height 5
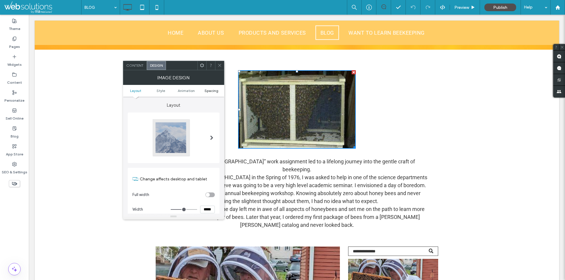
click at [213, 90] on span "Spacing" at bounding box center [211, 91] width 14 height 4
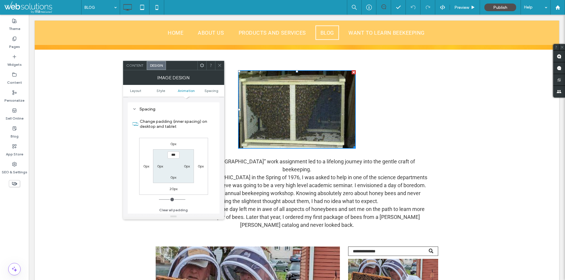
scroll to position [296, 0]
click at [172, 188] on label "20px" at bounding box center [173, 188] width 8 height 4
type input "**"
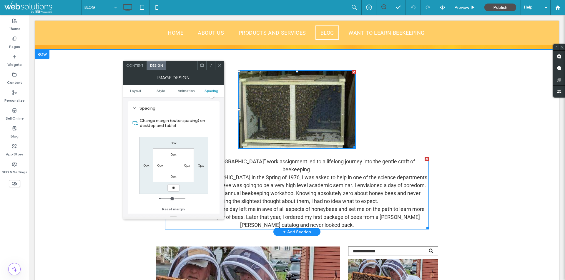
type input "*"
type input "**"
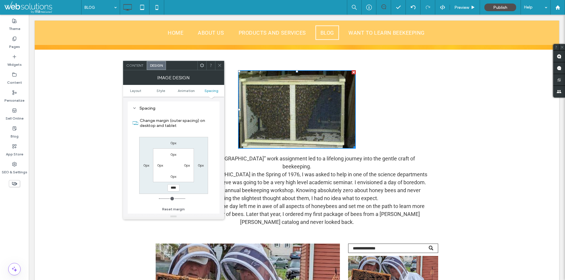
drag, startPoint x: 325, startPoint y: 149, endPoint x: 400, endPoint y: 157, distance: 75.4
click at [400, 280] on div at bounding box center [282, 280] width 565 height 0
drag, startPoint x: 178, startPoint y: 188, endPoint x: 171, endPoint y: 189, distance: 7.1
click at [171, 189] on input "****" at bounding box center [173, 187] width 12 height 7
type input "**"
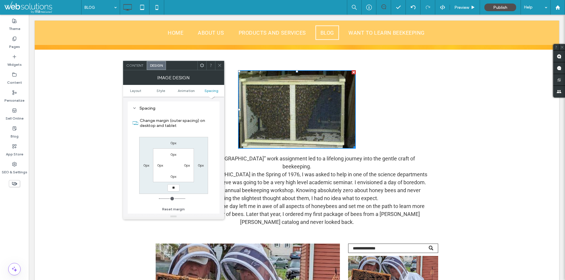
type input "**"
type input "****"
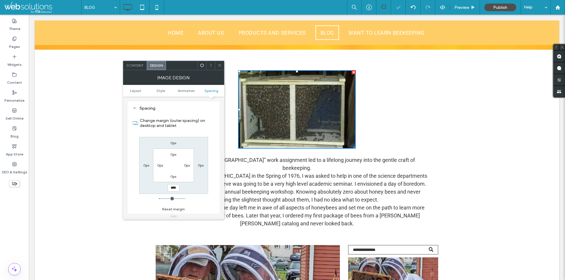
click at [221, 66] on icon at bounding box center [219, 65] width 4 height 4
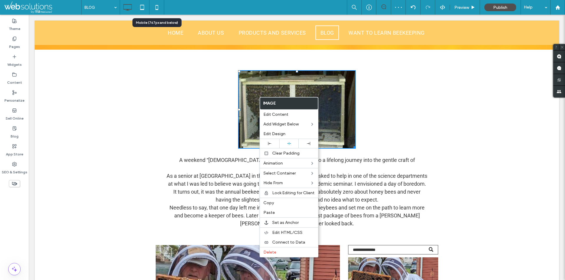
drag, startPoint x: 160, startPoint y: 9, endPoint x: 290, endPoint y: 98, distance: 158.2
click at [160, 9] on icon at bounding box center [157, 7] width 12 height 12
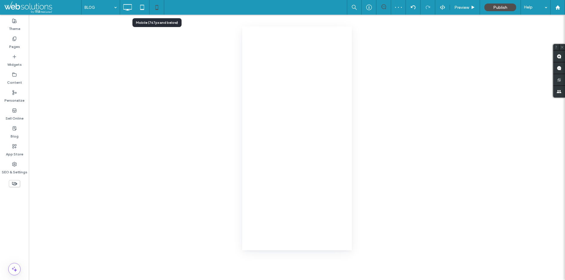
scroll to position [0, 0]
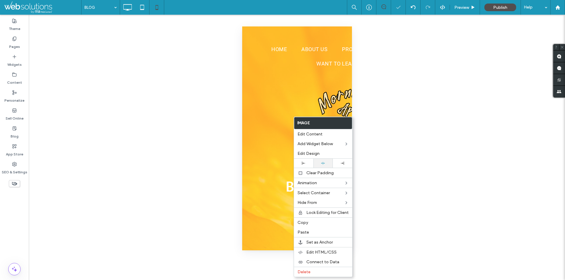
click at [324, 161] on div at bounding box center [322, 163] width 19 height 9
click at [462, 6] on span "Preview" at bounding box center [461, 7] width 15 height 5
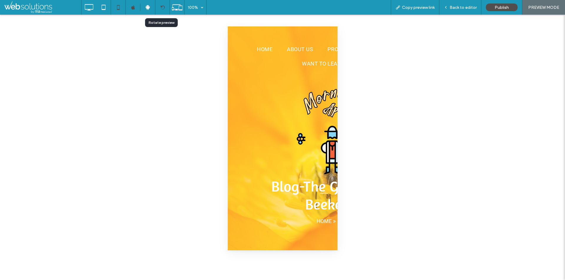
click at [165, 6] on div at bounding box center [162, 7] width 14 height 4
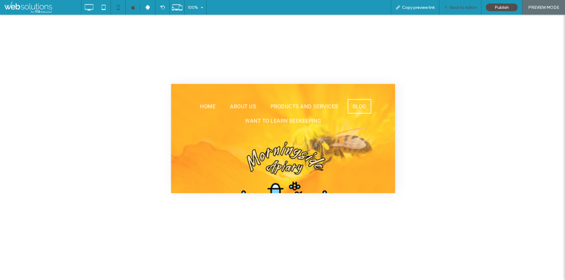
click at [457, 9] on span "Back to editor" at bounding box center [463, 7] width 27 height 5
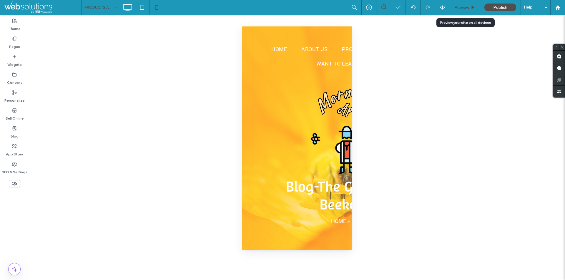
click at [460, 5] on span "Preview" at bounding box center [461, 7] width 15 height 5
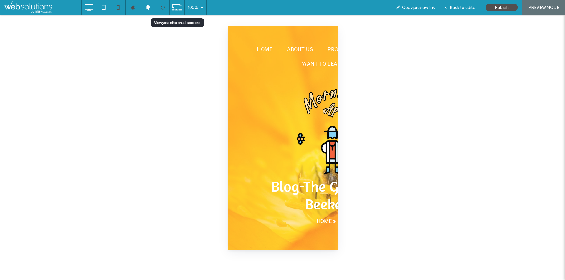
click at [162, 7] on icon at bounding box center [162, 7] width 4 height 4
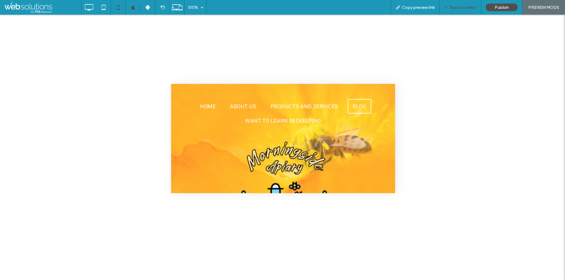
click at [450, 6] on div "Back to editor" at bounding box center [460, 7] width 42 height 5
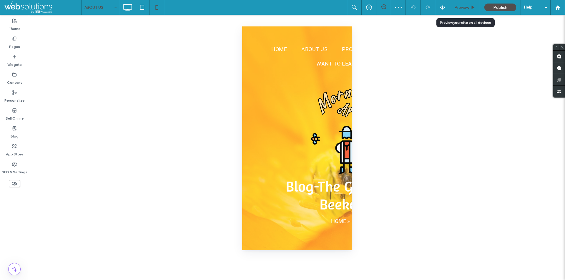
click at [458, 9] on span "Preview" at bounding box center [461, 7] width 15 height 5
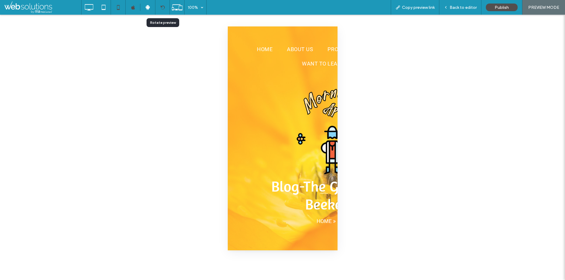
click at [155, 6] on div at bounding box center [162, 7] width 15 height 15
click at [159, 6] on div at bounding box center [162, 7] width 14 height 4
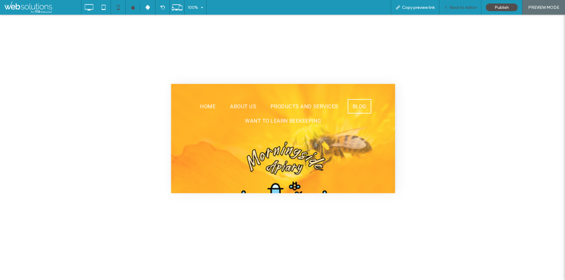
click at [463, 9] on span "Back to editor" at bounding box center [463, 7] width 27 height 5
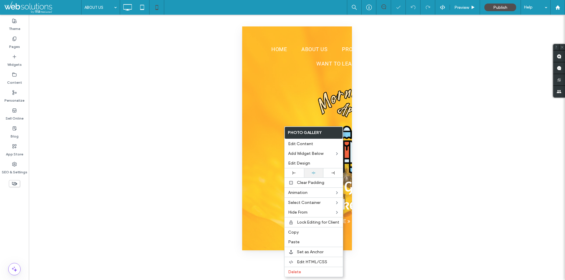
click at [310, 171] on div at bounding box center [313, 173] width 19 height 9
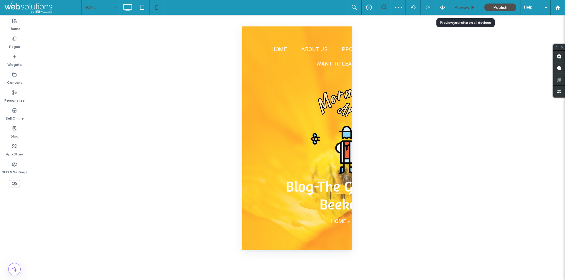
click at [461, 8] on span "Preview" at bounding box center [461, 7] width 15 height 5
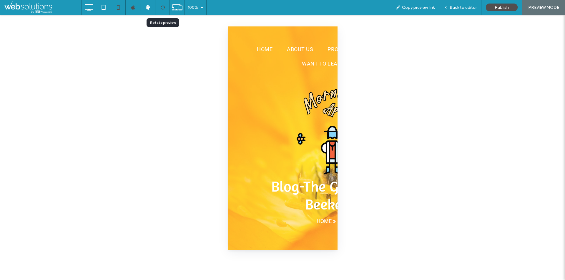
click at [161, 11] on div at bounding box center [162, 7] width 15 height 15
click at [165, 4] on div at bounding box center [162, 7] width 15 height 15
click at [161, 6] on icon at bounding box center [162, 7] width 4 height 4
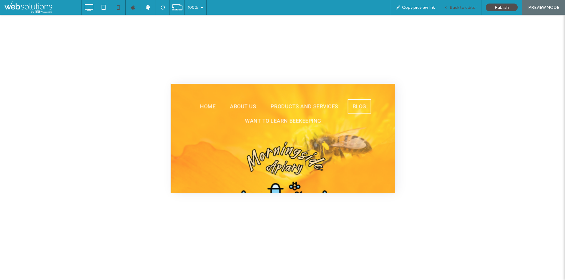
click at [454, 11] on div "Back to editor" at bounding box center [460, 7] width 42 height 15
click at [455, 7] on span "Back to editor" at bounding box center [463, 7] width 27 height 5
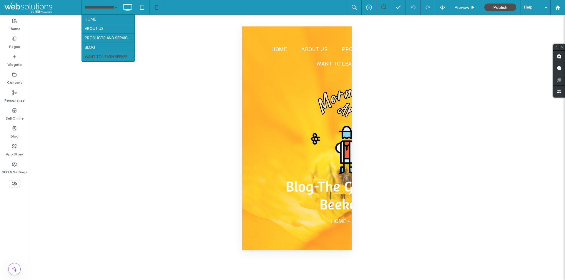
drag, startPoint x: 253, startPoint y: 117, endPoint x: 347, endPoint y: 124, distance: 93.5
click at [347, 280] on div at bounding box center [282, 280] width 565 height 0
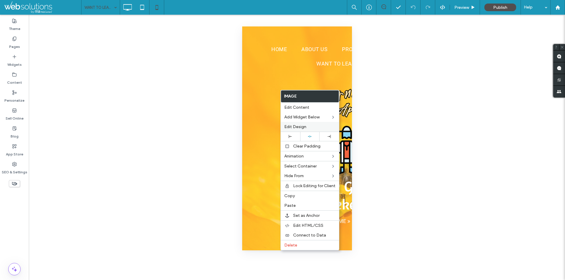
click at [300, 127] on span "Edit Design" at bounding box center [295, 126] width 22 height 5
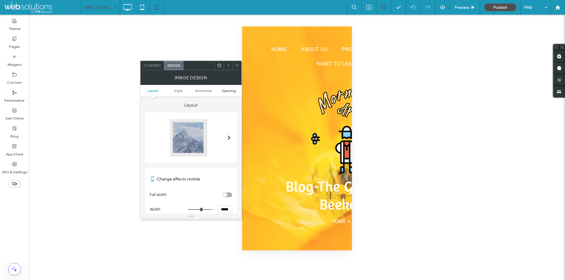
click at [222, 89] on span "Spacing" at bounding box center [229, 91] width 14 height 4
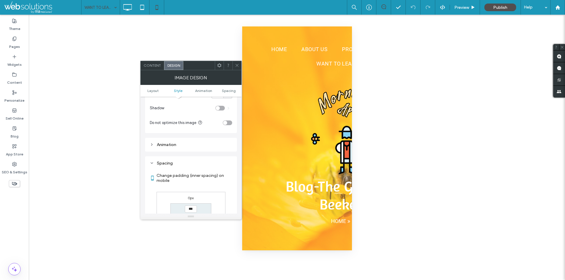
scroll to position [235, 0]
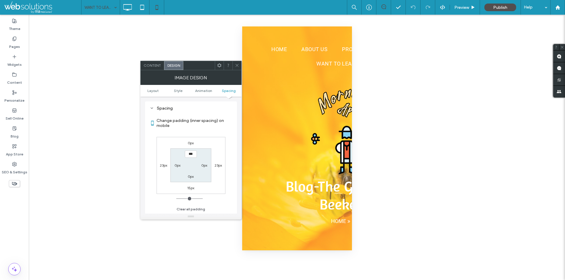
click at [188, 187] on label "15px" at bounding box center [190, 188] width 7 height 4
type input "**"
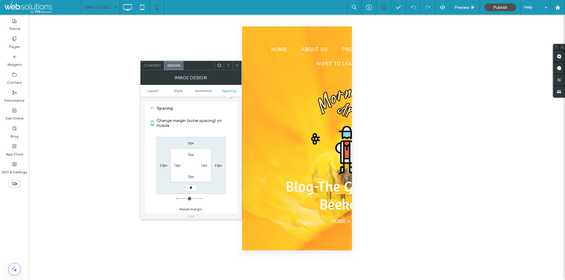
type input "**"
type input "****"
drag, startPoint x: 262, startPoint y: 117, endPoint x: 246, endPoint y: 126, distance: 19.0
click at [246, 280] on div at bounding box center [282, 280] width 565 height 0
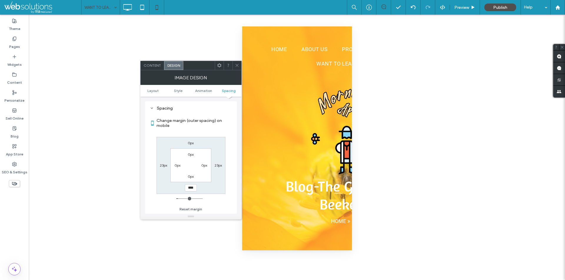
click at [236, 65] on use at bounding box center [236, 65] width 3 height 3
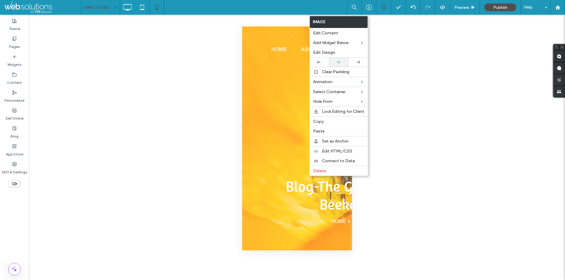
click at [340, 62] on icon at bounding box center [339, 62] width 4 height 4
click at [130, 4] on icon at bounding box center [128, 7] width 12 height 12
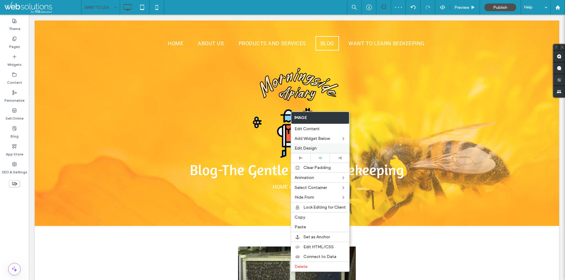
click at [302, 151] on div "Edit Design" at bounding box center [320, 149] width 58 height 10
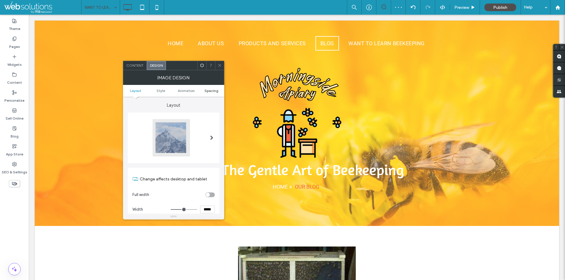
click at [216, 89] on span "Spacing" at bounding box center [211, 91] width 14 height 4
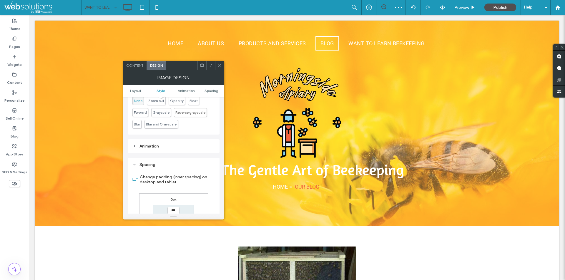
scroll to position [296, 0]
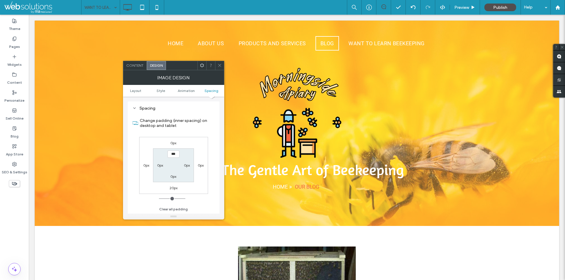
click at [172, 187] on label "20px" at bounding box center [173, 188] width 8 height 4
type input "**"
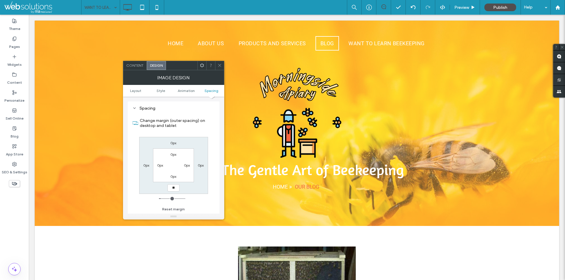
type input "**"
drag, startPoint x: 334, startPoint y: 150, endPoint x: 438, endPoint y: 160, distance: 104.3
click at [438, 280] on div at bounding box center [282, 280] width 565 height 0
click at [173, 191] on input "****" at bounding box center [173, 187] width 12 height 7
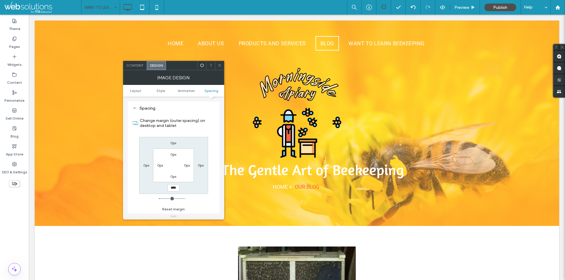
click at [173, 191] on input "****" at bounding box center [173, 187] width 12 height 7
type input "**"
type input "****"
click at [220, 65] on icon at bounding box center [219, 65] width 4 height 4
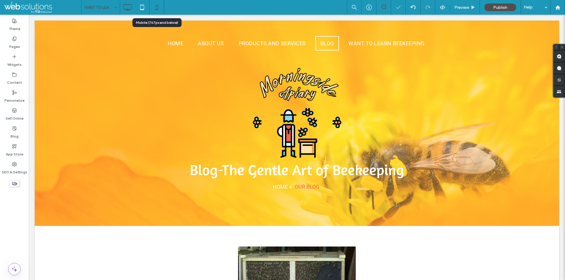
click at [160, 12] on icon at bounding box center [157, 7] width 12 height 12
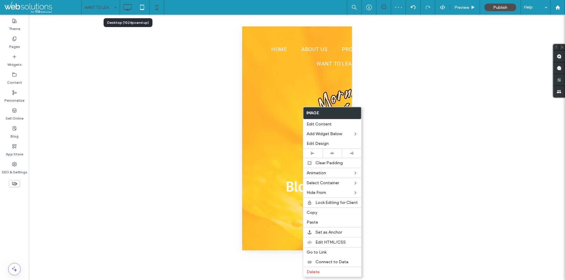
click at [127, 9] on use at bounding box center [128, 7] width 9 height 6
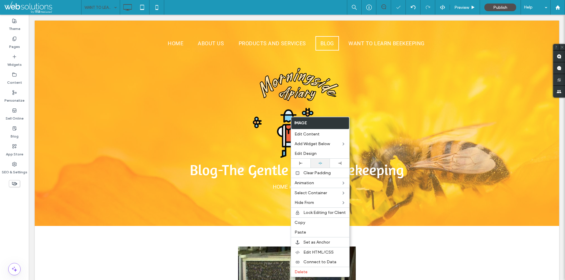
click at [319, 167] on div at bounding box center [319, 163] width 19 height 9
click at [319, 162] on icon at bounding box center [320, 164] width 4 height 4
click at [325, 162] on div at bounding box center [320, 164] width 14 height 4
click at [324, 162] on div at bounding box center [320, 164] width 14 height 4
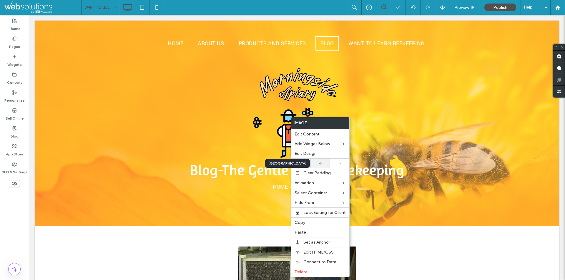
click at [324, 162] on body ".wqwq-1{fill:#231f20;} .cls-1q, .cls-2q { fill-rule: evenodd; } .cls-2q { fill:…" at bounding box center [282, 140] width 565 height 280
click at [324, 162] on div at bounding box center [320, 164] width 14 height 4
click at [324, 162] on body ".wqwq-1{fill:#231f20;} .cls-1q, .cls-2q { fill-rule: evenodd; } .cls-2q { fill:…" at bounding box center [282, 140] width 565 height 280
click at [324, 162] on div at bounding box center [320, 164] width 14 height 4
click at [324, 162] on body ".wqwq-1{fill:#231f20;} .cls-1q, .cls-2q { fill-rule: evenodd; } .cls-2q { fill:…" at bounding box center [282, 140] width 565 height 280
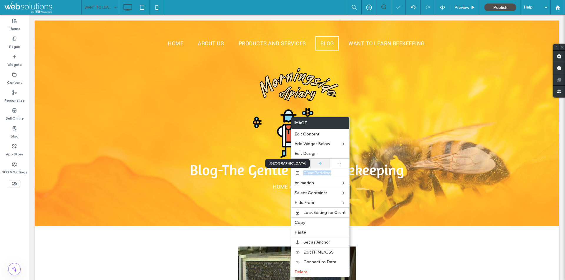
click at [324, 162] on div at bounding box center [320, 164] width 14 height 4
click at [324, 162] on body ".wqwq-1{fill:#231f20;} .cls-1q, .cls-2q { fill-rule: evenodd; } .cls-2q { fill:…" at bounding box center [282, 140] width 565 height 280
drag, startPoint x: 237, startPoint y: 182, endPoint x: 155, endPoint y: 187, distance: 81.9
click at [155, 280] on div at bounding box center [282, 280] width 565 height 0
click at [317, 153] on label "Edit Design" at bounding box center [320, 153] width 51 height 5
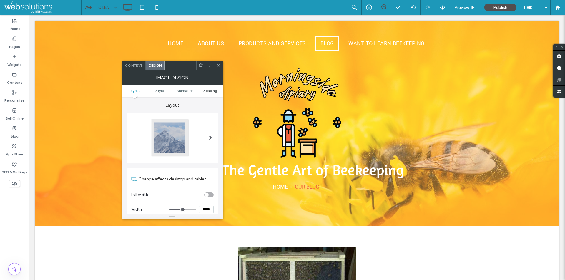
click at [213, 89] on span "Spacing" at bounding box center [210, 91] width 14 height 4
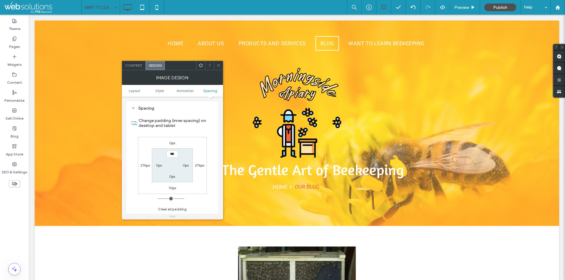
click at [170, 188] on label "10px" at bounding box center [172, 188] width 7 height 4
type input "**"
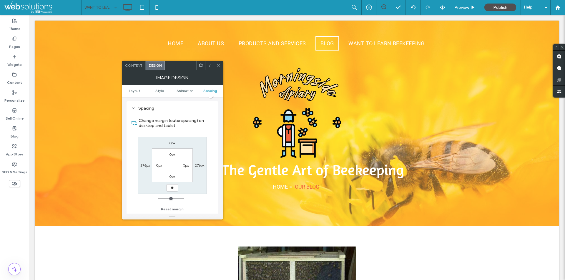
type input "**"
drag, startPoint x: 339, startPoint y: 182, endPoint x: 408, endPoint y: 192, distance: 69.6
click at [408, 280] on div at bounding box center [282, 280] width 565 height 0
type input "**"
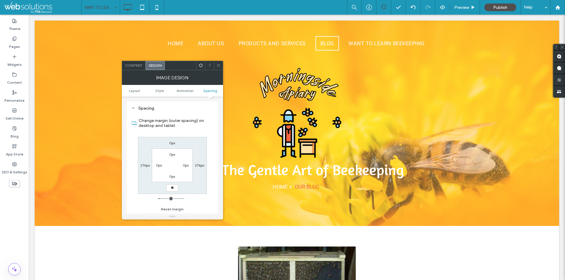
type input "**"
type input "****"
click at [214, 66] on div at bounding box center [218, 65] width 9 height 9
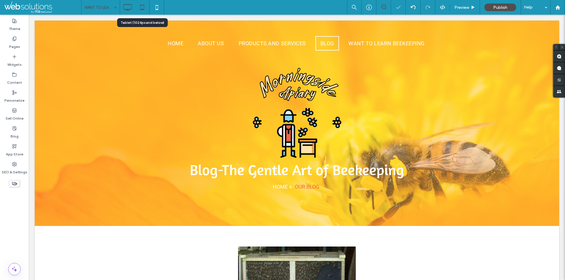
click at [147, 10] on icon at bounding box center [142, 7] width 12 height 12
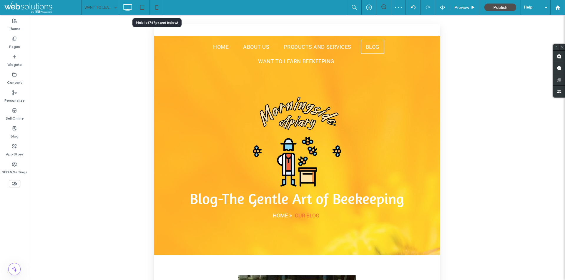
click at [160, 6] on icon at bounding box center [157, 7] width 12 height 12
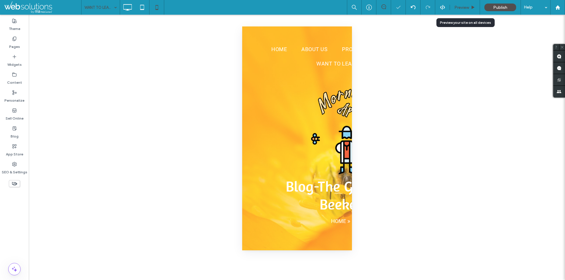
click at [459, 9] on span "Preview" at bounding box center [461, 7] width 15 height 5
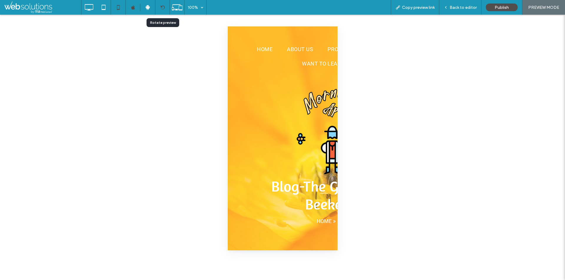
click at [159, 11] on div at bounding box center [162, 7] width 15 height 15
click at [162, 9] on icon at bounding box center [162, 7] width 4 height 4
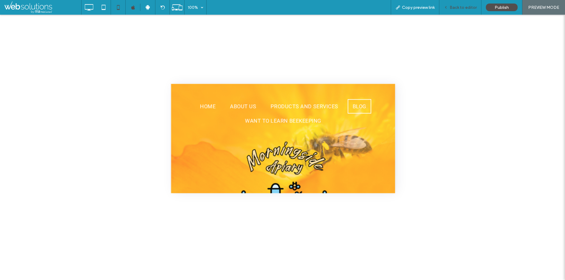
click at [453, 6] on span "Back to editor" at bounding box center [463, 7] width 27 height 5
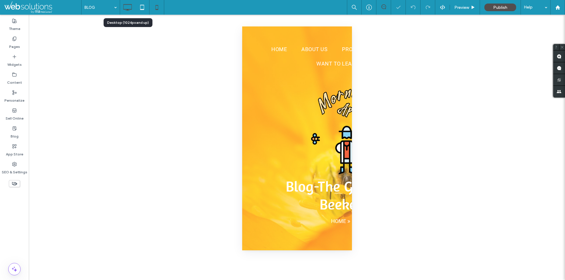
click at [129, 7] on icon at bounding box center [128, 7] width 12 height 12
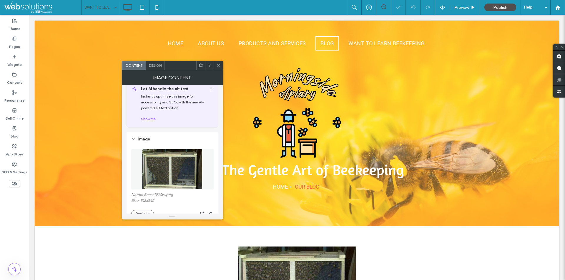
scroll to position [59, 0]
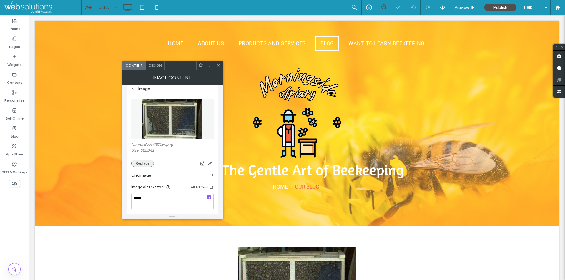
click at [142, 162] on button "Replace" at bounding box center [142, 163] width 23 height 7
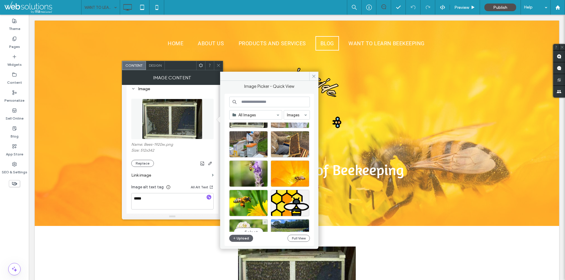
scroll to position [118, 0]
click at [294, 145] on div "Select" at bounding box center [290, 145] width 39 height 26
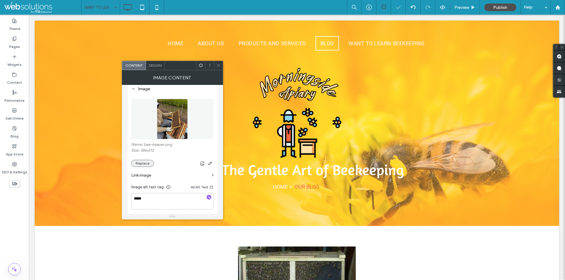
click at [147, 160] on button "Replace" at bounding box center [142, 163] width 23 height 7
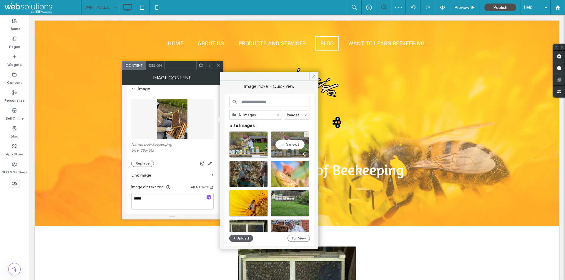
click at [286, 146] on div "Select" at bounding box center [290, 145] width 39 height 26
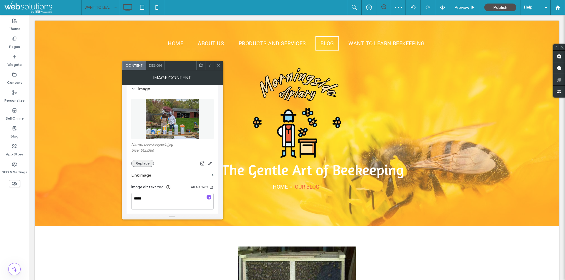
click at [145, 160] on button "Replace" at bounding box center [142, 163] width 23 height 7
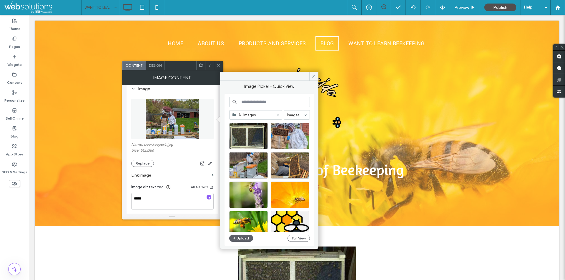
scroll to position [52, 0]
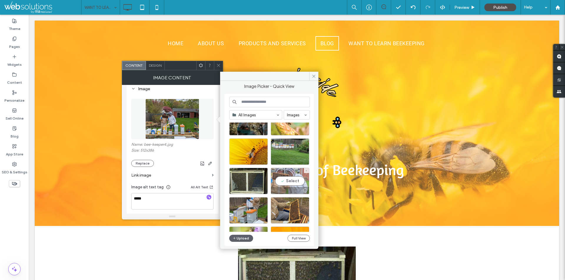
click at [292, 183] on div "Select" at bounding box center [290, 181] width 39 height 26
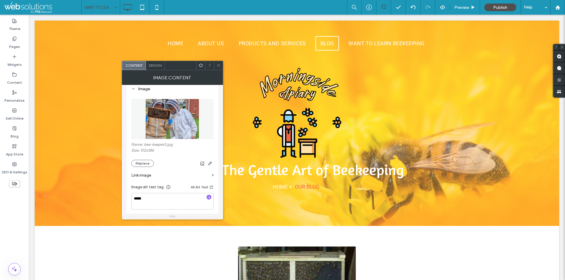
click at [216, 62] on span at bounding box center [218, 65] width 4 height 9
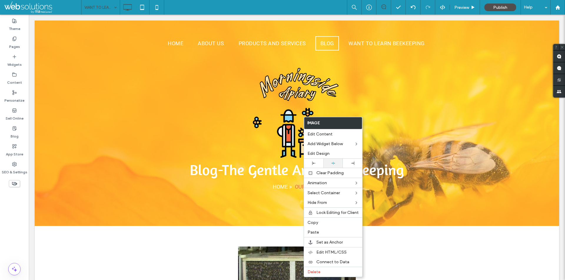
click at [334, 164] on icon at bounding box center [333, 164] width 4 height 4
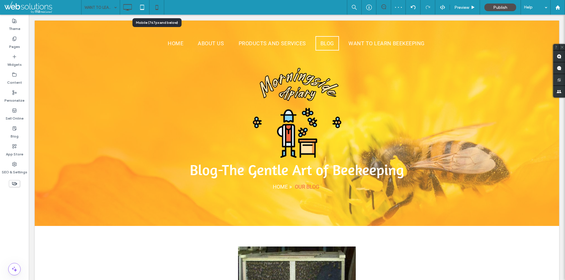
click at [162, 8] on icon at bounding box center [157, 7] width 12 height 12
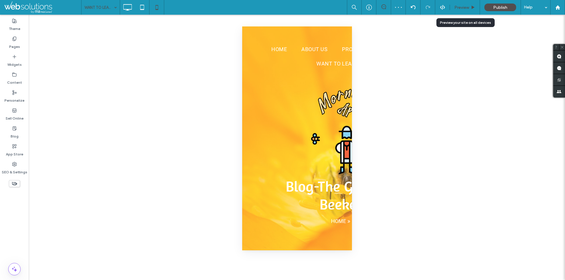
click at [465, 7] on span "Preview" at bounding box center [461, 7] width 15 height 5
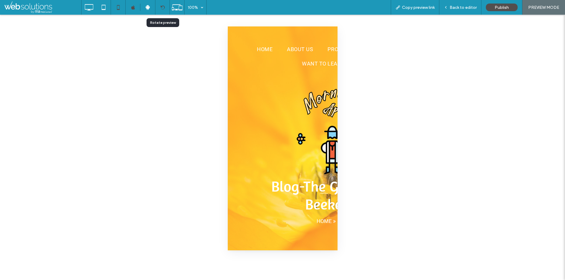
click at [161, 8] on icon at bounding box center [162, 7] width 4 height 4
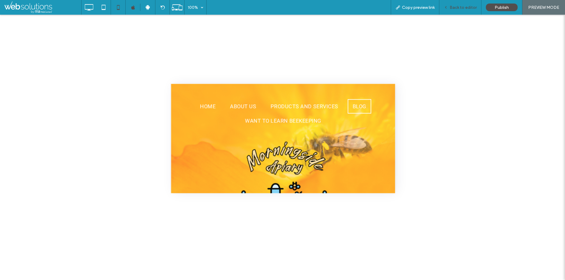
click at [460, 9] on span "Back to editor" at bounding box center [463, 7] width 27 height 5
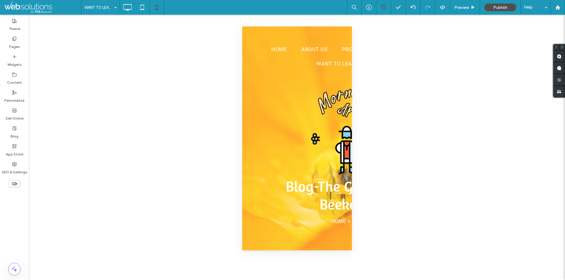
drag, startPoint x: 257, startPoint y: 96, endPoint x: 239, endPoint y: 104, distance: 20.4
click at [239, 280] on div at bounding box center [282, 280] width 565 height 0
click at [13, 41] on icon at bounding box center [14, 38] width 5 height 5
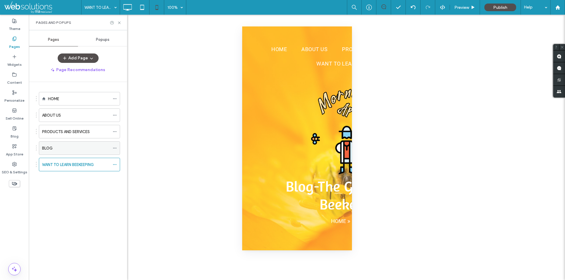
click at [69, 145] on div "BLOG" at bounding box center [76, 148] width 68 height 13
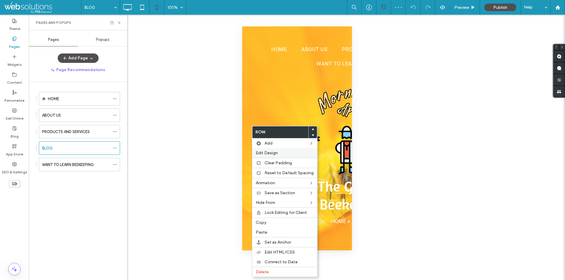
click at [264, 151] on span "Edit Design" at bounding box center [267, 153] width 22 height 5
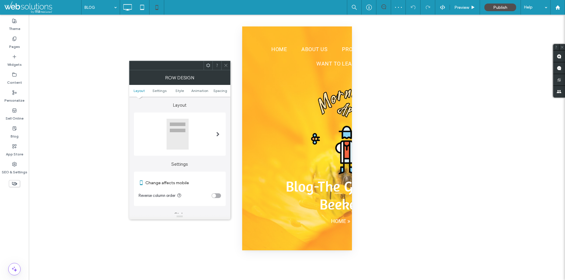
click at [216, 87] on ul "Layout Settings Style Animation Spacing" at bounding box center [179, 91] width 101 height 12
click at [217, 90] on span "Spacing" at bounding box center [220, 91] width 14 height 4
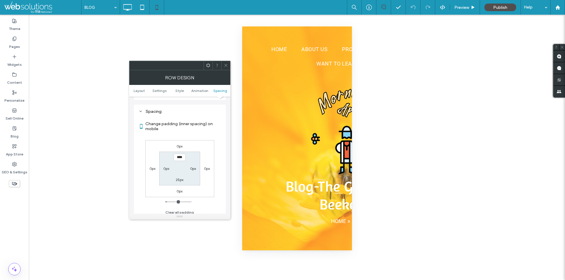
scroll to position [225, 0]
click at [180, 176] on label "25px" at bounding box center [180, 176] width 8 height 4
type input "**"
click at [181, 153] on label "25px" at bounding box center [180, 154] width 8 height 4
type input "**"
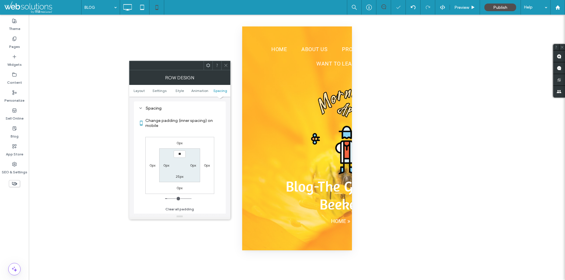
type input "**"
type input "****"
click at [15, 40] on use at bounding box center [14, 39] width 3 height 4
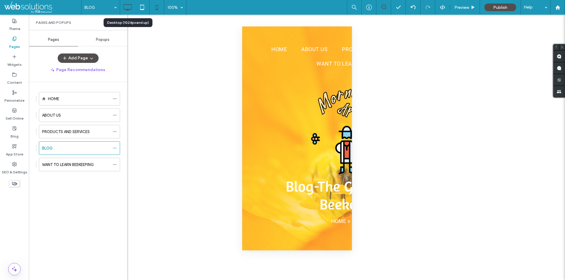
click at [131, 10] on icon at bounding box center [128, 7] width 12 height 12
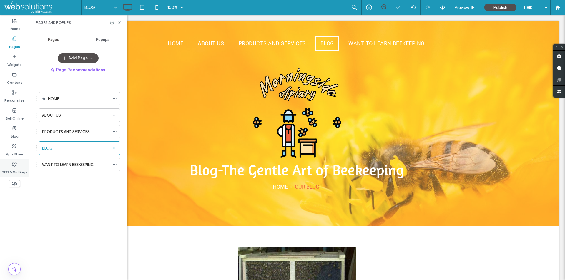
click at [8, 166] on div "SEO & Settings" at bounding box center [14, 168] width 29 height 18
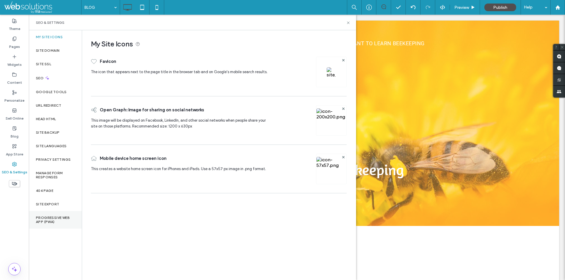
click at [52, 222] on label "Progressive Web App (PWA)" at bounding box center [55, 220] width 39 height 8
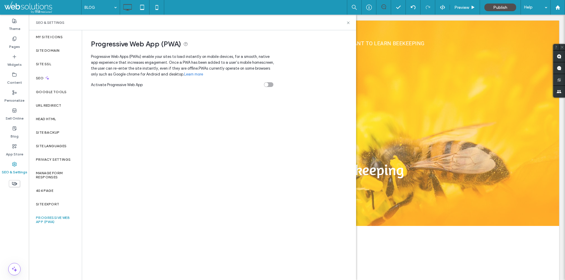
click at [271, 84] on div "toggle" at bounding box center [268, 84] width 9 height 5
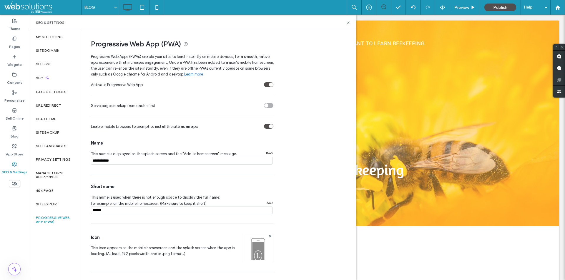
click at [135, 162] on input "notEmpty" at bounding box center [182, 161] width 182 height 8
paste input "**********"
type input "**********"
click at [142, 208] on input "notEmpty" at bounding box center [182, 211] width 182 height 8
paste input "**********"
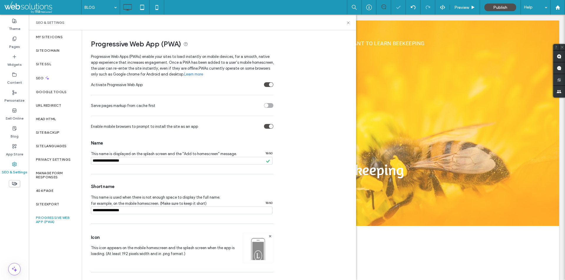
type input "**********"
click at [461, 8] on span "Preview" at bounding box center [461, 7] width 15 height 5
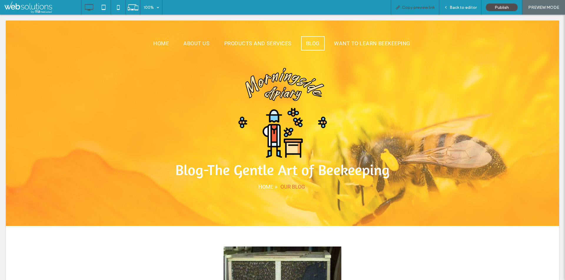
click at [425, 7] on span "Copy preview link" at bounding box center [418, 7] width 33 height 5
click at [452, 2] on div "Back to editor" at bounding box center [460, 7] width 42 height 15
click at [452, 6] on span "Back to editor" at bounding box center [463, 7] width 27 height 5
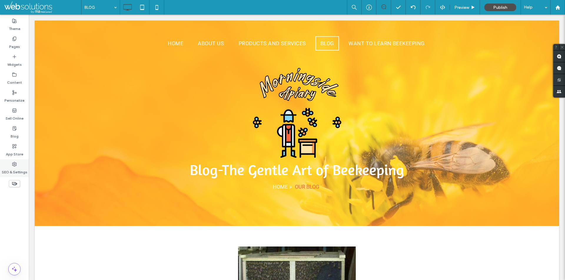
click at [12, 165] on icon at bounding box center [14, 164] width 5 height 5
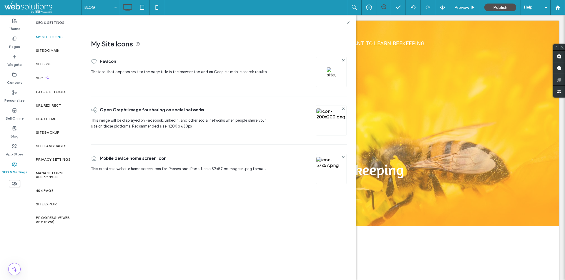
click at [332, 121] on img at bounding box center [331, 129] width 30 height 40
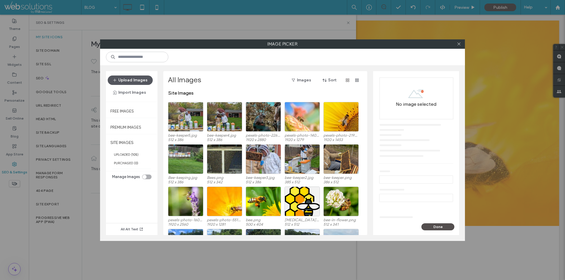
click at [128, 76] on button "Upload Images" at bounding box center [130, 80] width 45 height 9
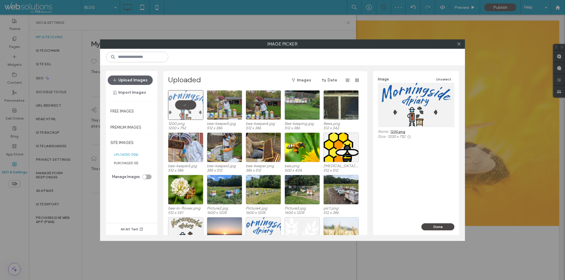
click at [432, 225] on button "Done" at bounding box center [437, 227] width 33 height 7
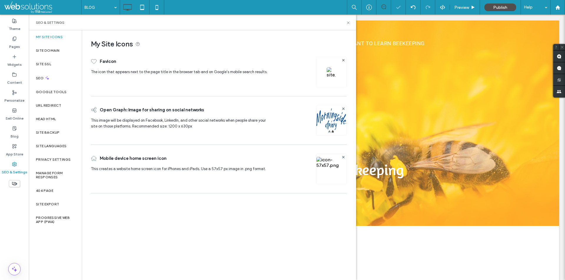
click at [329, 73] on img at bounding box center [331, 71] width 9 height 9
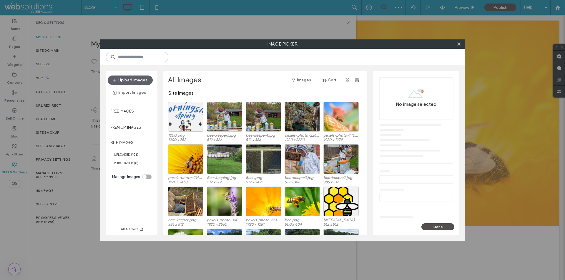
click at [144, 85] on div "Upload Images Import Images" at bounding box center [132, 87] width 48 height 22
click at [142, 79] on button "Upload Images" at bounding box center [130, 80] width 45 height 9
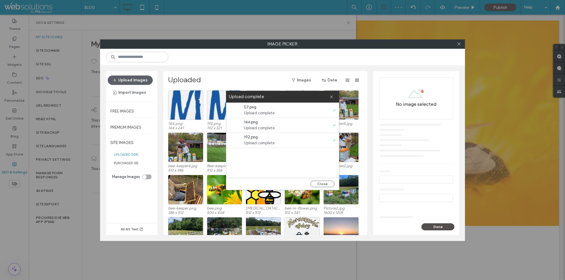
click at [327, 181] on div "Close" at bounding box center [282, 184] width 113 height 12
click at [327, 183] on button "Close" at bounding box center [322, 184] width 24 height 6
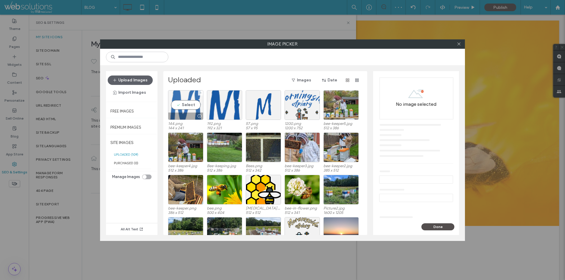
click at [182, 104] on div "Select" at bounding box center [185, 105] width 35 height 30
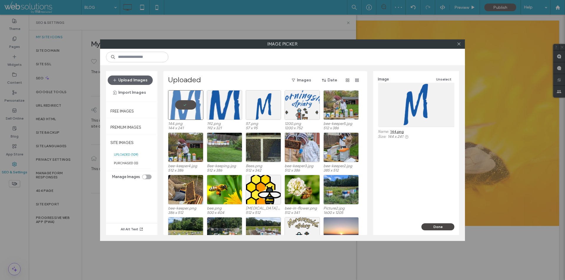
click at [444, 226] on button "Done" at bounding box center [437, 227] width 33 height 7
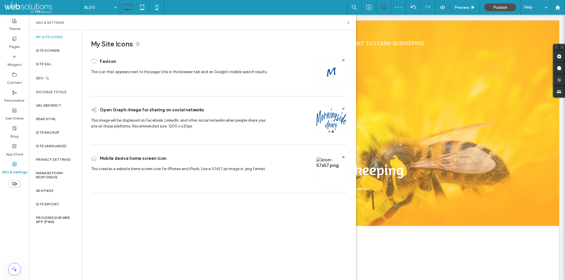
click at [330, 169] on img at bounding box center [331, 177] width 30 height 40
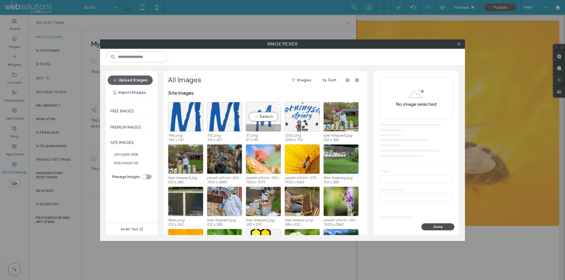
click at [257, 120] on div "Select" at bounding box center [263, 117] width 35 height 30
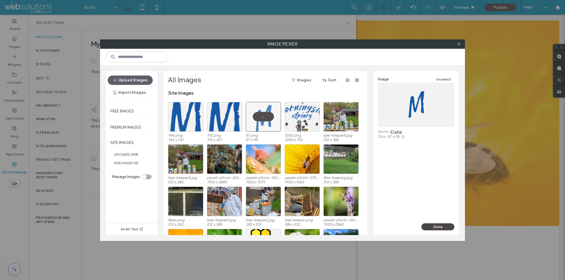
click at [439, 230] on button "Done" at bounding box center [437, 227] width 33 height 7
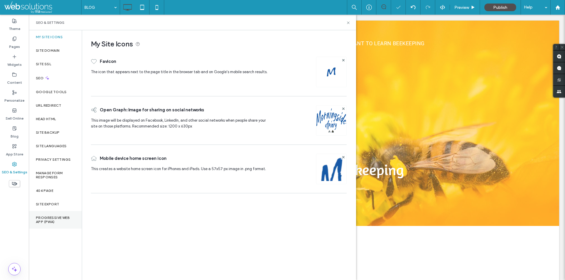
click at [66, 224] on label "Progressive Web App (PWA)" at bounding box center [55, 220] width 39 height 8
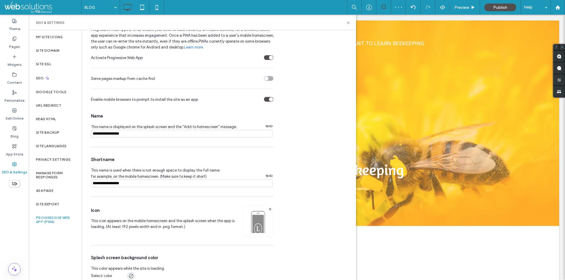
scroll to position [35, 0]
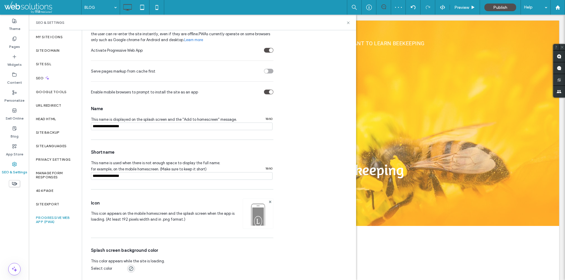
click at [259, 213] on img at bounding box center [258, 222] width 30 height 40
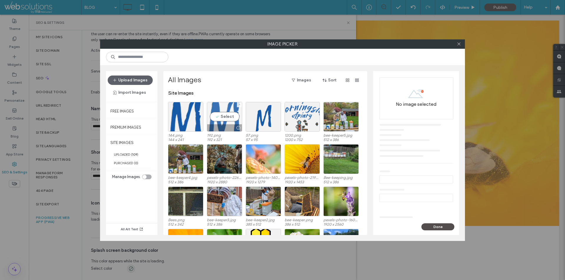
click at [220, 116] on div "Select" at bounding box center [224, 117] width 35 height 30
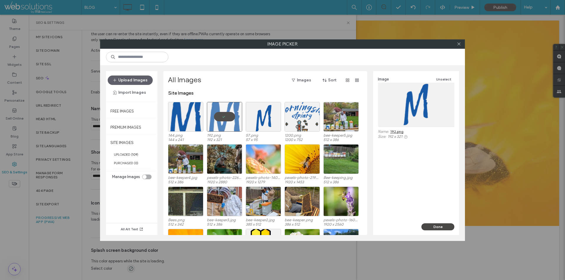
click at [431, 229] on button "Done" at bounding box center [437, 227] width 33 height 7
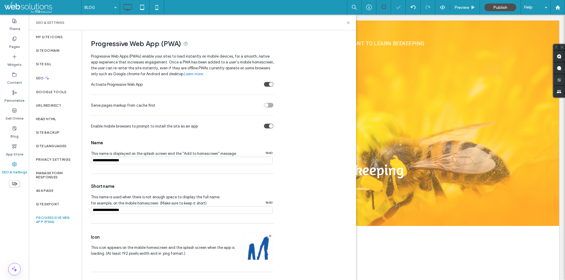
scroll to position [0, 0]
click at [12, 25] on label "Theme" at bounding box center [14, 27] width 11 height 8
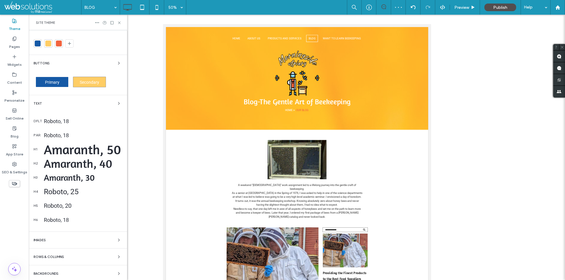
scroll to position [29, 0]
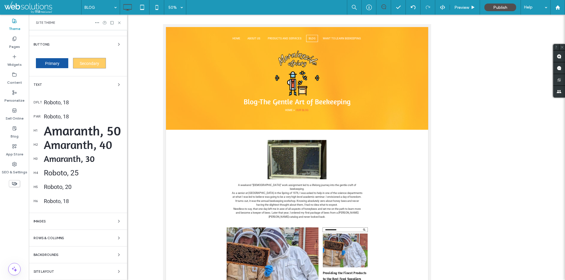
click at [69, 269] on div "Site Layout" at bounding box center [78, 271] width 89 height 7
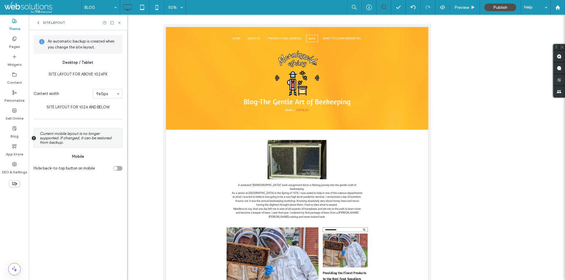
scroll to position [6, 0]
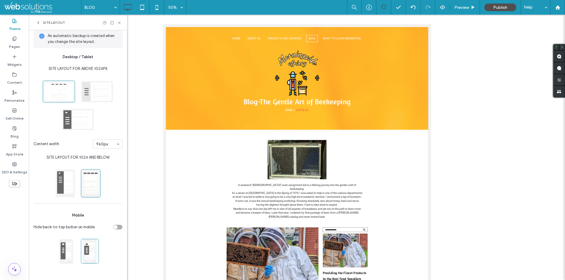
click at [114, 145] on div "960px" at bounding box center [107, 143] width 29 height 9
click at [39, 23] on icon at bounding box center [38, 22] width 5 height 5
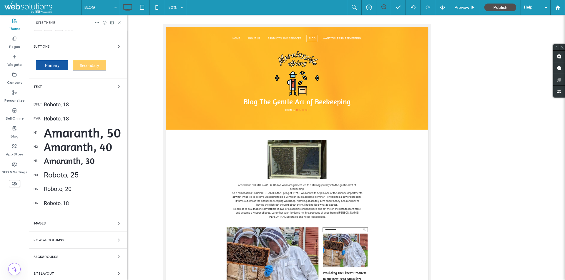
scroll to position [29, 0]
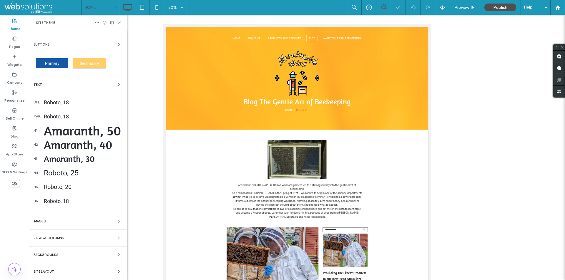
click at [122, 24] on div "Site Theme" at bounding box center [78, 23] width 98 height 16
click at [119, 23] on use at bounding box center [119, 22] width 2 height 2
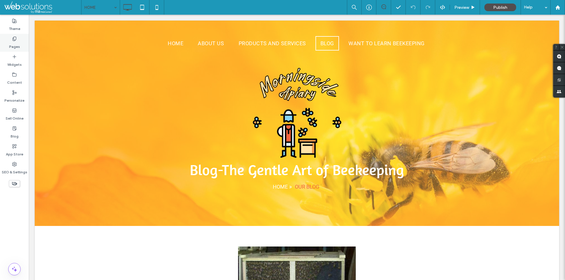
click at [14, 43] on label "Pages" at bounding box center [14, 45] width 11 height 8
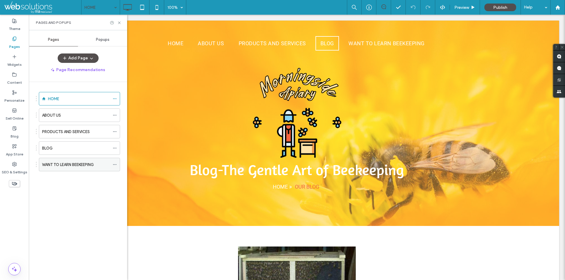
click at [88, 162] on label "WANT TO LEARN BEEKEEPING" at bounding box center [68, 165] width 52 height 10
drag, startPoint x: 149, startPoint y: 169, endPoint x: 203, endPoint y: 189, distance: 57.6
click at [203, 280] on div at bounding box center [282, 280] width 565 height 0
click at [119, 21] on icon at bounding box center [119, 23] width 4 height 4
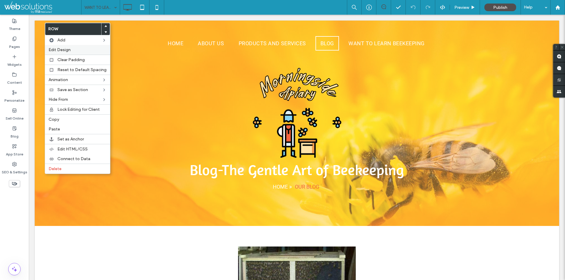
click at [83, 53] on div "Edit Design" at bounding box center [77, 50] width 65 height 10
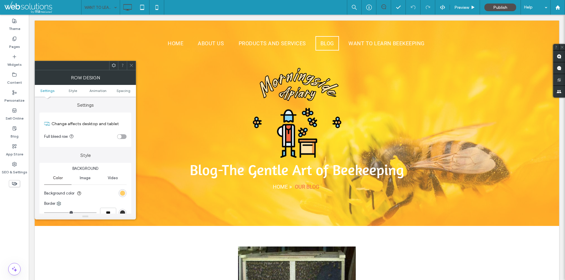
click at [131, 87] on ul "Settings Style Animation Spacing" at bounding box center [85, 91] width 101 height 12
click at [127, 91] on span "Spacing" at bounding box center [124, 91] width 14 height 4
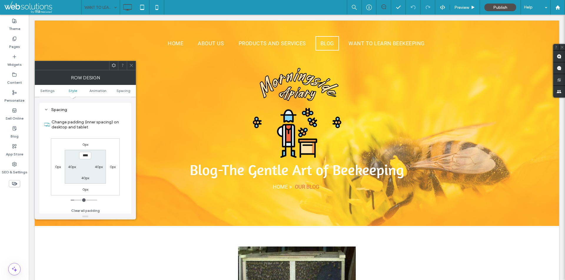
scroll to position [166, 0]
type input "****"
type input "**"
drag, startPoint x: 213, startPoint y: 116, endPoint x: 316, endPoint y: 141, distance: 106.2
click at [316, 280] on div at bounding box center [282, 280] width 565 height 0
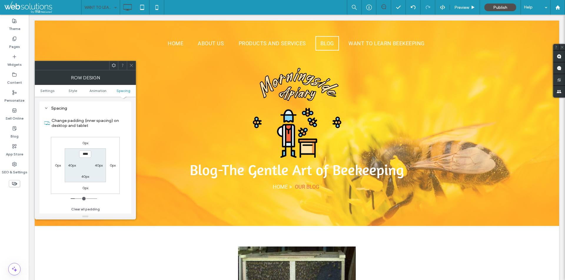
click at [133, 64] on icon at bounding box center [131, 65] width 4 height 4
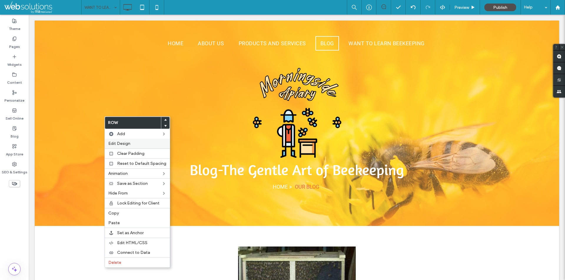
click at [127, 145] on span "Edit Design" at bounding box center [119, 143] width 22 height 5
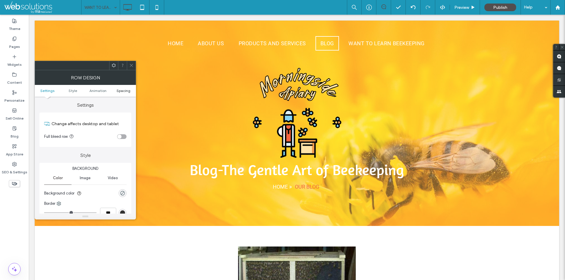
click at [122, 92] on span "Spacing" at bounding box center [124, 91] width 14 height 4
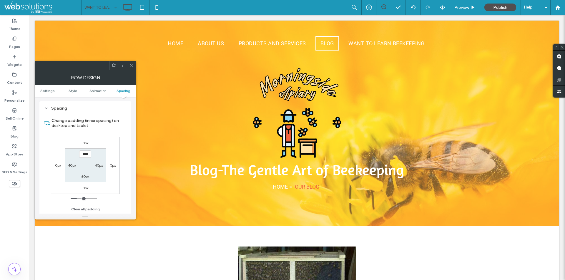
click at [86, 178] on label "60px" at bounding box center [85, 176] width 8 height 4
type input "**"
type input "****"
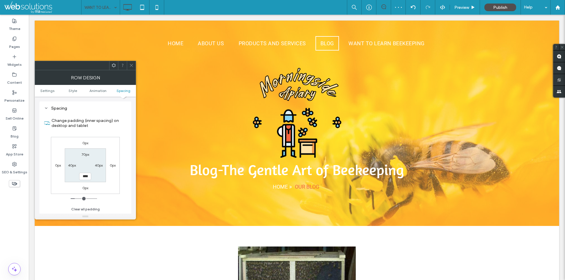
click at [132, 65] on use at bounding box center [131, 65] width 3 height 3
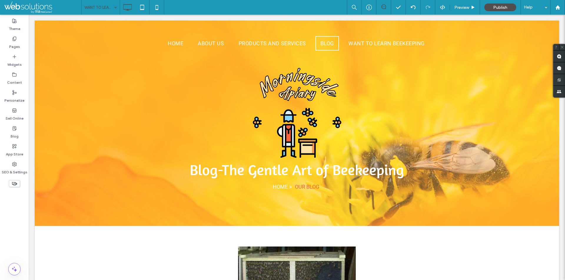
drag, startPoint x: 170, startPoint y: 227, endPoint x: 212, endPoint y: 250, distance: 47.2
click at [212, 280] on div at bounding box center [282, 280] width 565 height 0
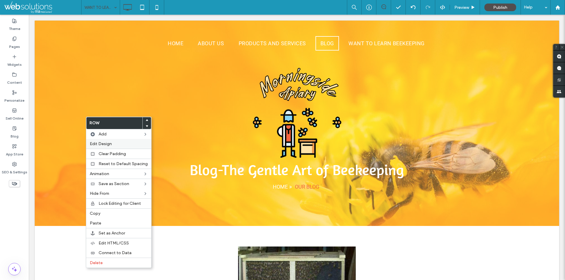
click at [109, 142] on span "Edit Design" at bounding box center [101, 144] width 22 height 5
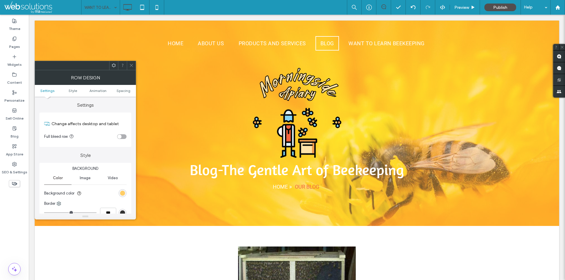
click at [125, 88] on ul "Settings Style Animation Spacing" at bounding box center [85, 91] width 101 height 12
click at [124, 92] on span "Spacing" at bounding box center [124, 91] width 14 height 4
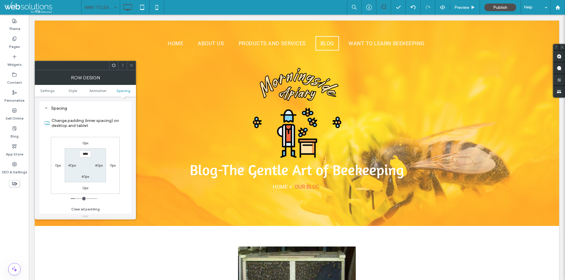
click at [83, 177] on label "40px" at bounding box center [85, 176] width 8 height 4
type input "**"
type input "****"
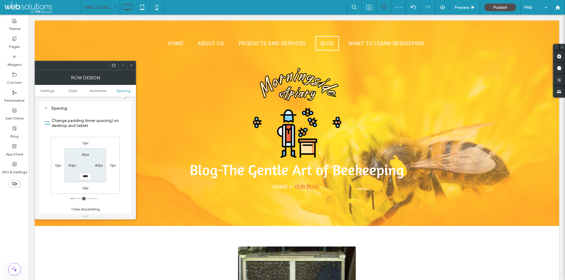
click at [129, 69] on div at bounding box center [131, 65] width 9 height 9
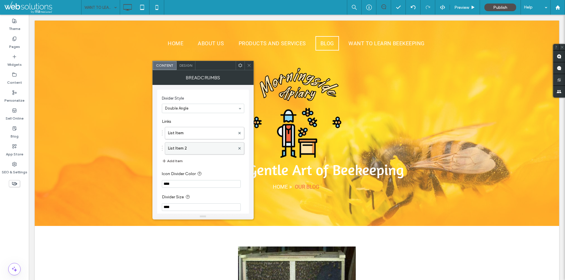
click at [186, 152] on label "List Item 2" at bounding box center [201, 149] width 67 height 12
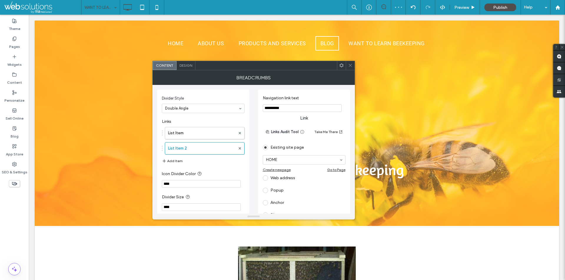
drag, startPoint x: 295, startPoint y: 107, endPoint x: 247, endPoint y: 101, distance: 47.8
click at [249, 101] on div "**********" at bounding box center [253, 181] width 193 height 193
click at [0, 45] on div "Pages" at bounding box center [14, 43] width 29 height 18
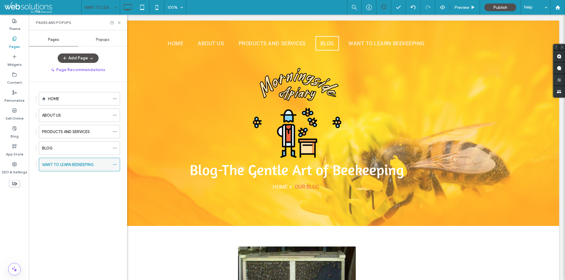
click at [114, 164] on icon at bounding box center [115, 165] width 4 height 4
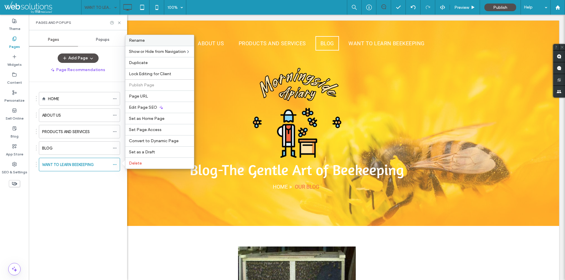
click at [154, 41] on label "Rename" at bounding box center [159, 40] width 61 height 5
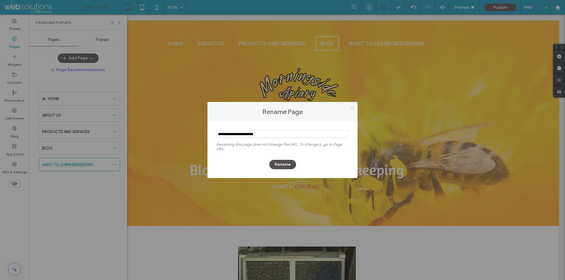
click at [353, 107] on icon at bounding box center [352, 108] width 4 height 4
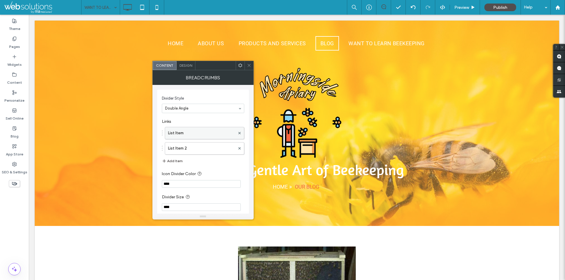
click at [198, 131] on label "List Item" at bounding box center [201, 133] width 67 height 12
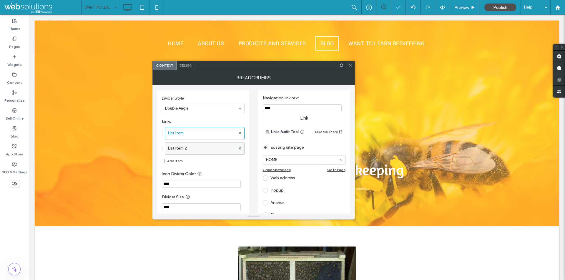
click at [199, 151] on label "List Item 2" at bounding box center [201, 149] width 67 height 12
click at [303, 111] on input "**********" at bounding box center [302, 108] width 79 height 8
paste input "**********"
type input "**********"
click at [319, 97] on label "Navigation link text" at bounding box center [303, 99] width 80 height 6
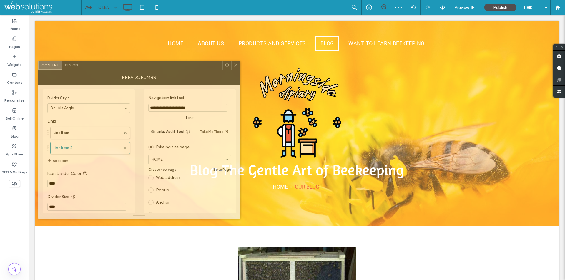
drag, startPoint x: 259, startPoint y: 71, endPoint x: 142, endPoint y: 70, distance: 116.8
click at [142, 70] on div "Breadcrumbs" at bounding box center [139, 77] width 202 height 15
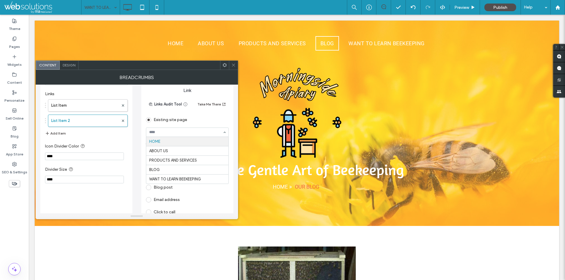
scroll to position [29, 0]
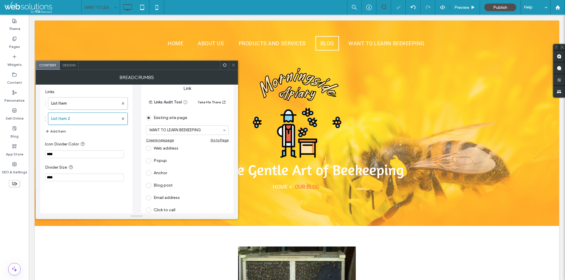
click at [234, 64] on icon at bounding box center [233, 65] width 4 height 4
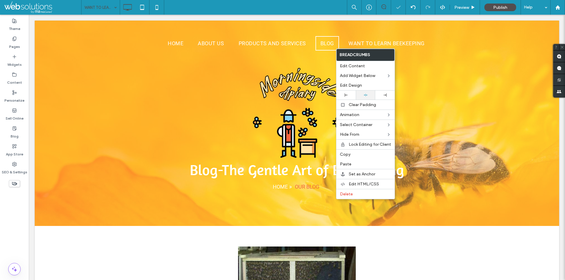
click at [364, 94] on icon at bounding box center [366, 95] width 4 height 4
click at [358, 84] on span "Edit Design" at bounding box center [351, 85] width 22 height 5
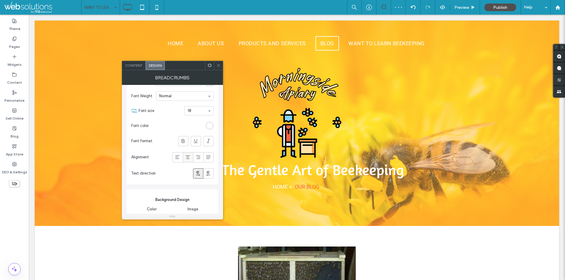
click at [187, 155] on icon at bounding box center [188, 157] width 6 height 6
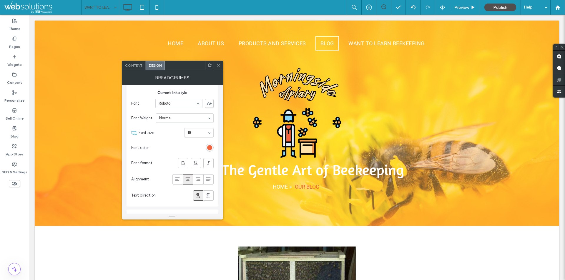
scroll to position [215, 0]
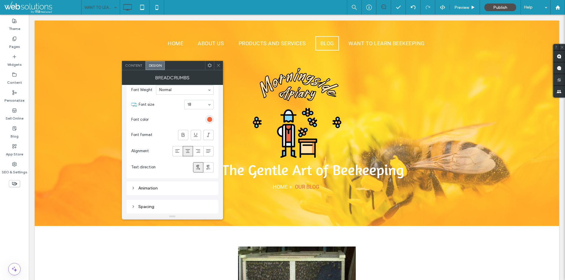
click at [190, 148] on icon at bounding box center [188, 151] width 6 height 6
click at [133, 65] on span "Content" at bounding box center [133, 65] width 17 height 4
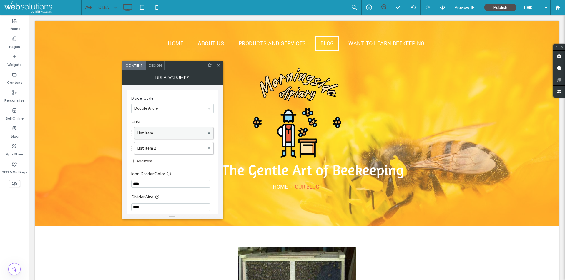
click at [170, 131] on label "List Item" at bounding box center [170, 133] width 67 height 12
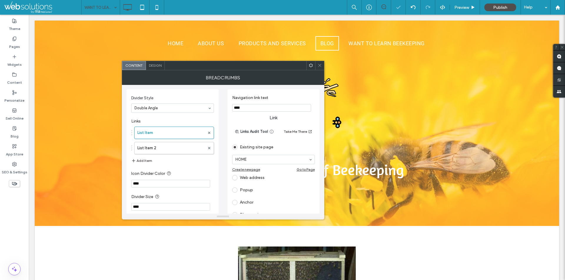
scroll to position [0, 0]
click at [317, 64] on icon at bounding box center [319, 65] width 4 height 4
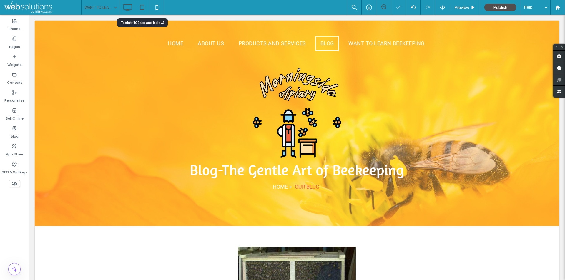
click at [145, 6] on icon at bounding box center [142, 7] width 12 height 12
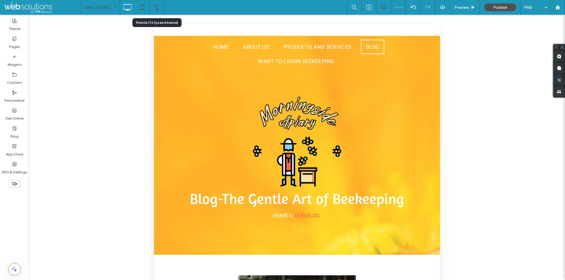
click at [160, 7] on icon at bounding box center [157, 7] width 12 height 12
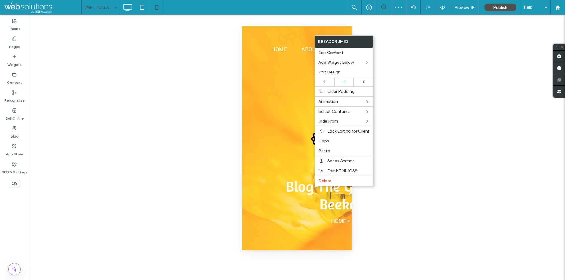
drag, startPoint x: 341, startPoint y: 80, endPoint x: 285, endPoint y: 75, distance: 56.7
click at [341, 80] on div at bounding box center [344, 82] width 14 height 4
click at [128, 10] on use at bounding box center [128, 7] width 9 height 6
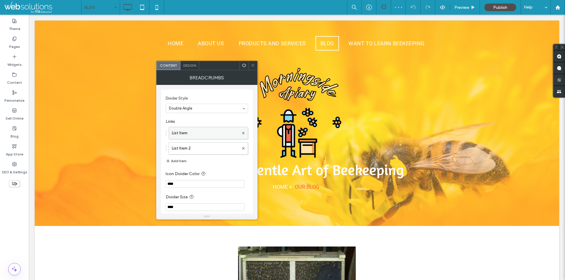
click at [217, 137] on label "List Item" at bounding box center [205, 133] width 67 height 12
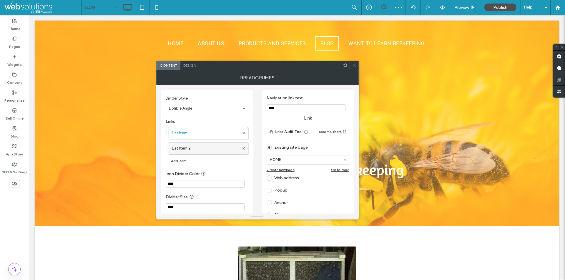
click at [211, 153] on label "List Item 2" at bounding box center [205, 149] width 67 height 12
drag, startPoint x: 278, startPoint y: 109, endPoint x: 253, endPoint y: 106, distance: 24.9
click at [253, 106] on div "Divider Style Double Angle Links List Item List Item 2 Add Item Icon Divider Co…" at bounding box center [257, 181] width 193 height 193
type input "****"
click at [355, 67] on icon at bounding box center [354, 65] width 4 height 4
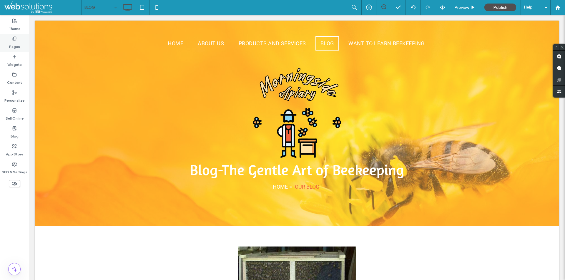
drag, startPoint x: 9, startPoint y: 40, endPoint x: 14, endPoint y: 51, distance: 12.8
click at [9, 40] on div "Pages" at bounding box center [14, 43] width 29 height 18
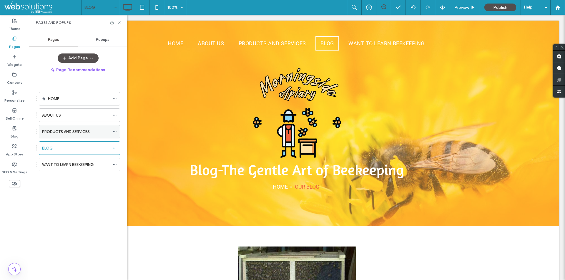
click at [64, 135] on div "PRODUCTS AND SERVICES" at bounding box center [76, 131] width 68 height 13
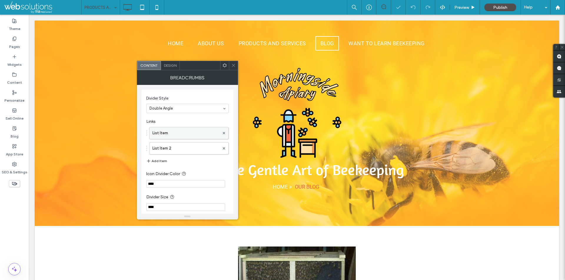
click at [177, 131] on label "List Item" at bounding box center [185, 133] width 67 height 12
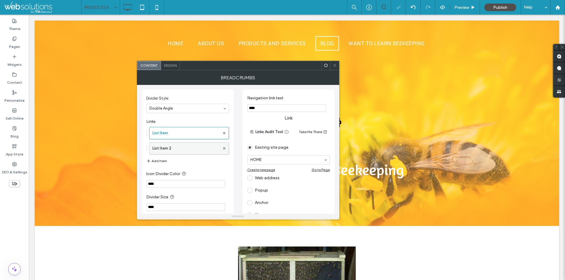
click at [178, 148] on label "List Item 2" at bounding box center [185, 149] width 67 height 12
click at [335, 68] on span at bounding box center [334, 65] width 4 height 9
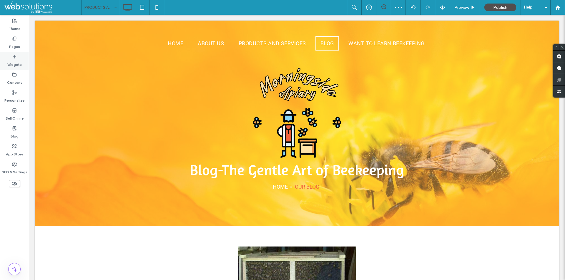
click at [4, 65] on div "Widgets" at bounding box center [14, 61] width 29 height 18
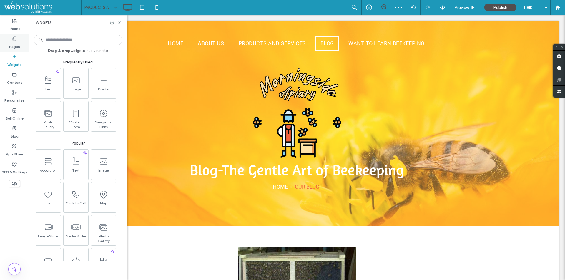
click at [14, 42] on label "Pages" at bounding box center [14, 45] width 11 height 8
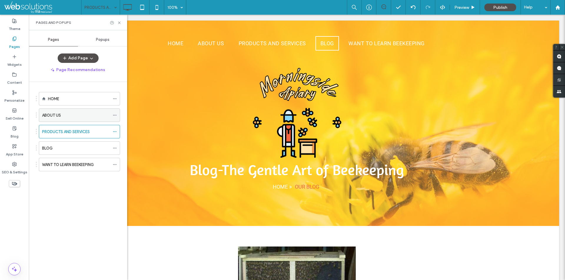
click at [74, 118] on div "ABOUT US" at bounding box center [76, 115] width 68 height 6
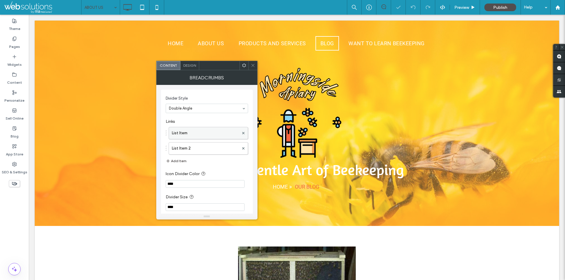
click at [202, 134] on label "List Item" at bounding box center [205, 133] width 67 height 12
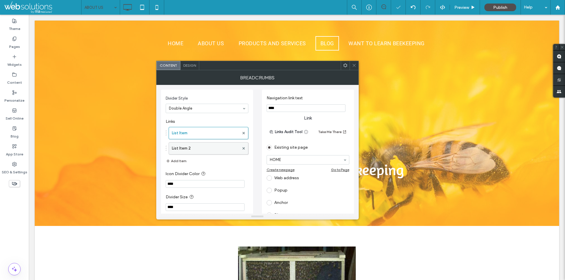
click at [200, 150] on label "List Item 2" at bounding box center [205, 149] width 67 height 12
click at [6, 40] on div "Pages" at bounding box center [14, 43] width 29 height 18
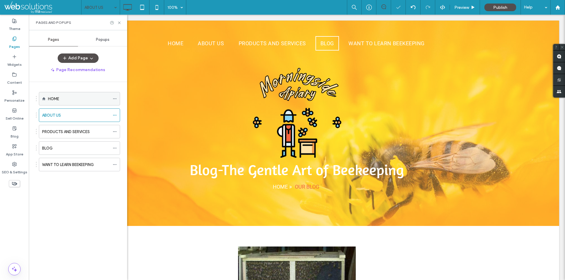
click at [73, 99] on div "HOME" at bounding box center [79, 99] width 62 height 6
click at [120, 23] on icon at bounding box center [119, 23] width 4 height 4
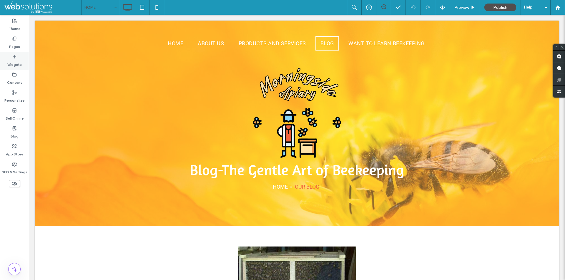
drag, startPoint x: 4, startPoint y: 42, endPoint x: 12, endPoint y: 53, distance: 12.7
click at [5, 43] on div "Pages" at bounding box center [14, 43] width 29 height 18
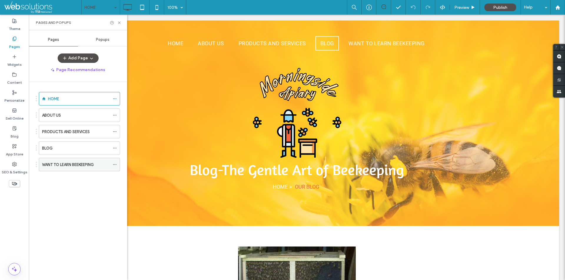
click at [78, 167] on label "WANT TO LEARN BEEKEEPING" at bounding box center [68, 165] width 52 height 10
click at [152, 7] on icon at bounding box center [157, 7] width 12 height 12
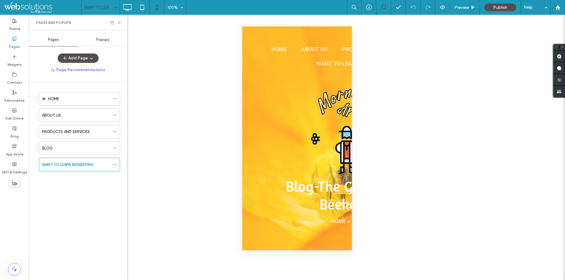
drag, startPoint x: 277, startPoint y: 142, endPoint x: 300, endPoint y: 155, distance: 26.2
click at [300, 280] on div at bounding box center [282, 280] width 565 height 0
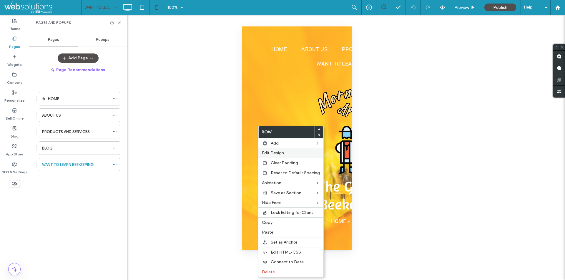
drag, startPoint x: 290, startPoint y: 152, endPoint x: 263, endPoint y: 139, distance: 30.3
click at [290, 152] on label "Edit Design" at bounding box center [291, 153] width 58 height 5
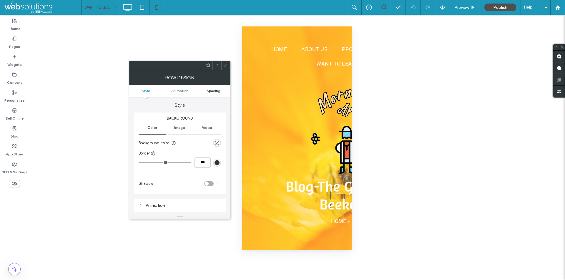
click at [209, 89] on span "Spacing" at bounding box center [214, 91] width 14 height 4
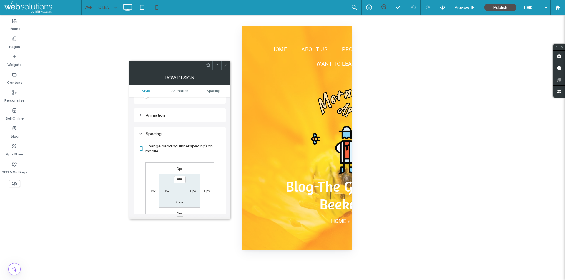
scroll to position [116, 0]
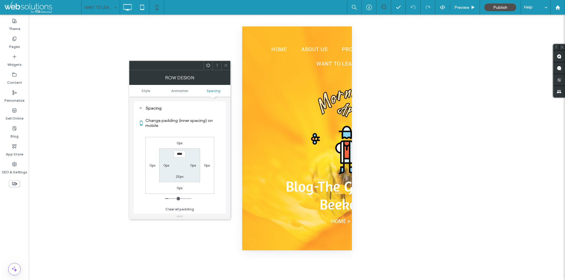
click at [177, 176] on label "25px" at bounding box center [180, 176] width 8 height 4
type input "**"
type input "****"
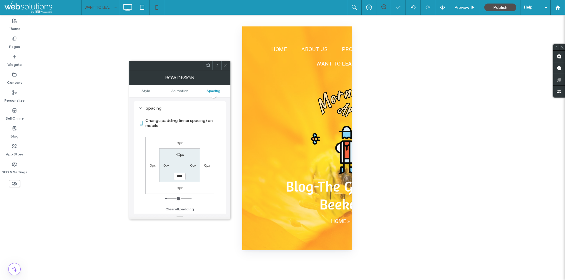
click at [224, 65] on icon at bounding box center [226, 65] width 4 height 4
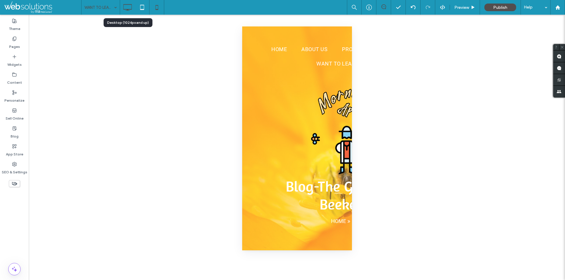
click at [129, 12] on icon at bounding box center [128, 7] width 12 height 12
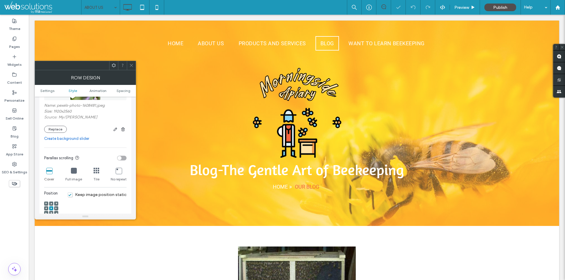
scroll to position [177, 0]
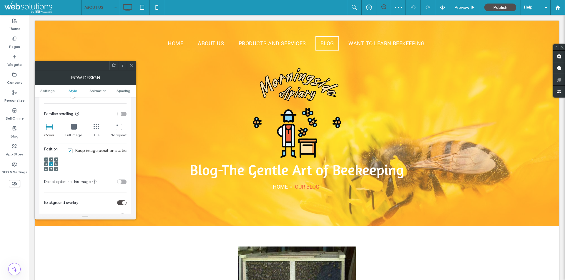
click at [51, 158] on span at bounding box center [51, 160] width 2 height 4
click at [132, 65] on icon at bounding box center [131, 65] width 4 height 4
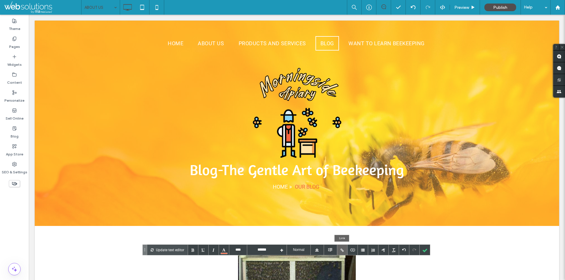
click at [341, 249] on div at bounding box center [342, 250] width 10 height 10
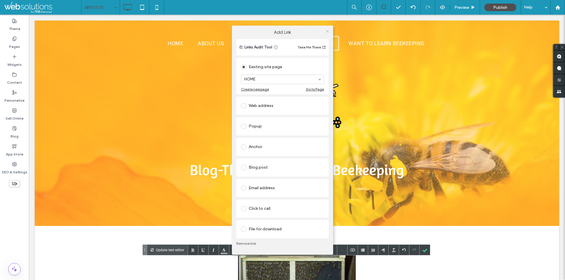
click at [328, 33] on icon at bounding box center [327, 31] width 4 height 4
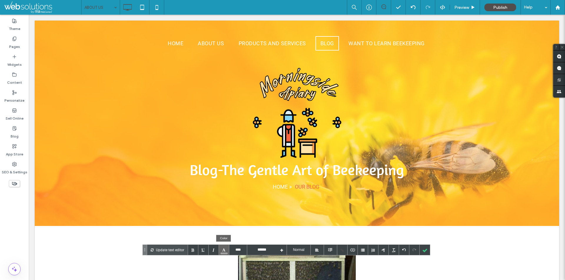
click at [222, 250] on div at bounding box center [224, 250] width 10 height 10
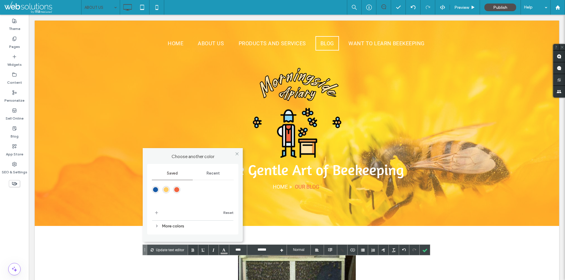
click at [178, 190] on div "rgba(242,99,62,1)" at bounding box center [176, 189] width 5 height 5
click at [424, 251] on div at bounding box center [425, 250] width 10 height 10
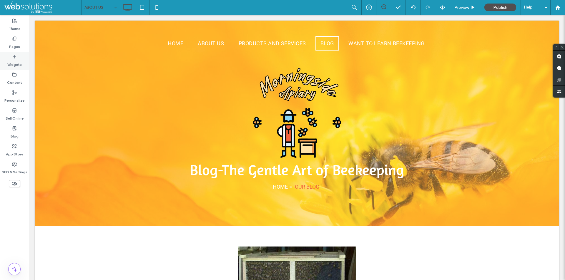
drag, startPoint x: 8, startPoint y: 46, endPoint x: 14, endPoint y: 56, distance: 12.1
click at [8, 46] on div "Pages" at bounding box center [14, 43] width 29 height 18
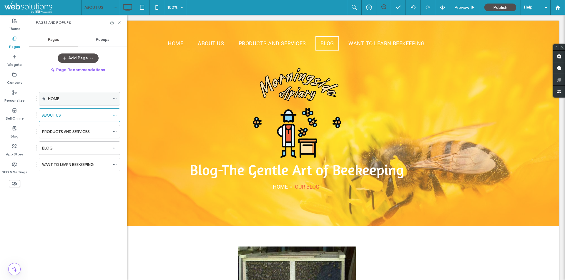
click at [51, 99] on label "HOME" at bounding box center [53, 99] width 11 height 10
click at [120, 21] on icon at bounding box center [119, 23] width 4 height 4
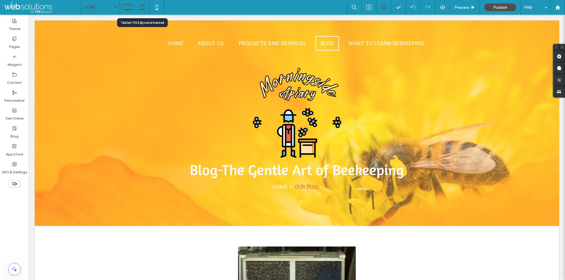
click at [139, 6] on icon at bounding box center [142, 7] width 12 height 12
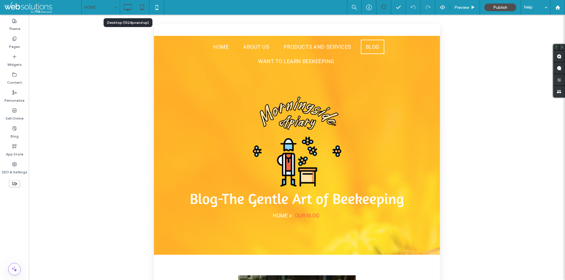
click at [128, 7] on icon at bounding box center [128, 7] width 12 height 12
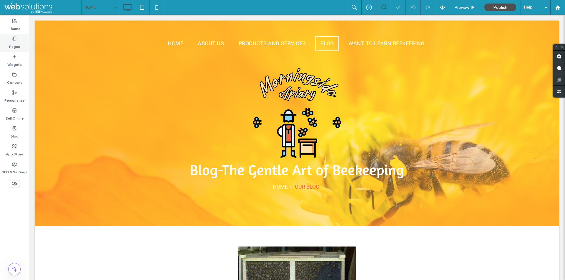
click at [10, 41] on div "Pages" at bounding box center [14, 43] width 29 height 18
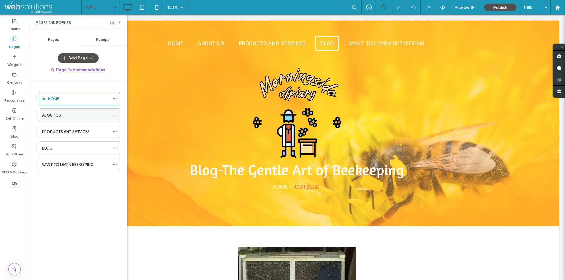
click at [51, 114] on label "ABOUT US" at bounding box center [51, 115] width 19 height 10
click at [120, 22] on icon at bounding box center [119, 23] width 4 height 4
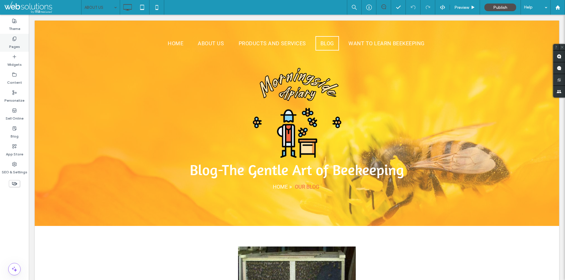
click at [8, 39] on div "Pages" at bounding box center [14, 43] width 29 height 18
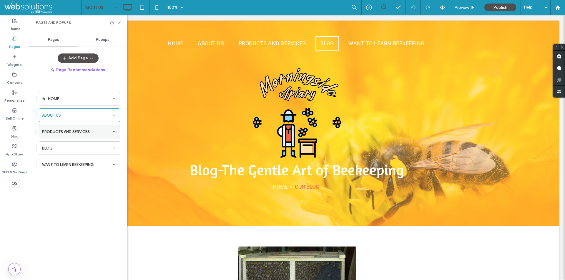
click at [71, 132] on label "PRODUCTS AND SERVICES" at bounding box center [66, 132] width 48 height 10
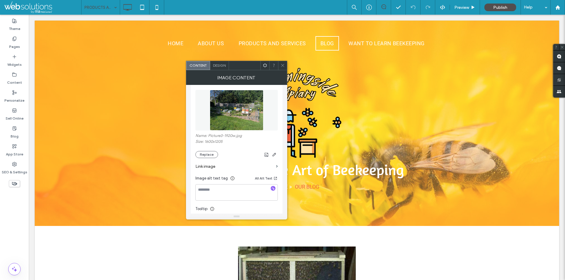
scroll to position [118, 0]
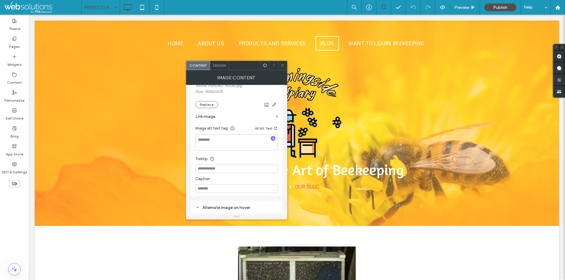
click at [283, 66] on icon at bounding box center [282, 65] width 4 height 4
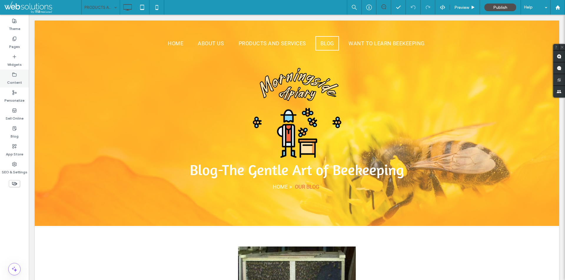
click at [6, 78] on div "Content" at bounding box center [14, 79] width 29 height 18
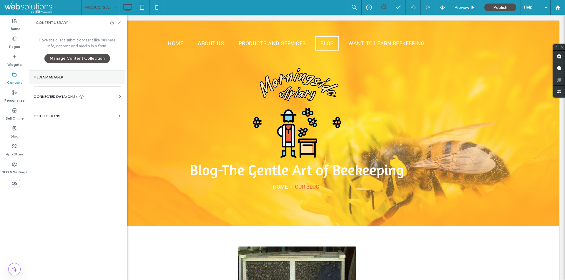
click at [77, 76] on label "Media Manager" at bounding box center [77, 77] width 87 height 4
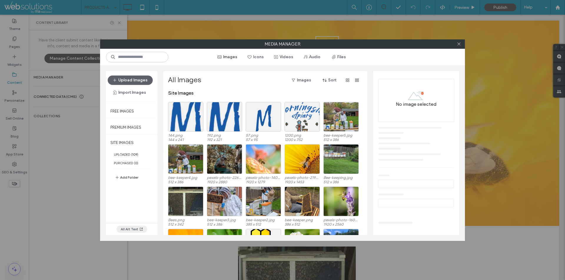
click at [136, 229] on button "All Alt Text" at bounding box center [132, 229] width 31 height 7
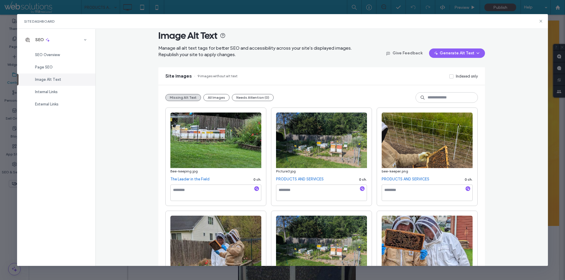
scroll to position [0, 0]
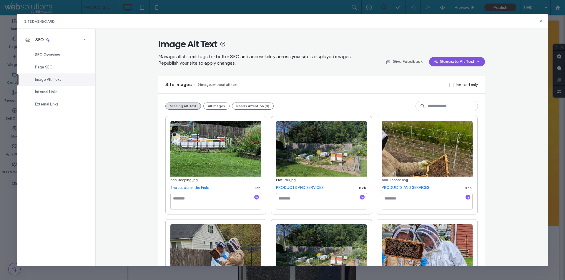
click at [448, 61] on button "Generate Alt Text" at bounding box center [457, 61] width 56 height 9
click at [448, 78] on span "Generate Missing Alt Text Only" at bounding box center [449, 77] width 54 height 6
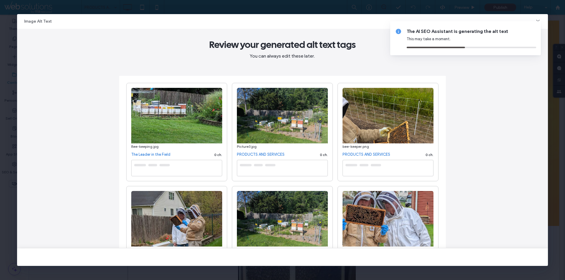
type textarea "**********"
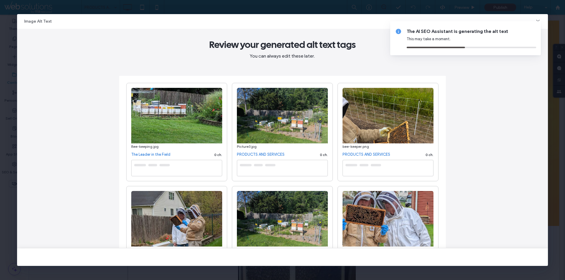
type textarea "**********"
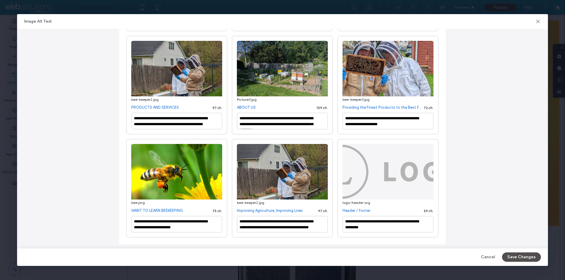
scroll to position [154, 0]
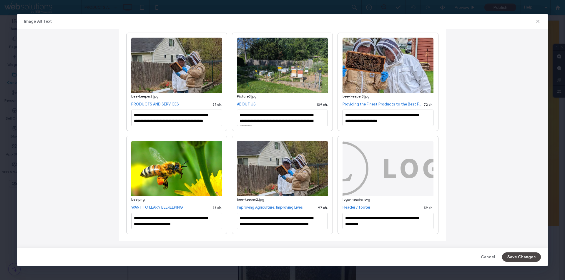
click at [529, 257] on button "Save Changes" at bounding box center [521, 257] width 39 height 9
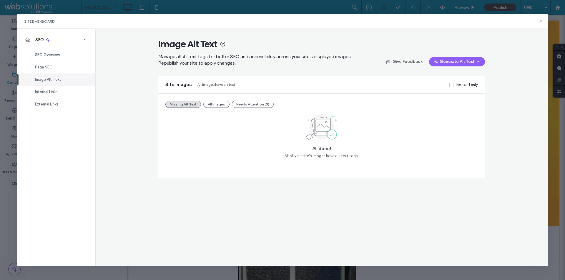
click at [538, 22] on icon at bounding box center [540, 21] width 5 height 5
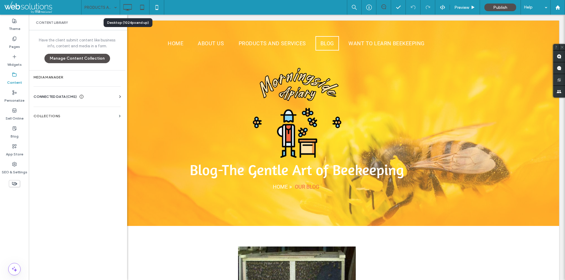
click at [147, 7] on icon at bounding box center [142, 7] width 12 height 12
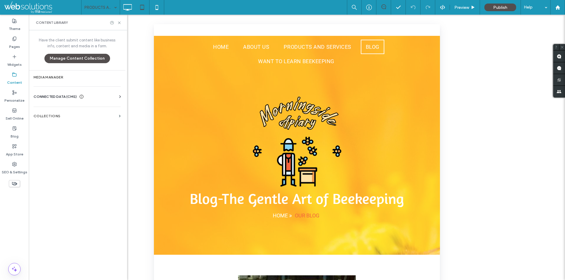
scroll to position [130, 0]
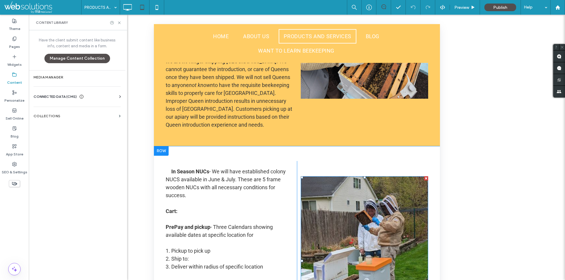
scroll to position [130, 0]
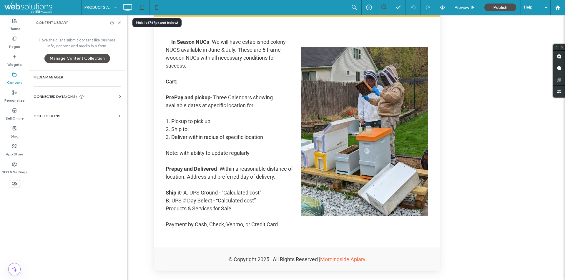
click at [157, 6] on icon at bounding box center [157, 7] width 12 height 12
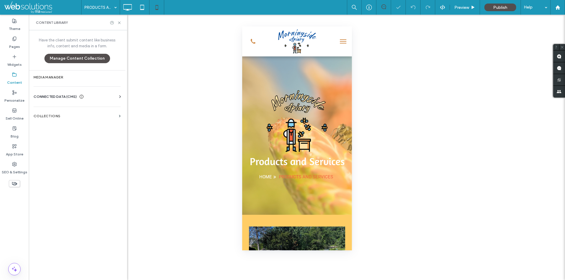
scroll to position [0, 0]
click at [340, 41] on span "menu" at bounding box center [343, 41] width 6 height 1
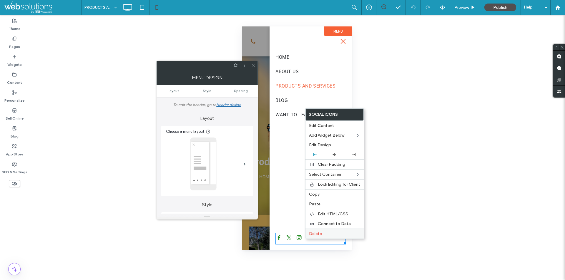
click at [332, 232] on label "Delete" at bounding box center [334, 234] width 51 height 5
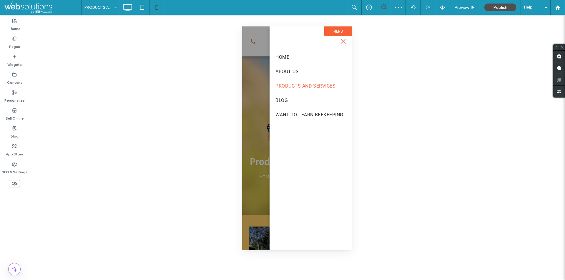
click at [342, 41] on span "menu" at bounding box center [342, 41] width 5 height 5
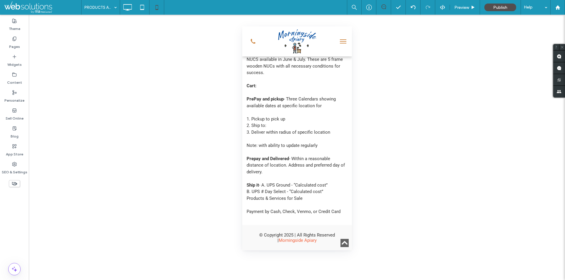
scroll to position [1268, 0]
click at [124, 8] on icon at bounding box center [128, 7] width 12 height 12
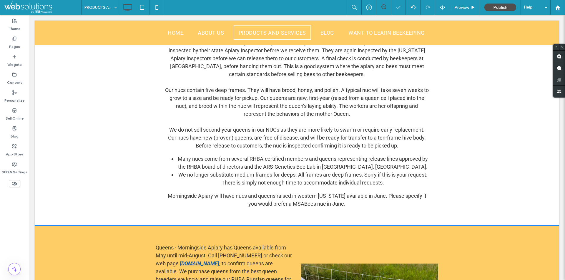
scroll to position [500, 0]
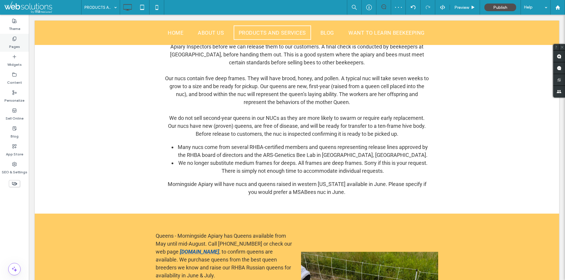
click at [6, 39] on div "Pages" at bounding box center [14, 43] width 29 height 18
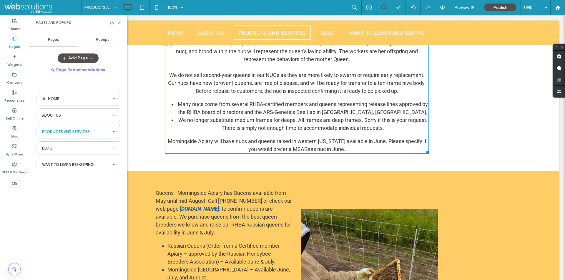
scroll to position [559, 0]
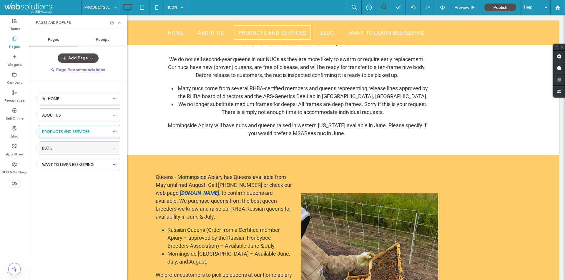
click at [79, 148] on div "BLOG" at bounding box center [76, 148] width 68 height 6
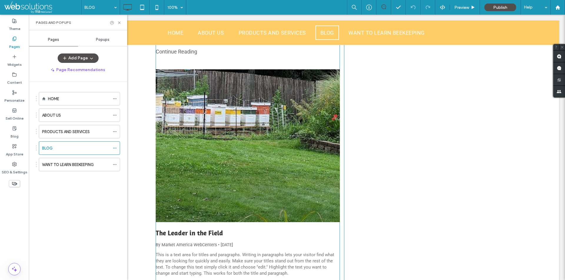
scroll to position [824, 0]
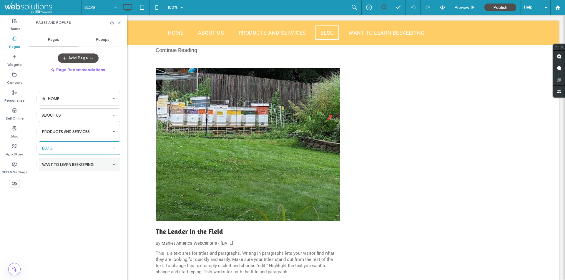
click at [81, 169] on div "WANT TO LEARN BEEKEEPING" at bounding box center [76, 164] width 68 height 13
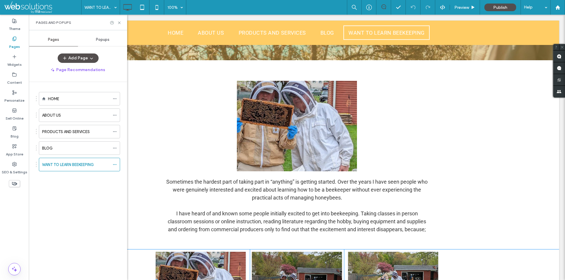
scroll to position [265, 0]
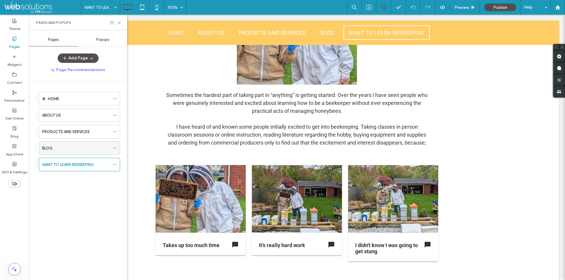
click at [89, 152] on div "BLOG" at bounding box center [76, 148] width 68 height 13
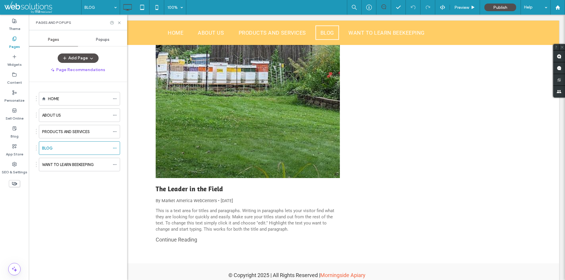
scroll to position [873, 0]
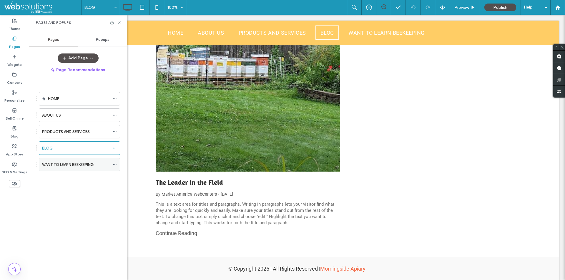
click at [86, 167] on label "WANT TO LEARN BEEKEEPING" at bounding box center [68, 165] width 52 height 10
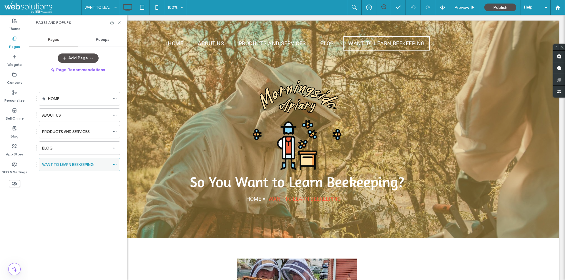
click at [115, 166] on icon at bounding box center [115, 165] width 4 height 4
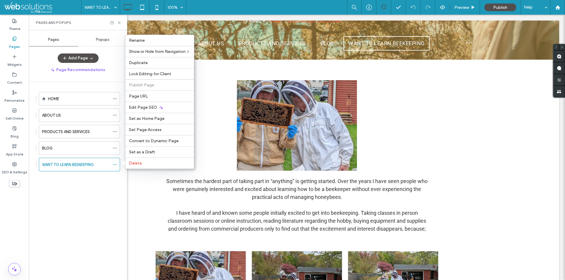
scroll to position [206, 0]
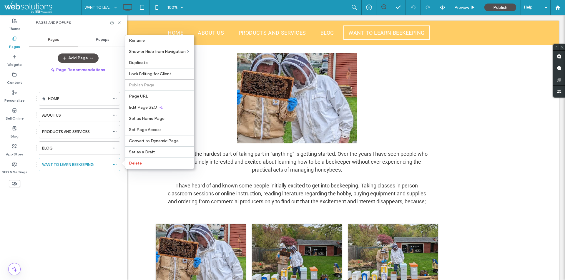
click at [73, 189] on div "HOME ABOUT US PRODUCTS AND SERVICES BLOG WANT TO LEARN BEEKEEPING" at bounding box center [81, 179] width 91 height 195
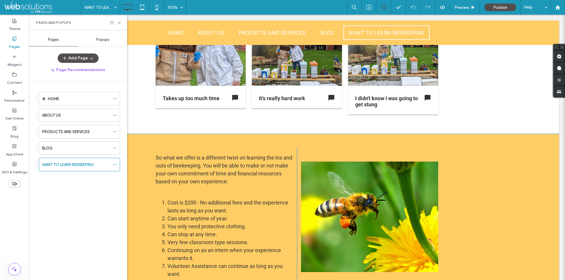
scroll to position [353, 0]
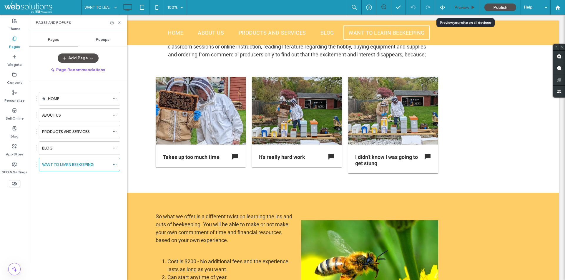
click at [458, 7] on span "Preview" at bounding box center [461, 7] width 15 height 5
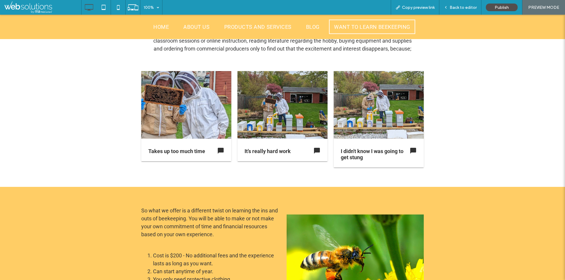
click at [280, 154] on p "It’s really hard work" at bounding box center [282, 151] width 76 height 6
click at [314, 152] on icon "chat_bubble" at bounding box center [316, 150] width 7 height 7
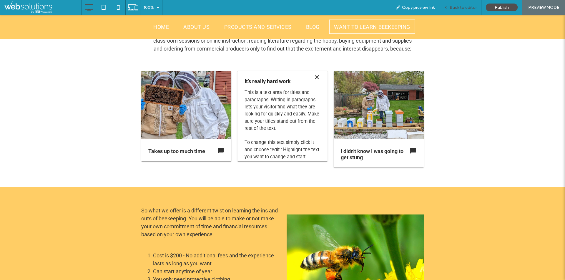
click at [455, 3] on div "Back to editor" at bounding box center [460, 7] width 42 height 15
click at [455, 5] on span "Back to editor" at bounding box center [463, 7] width 27 height 5
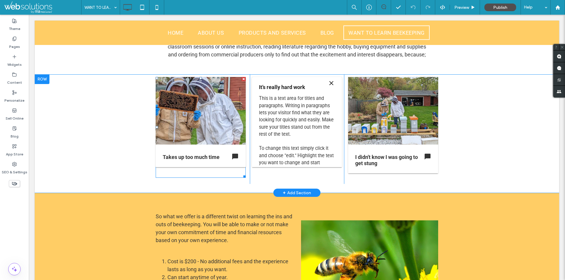
click at [227, 116] on span at bounding box center [201, 127] width 90 height 101
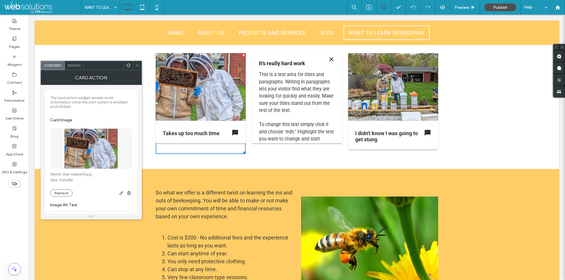
scroll to position [458, 0]
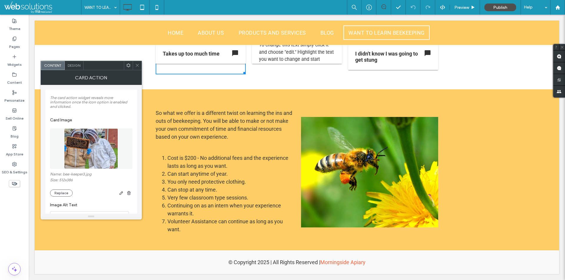
click at [136, 64] on icon at bounding box center [137, 65] width 4 height 4
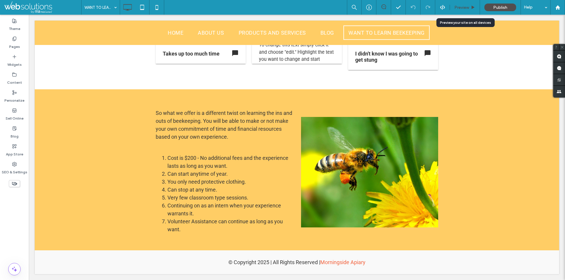
click at [457, 3] on div "Preview" at bounding box center [465, 7] width 30 height 15
click at [458, 7] on span "Preview" at bounding box center [461, 7] width 15 height 5
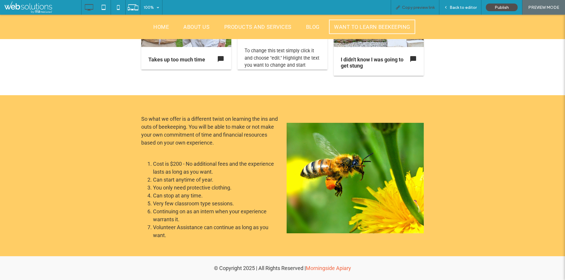
scroll to position [446, 0]
click at [427, 5] on span "Copy preview link" at bounding box center [418, 7] width 33 height 5
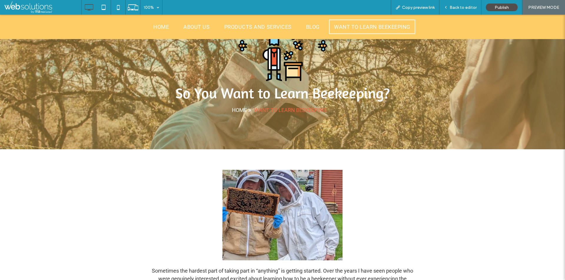
scroll to position [0, 0]
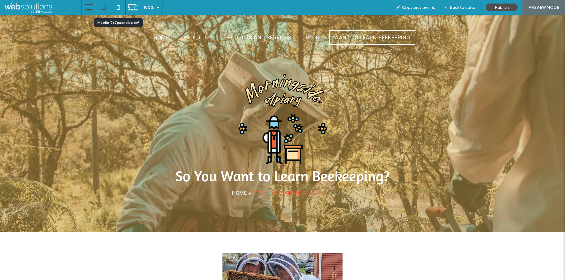
click at [108, 2] on icon at bounding box center [104, 7] width 12 height 12
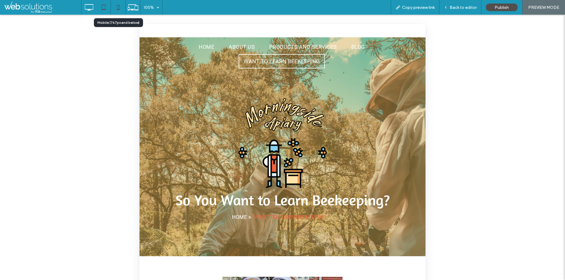
click at [119, 10] on use at bounding box center [118, 7] width 3 height 5
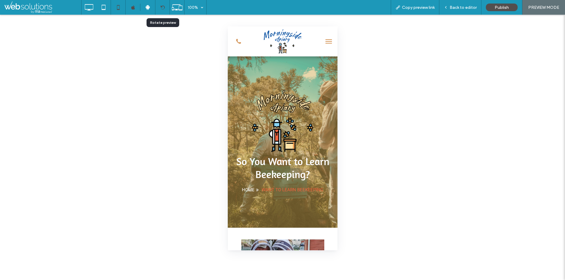
click at [162, 5] on icon at bounding box center [162, 7] width 4 height 4
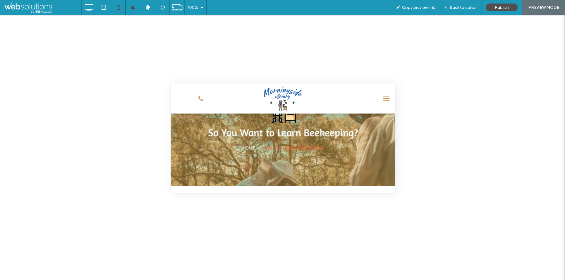
scroll to position [88, 0]
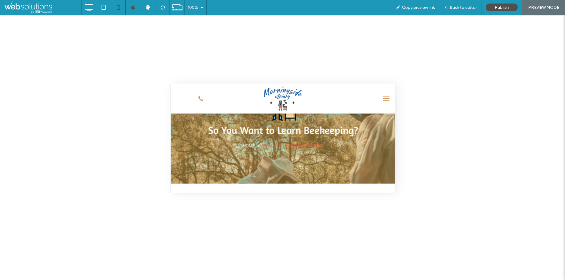
click at [382, 100] on span "menu" at bounding box center [385, 100] width 6 height 1
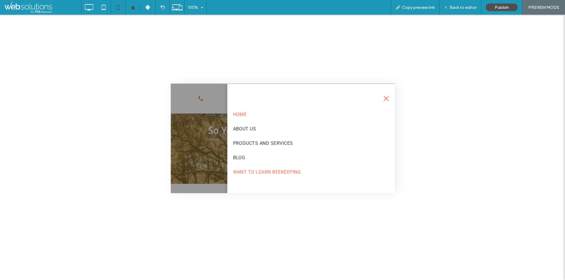
click at [242, 113] on span "HOME" at bounding box center [239, 115] width 14 height 6
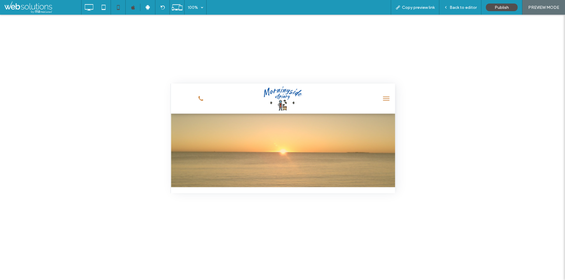
click at [385, 98] on button "menu" at bounding box center [386, 99] width 12 height 12
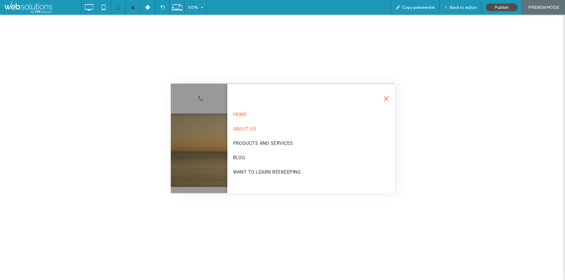
click at [249, 133] on link "ABOUT US" at bounding box center [310, 129] width 157 height 14
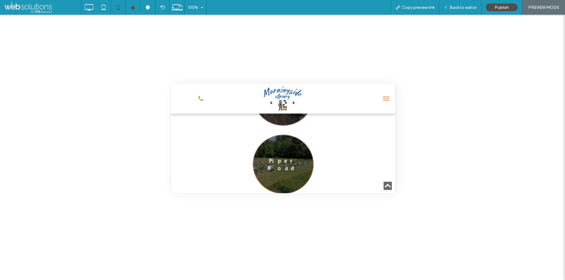
scroll to position [332, 0]
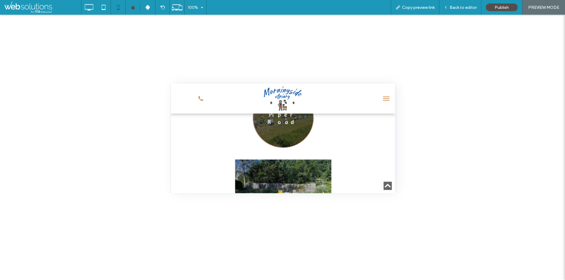
click at [380, 101] on button "menu" at bounding box center [386, 99] width 12 height 12
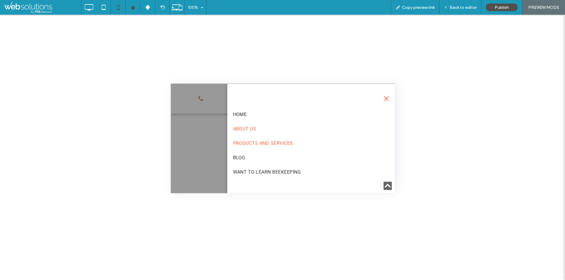
click at [276, 142] on span "PRODUCTS AND SERVICES" at bounding box center [262, 143] width 60 height 6
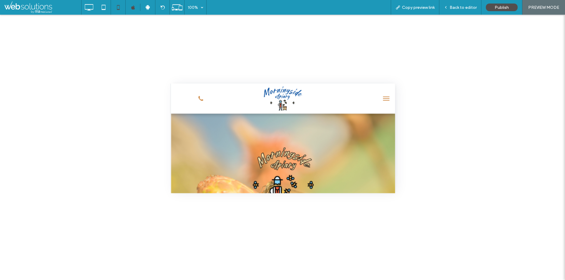
scroll to position [0, 0]
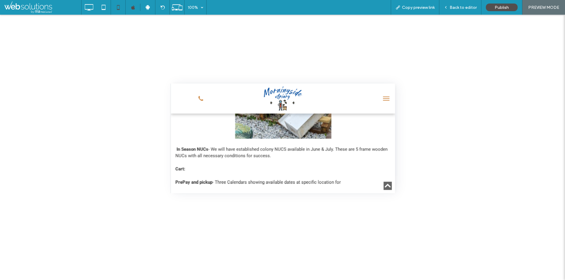
scroll to position [877, 0]
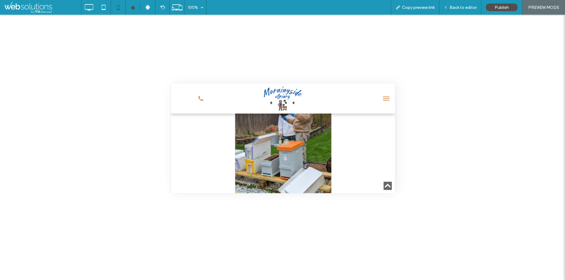
click at [382, 99] on span "menu" at bounding box center [385, 98] width 6 height 1
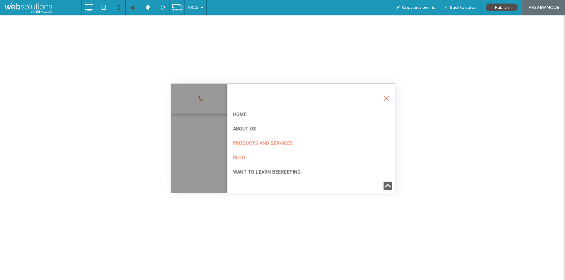
drag, startPoint x: 251, startPoint y: 159, endPoint x: 451, endPoint y: 237, distance: 214.9
click at [251, 159] on link "BLOG" at bounding box center [310, 157] width 157 height 14
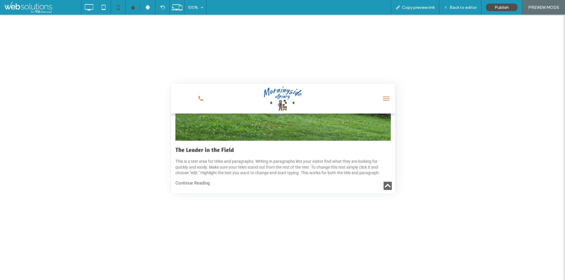
scroll to position [1270, 0]
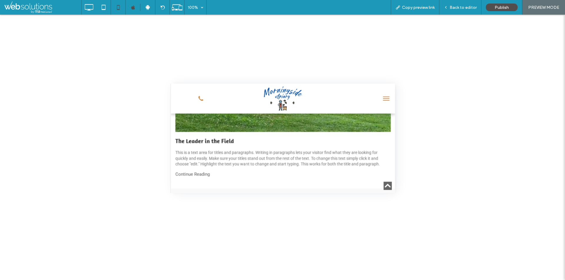
click at [383, 104] on button "menu" at bounding box center [386, 99] width 12 height 12
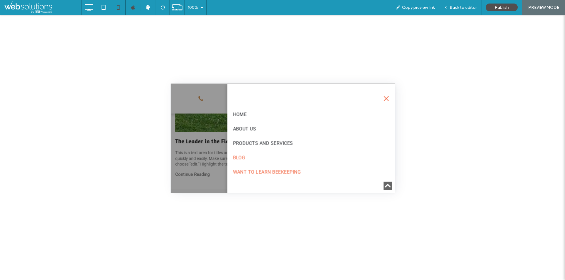
click at [267, 169] on span "WANT TO LEARN BEEKEEPING" at bounding box center [266, 172] width 68 height 6
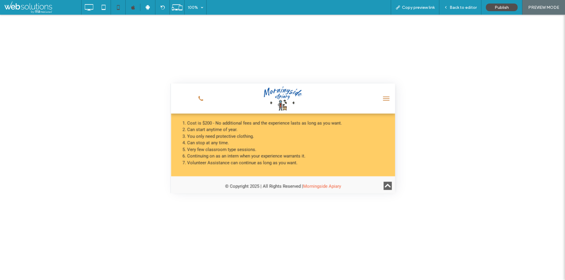
scroll to position [420, 0]
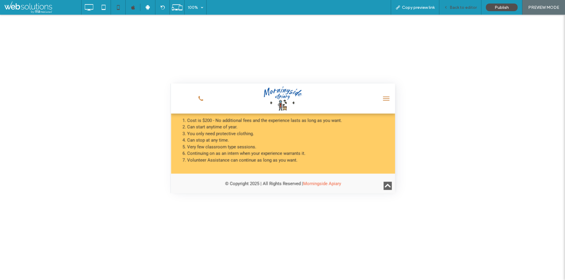
click at [454, 11] on div "Back to editor" at bounding box center [460, 7] width 42 height 15
click at [454, 7] on span "Back to editor" at bounding box center [463, 7] width 27 height 5
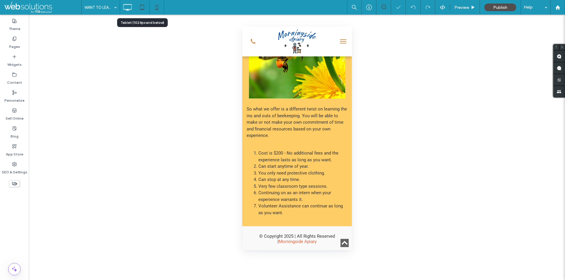
click at [136, 13] on div at bounding box center [142, 7] width 15 height 15
click at [131, 8] on icon at bounding box center [128, 7] width 12 height 12
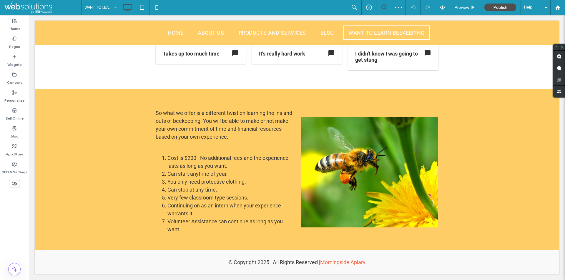
scroll to position [447, 0]
click at [17, 183] on icon at bounding box center [14, 184] width 6 height 6
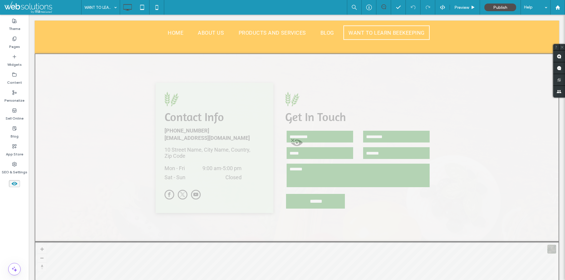
scroll to position [985, 0]
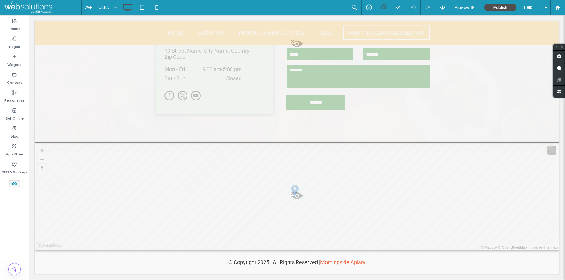
click at [14, 184] on use at bounding box center [14, 184] width 6 height 4
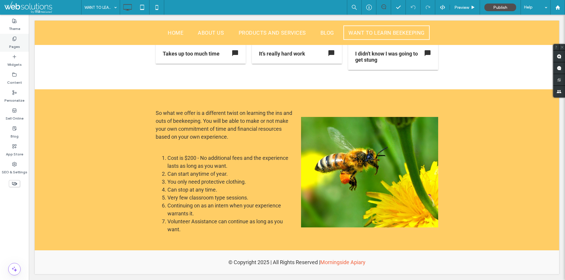
click at [7, 44] on div "Pages" at bounding box center [14, 43] width 29 height 18
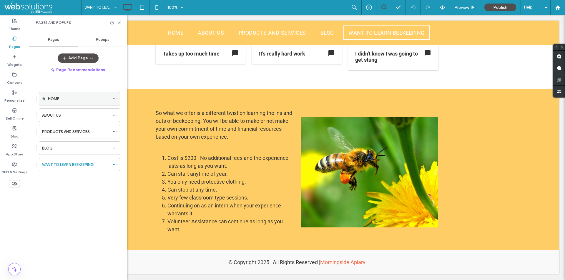
click at [70, 99] on div "HOME" at bounding box center [79, 99] width 62 height 6
click at [72, 114] on div "ABOUT US" at bounding box center [76, 115] width 68 height 6
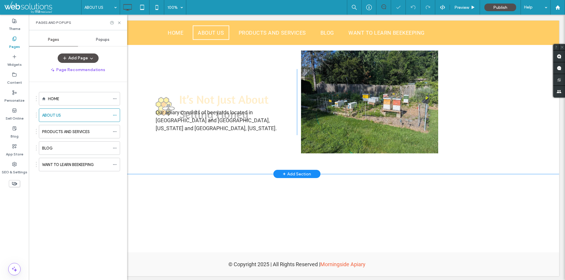
scroll to position [339, 0]
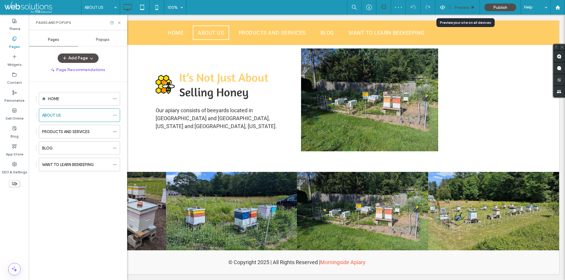
click at [463, 5] on span "Preview" at bounding box center [461, 7] width 15 height 5
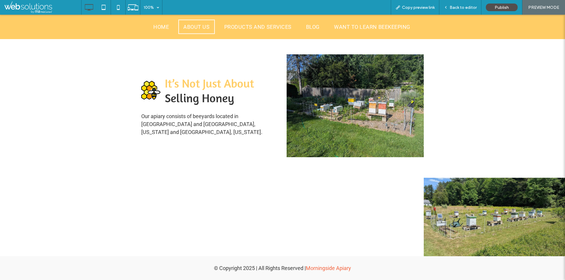
scroll to position [327, 0]
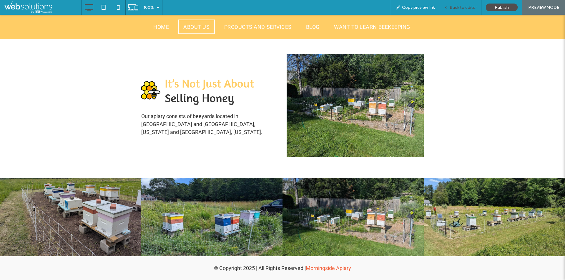
click at [456, 9] on span "Back to editor" at bounding box center [463, 7] width 27 height 5
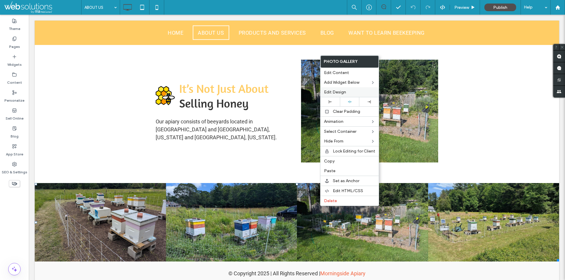
click at [348, 89] on div "Edit Design" at bounding box center [349, 92] width 58 height 10
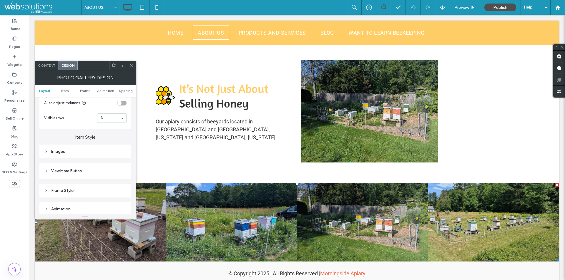
click at [86, 148] on div "Images" at bounding box center [85, 152] width 82 height 8
click at [83, 134] on div "Frame Style" at bounding box center [85, 134] width 82 height 5
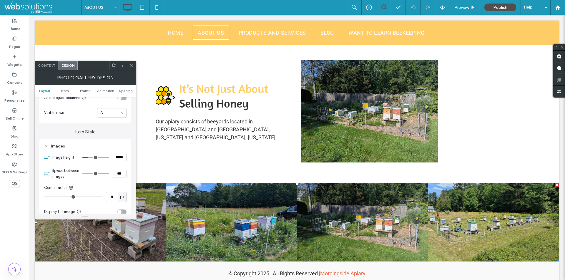
scroll to position [177, 0]
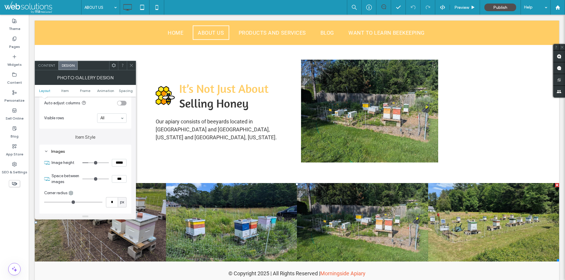
click at [119, 159] on input "*****" at bounding box center [119, 163] width 15 height 8
type input "*****"
type input "***"
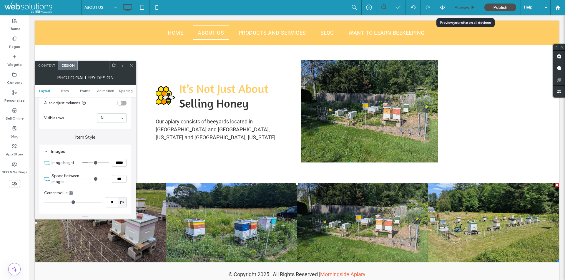
click at [465, 9] on span "Preview" at bounding box center [461, 7] width 15 height 5
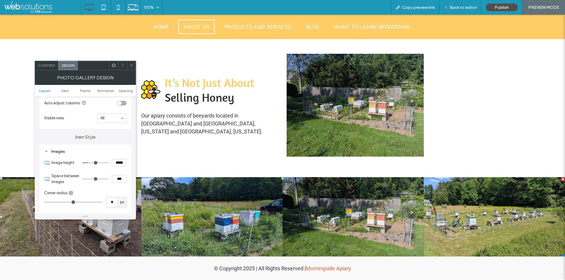
click at [132, 65] on use at bounding box center [131, 65] width 3 height 3
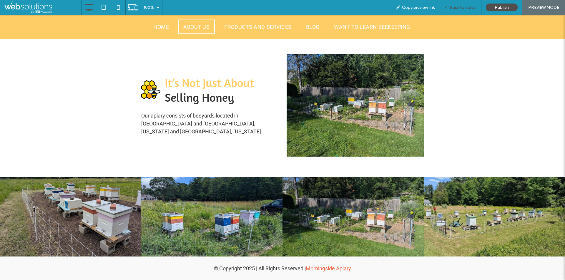
click at [449, 5] on div "Back to editor" at bounding box center [460, 7] width 42 height 5
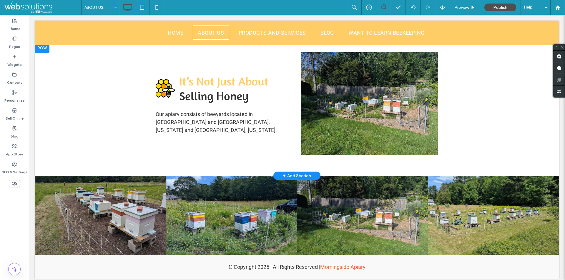
scroll to position [340, 0]
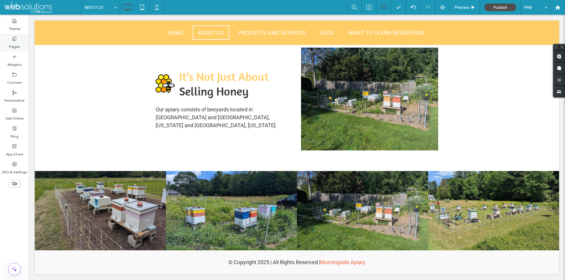
click at [8, 45] on div "Pages" at bounding box center [14, 43] width 29 height 18
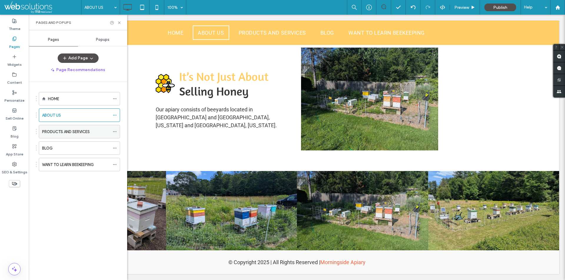
click at [76, 134] on label "PRODUCTS AND SERVICES" at bounding box center [66, 132] width 48 height 10
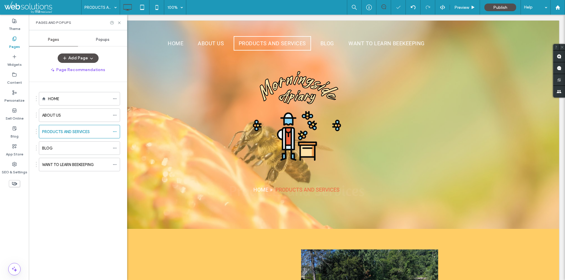
click at [119, 25] on div "Pages and Popups" at bounding box center [78, 23] width 98 height 16
drag, startPoint x: 119, startPoint y: 24, endPoint x: 203, endPoint y: 165, distance: 164.2
click at [119, 24] on icon at bounding box center [119, 23] width 4 height 4
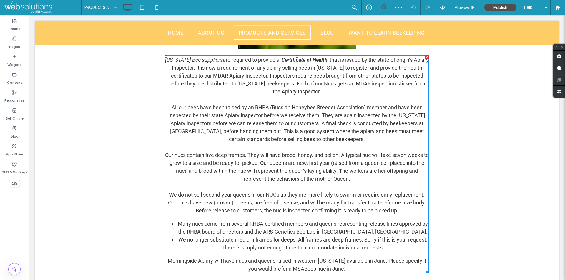
scroll to position [431, 0]
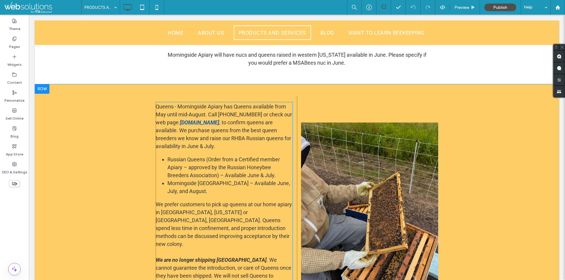
scroll to position [637, 0]
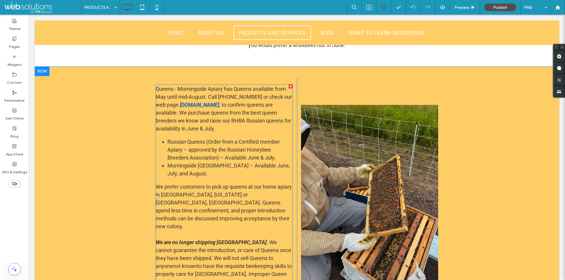
click at [222, 107] on font ", to confirm queens are available. We purchase queens from the best queen breed…" at bounding box center [223, 117] width 135 height 30
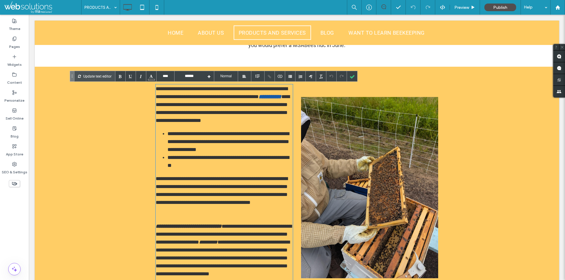
click at [219, 94] on font "**********" at bounding box center [222, 92] width 132 height 13
drag, startPoint x: 219, startPoint y: 94, endPoint x: 244, endPoint y: 94, distance: 24.7
click at [244, 94] on font "**********" at bounding box center [222, 92] width 132 height 13
click at [270, 74] on div at bounding box center [270, 76] width 10 height 10
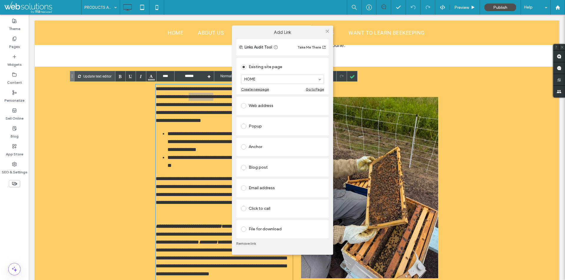
click at [266, 204] on div "Click to call" at bounding box center [282, 208] width 83 height 9
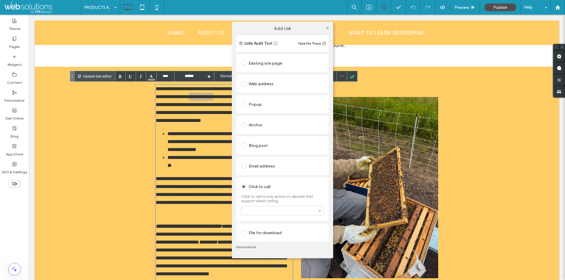
click at [260, 206] on section at bounding box center [282, 210] width 83 height 15
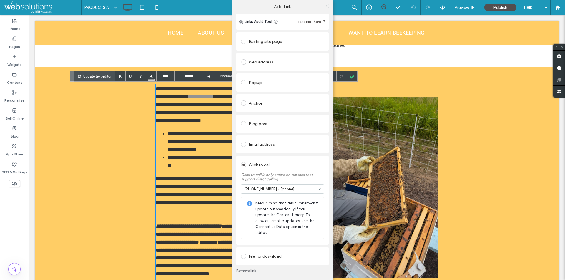
click at [328, 8] on icon at bounding box center [327, 6] width 4 height 4
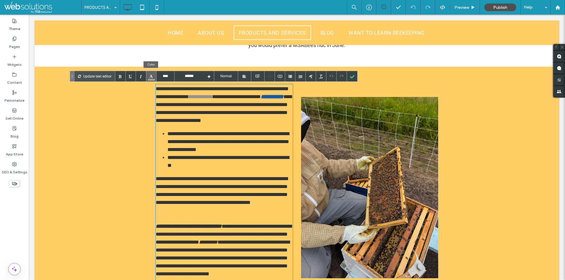
click at [148, 76] on div at bounding box center [151, 76] width 10 height 10
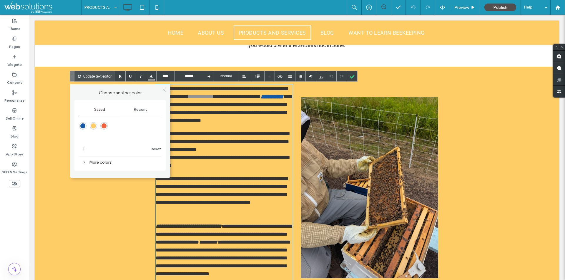
click at [138, 111] on span "Recent" at bounding box center [140, 109] width 13 height 5
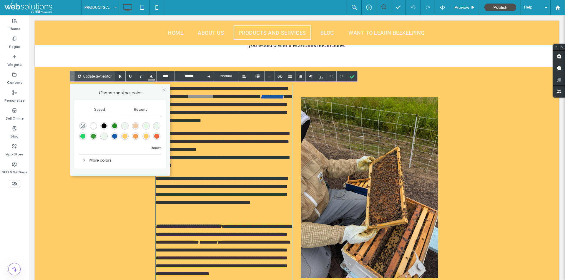
click at [103, 125] on div "rgba(0, 0, 0, 1)" at bounding box center [104, 126] width 5 height 5
click at [87, 159] on div "More colors" at bounding box center [120, 161] width 82 height 8
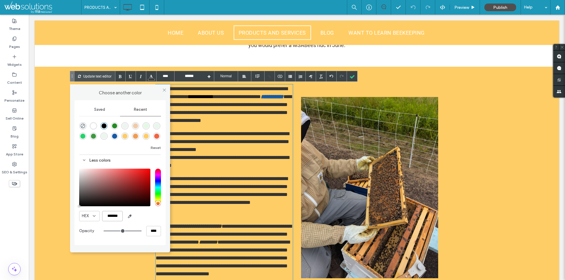
click at [115, 216] on input "*******" at bounding box center [112, 216] width 21 height 10
type input "*******"
click at [353, 76] on div at bounding box center [352, 76] width 10 height 10
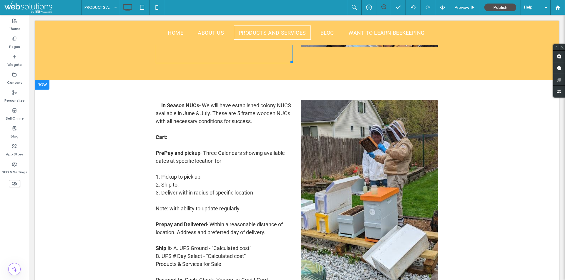
scroll to position [872, 0]
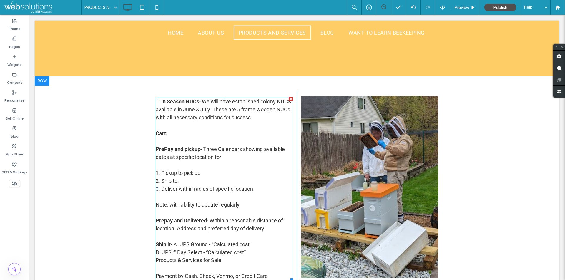
click at [156, 106] on div "In Season NUCs - We will have established colony NUCS available in June & July.…" at bounding box center [224, 189] width 137 height 184
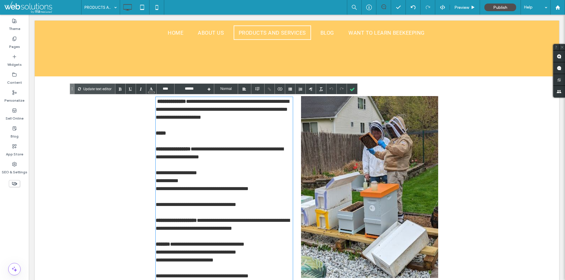
click at [156, 104] on b "**********" at bounding box center [171, 101] width 30 height 5
type input "********"
click at [156, 102] on b "**********" at bounding box center [171, 101] width 30 height 5
click at [348, 87] on div at bounding box center [352, 89] width 10 height 10
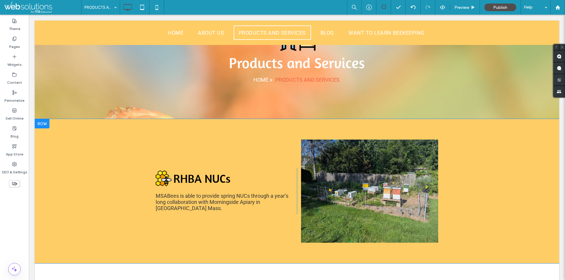
scroll to position [98, 0]
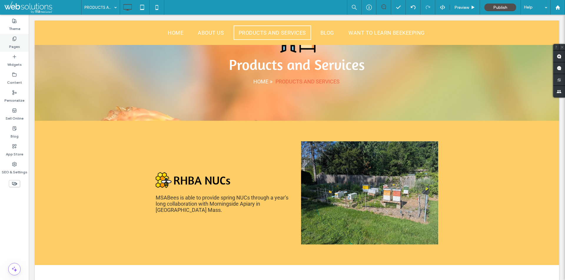
click at [15, 41] on use at bounding box center [14, 39] width 3 height 4
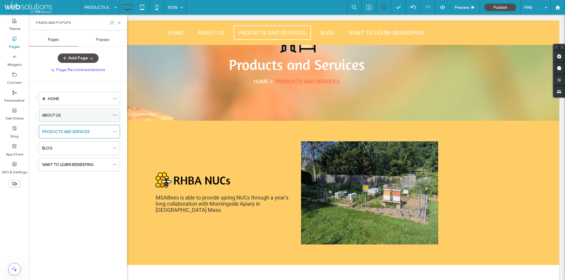
click at [81, 119] on div "ABOUT US" at bounding box center [76, 115] width 68 height 13
click at [52, 97] on label "HOME" at bounding box center [53, 99] width 11 height 10
click at [69, 147] on div "BLOG" at bounding box center [76, 148] width 68 height 6
click at [66, 134] on label "PRODUCTS AND SERVICES" at bounding box center [66, 132] width 48 height 10
click at [81, 119] on div "ABOUT US" at bounding box center [76, 115] width 68 height 13
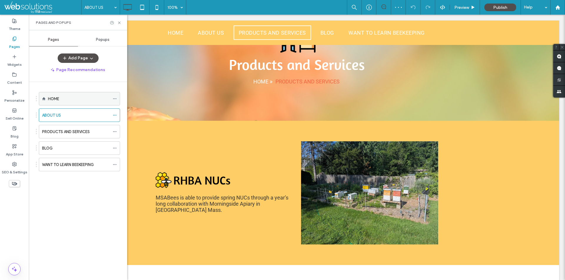
click at [74, 101] on div "HOME" at bounding box center [79, 99] width 62 height 6
click at [78, 132] on label "PRODUCTS AND SERVICES" at bounding box center [66, 132] width 48 height 10
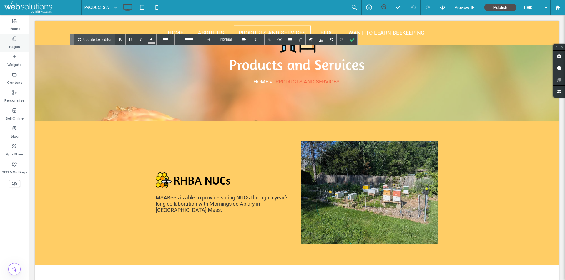
click at [13, 36] on icon at bounding box center [14, 38] width 5 height 5
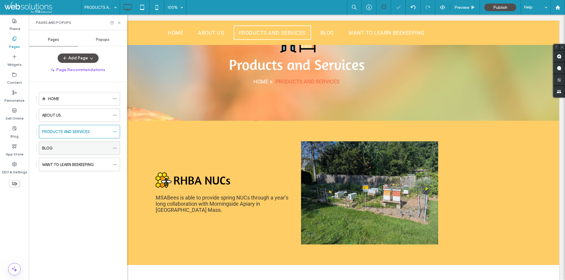
click at [69, 150] on div "BLOG" at bounding box center [76, 148] width 68 height 6
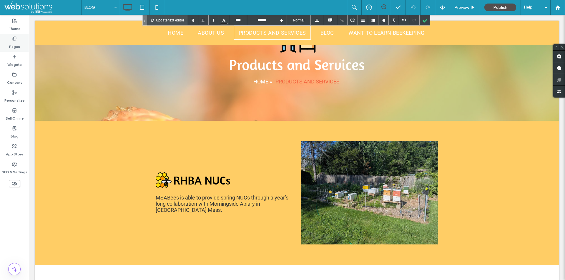
click at [7, 39] on div "Pages" at bounding box center [14, 43] width 29 height 18
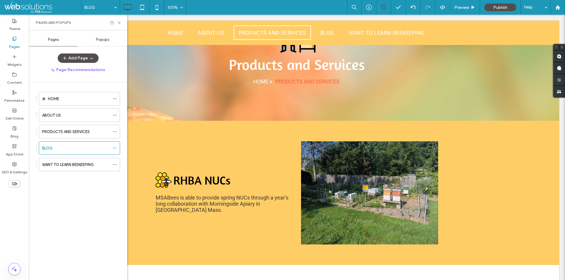
drag, startPoint x: 266, startPoint y: 120, endPoint x: 300, endPoint y: 140, distance: 40.1
click at [300, 280] on div at bounding box center [282, 280] width 565 height 0
click at [74, 165] on label "WANT TO LEARN BEEKEEPING" at bounding box center [68, 165] width 52 height 10
click at [68, 133] on label "PRODUCTS AND SERVICES" at bounding box center [66, 132] width 48 height 10
click at [121, 24] on icon at bounding box center [119, 23] width 4 height 4
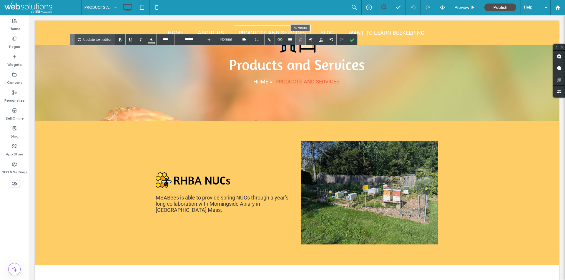
click at [301, 40] on div at bounding box center [300, 39] width 10 height 10
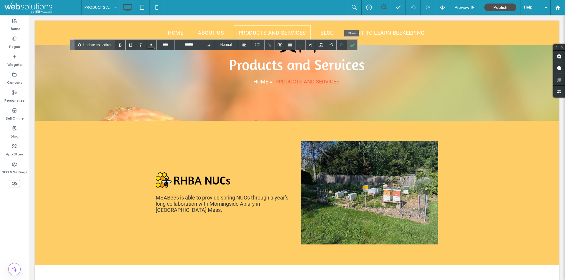
click at [352, 45] on div at bounding box center [352, 45] width 10 height 10
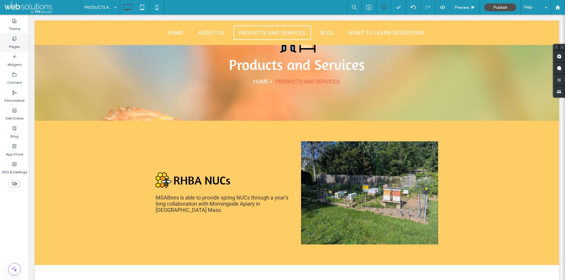
click at [16, 39] on icon at bounding box center [14, 38] width 5 height 5
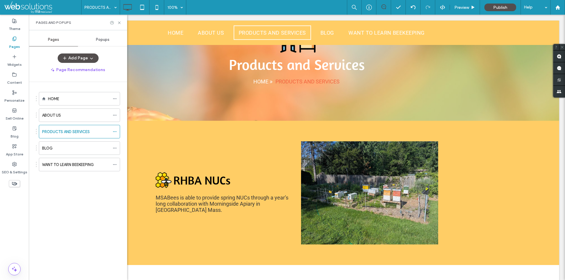
type input "****"
type input "**"
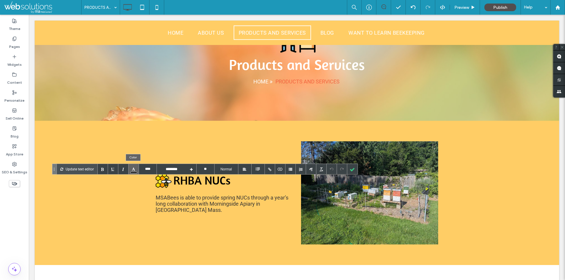
click at [134, 170] on div at bounding box center [134, 169] width 10 height 10
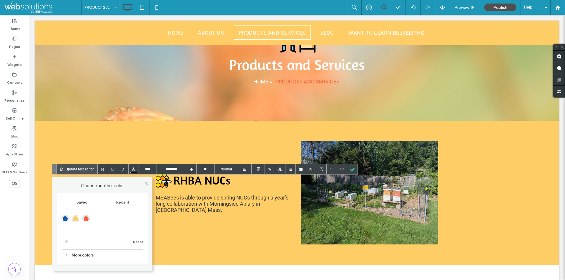
click at [93, 255] on div "More colors" at bounding box center [102, 256] width 82 height 8
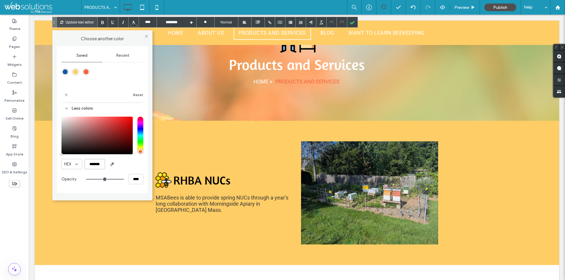
click at [100, 168] on input "*******" at bounding box center [94, 164] width 21 height 10
type input "*******"
click at [95, 164] on input "*******" at bounding box center [94, 164] width 21 height 10
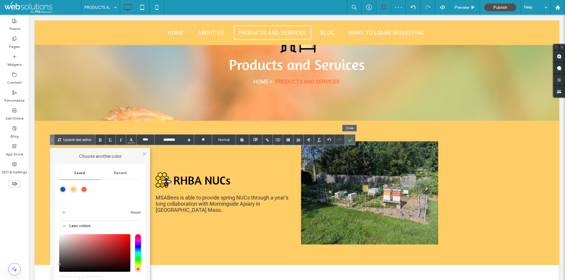
click at [351, 139] on div at bounding box center [350, 140] width 10 height 10
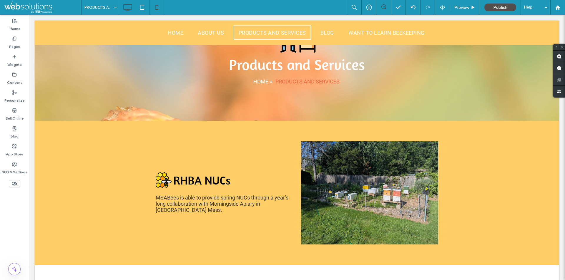
click at [163, 7] on div at bounding box center [156, 7] width 14 height 12
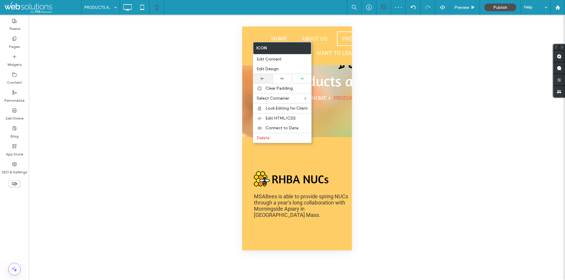
click at [264, 78] on icon at bounding box center [262, 78] width 3 height 3
click at [298, 77] on div at bounding box center [301, 78] width 19 height 9
click at [266, 76] on div at bounding box center [262, 78] width 19 height 9
click at [275, 67] on span "Edit Design" at bounding box center [268, 68] width 22 height 5
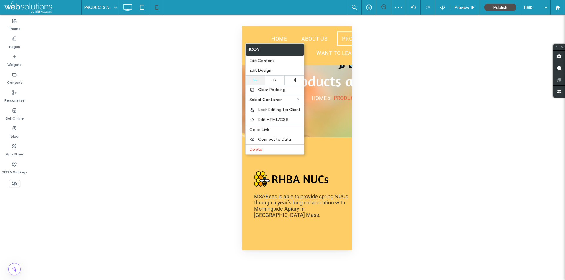
click at [256, 80] on icon at bounding box center [255, 80] width 3 height 3
click at [261, 69] on body ".wqwq-1{fill:#231f20;} .cls-1q, .cls-2q { fill-rule: evenodd; } .cls-2q { fill:…" at bounding box center [282, 140] width 565 height 280
click at [259, 72] on span "Edit Design" at bounding box center [260, 70] width 22 height 5
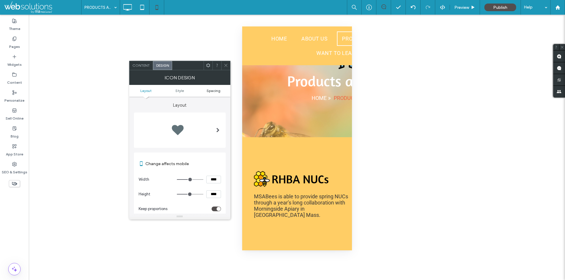
click at [216, 89] on ul "Layout Style Spacing" at bounding box center [179, 91] width 101 height 12
click at [216, 89] on span "Spacing" at bounding box center [214, 91] width 14 height 4
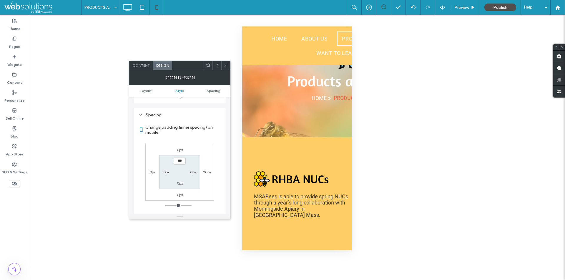
scroll to position [237, 0]
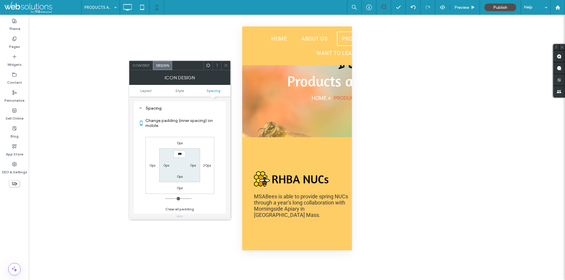
click at [152, 165] on label "0px" at bounding box center [152, 165] width 6 height 4
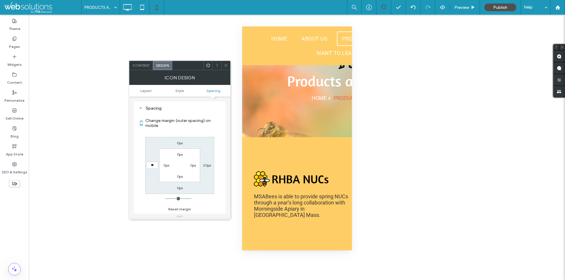
type input "**"
type input "****"
click at [224, 65] on icon at bounding box center [226, 65] width 4 height 4
